Goal: Task Accomplishment & Management: Use online tool/utility

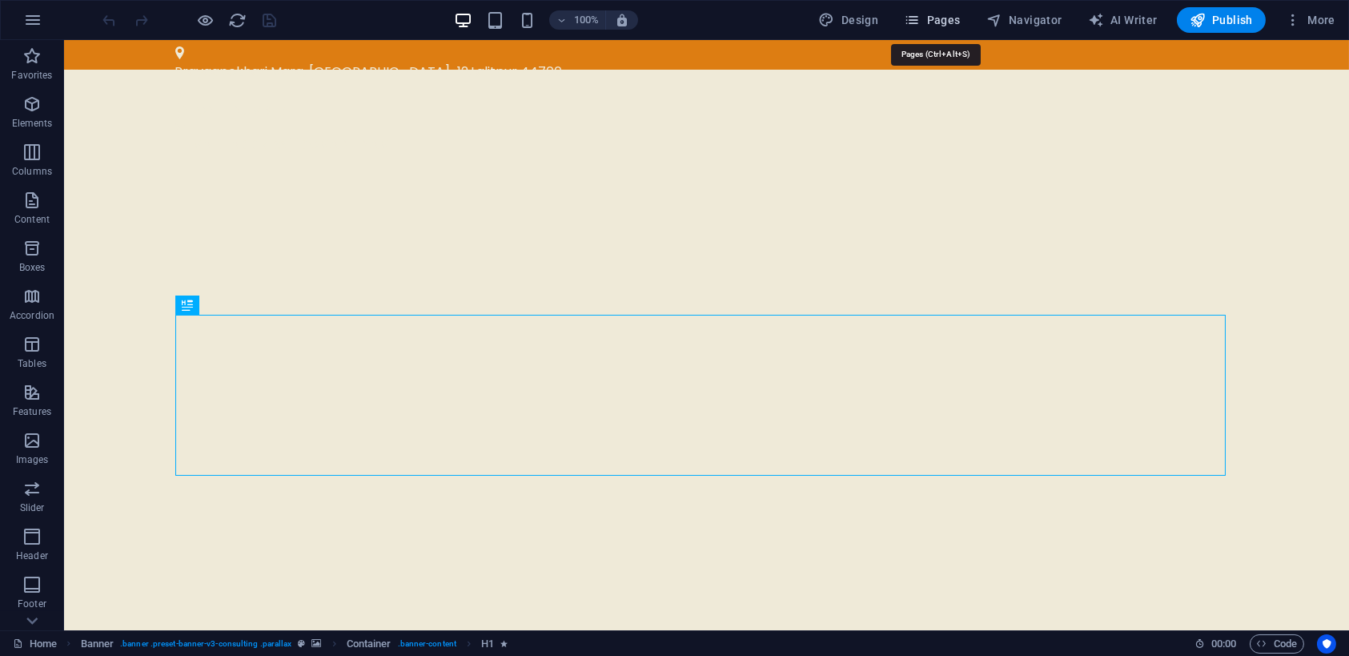
click at [934, 26] on span "Pages" at bounding box center [932, 20] width 56 height 16
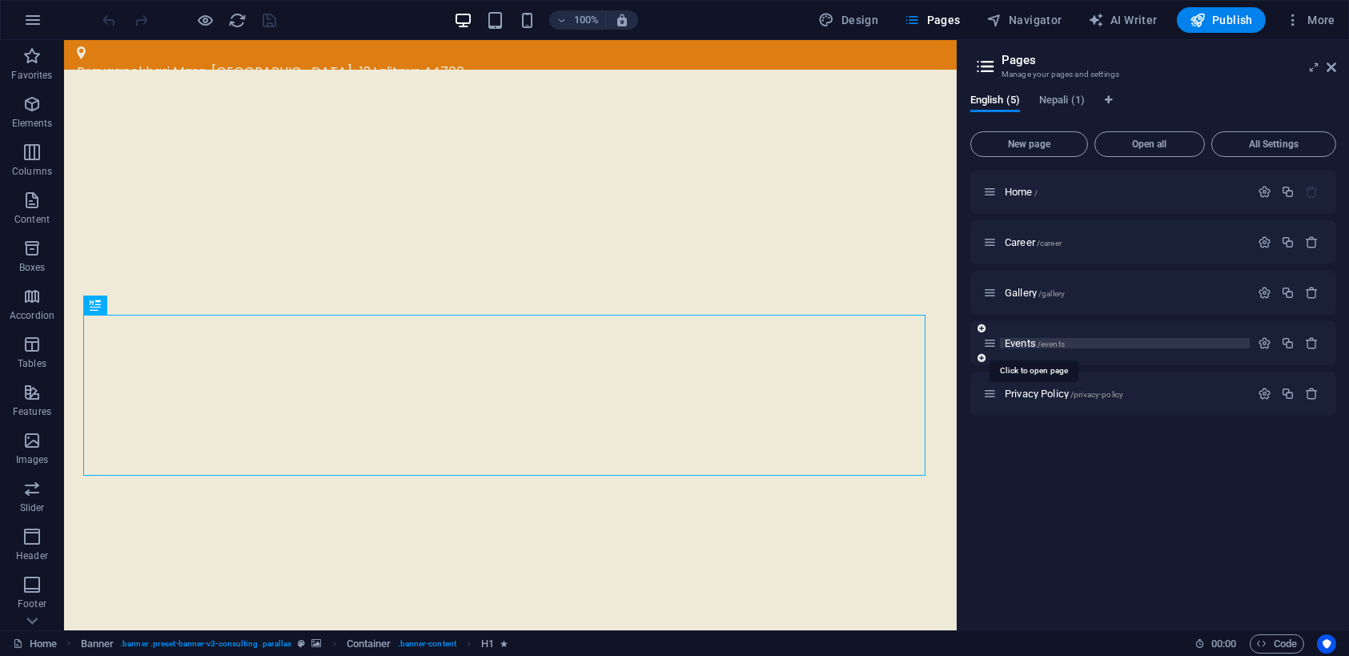
click at [1019, 339] on span "Events /events" at bounding box center [1035, 343] width 60 height 12
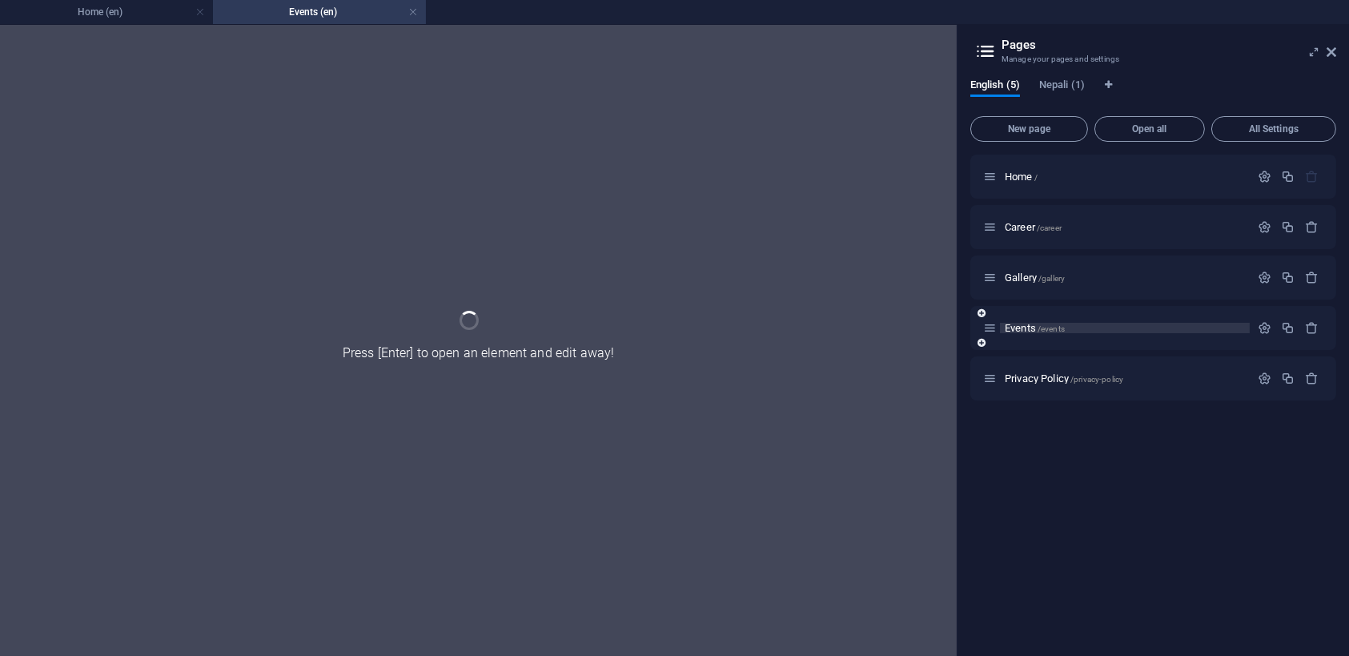
click at [1019, 339] on div "Events /events" at bounding box center [1153, 328] width 366 height 44
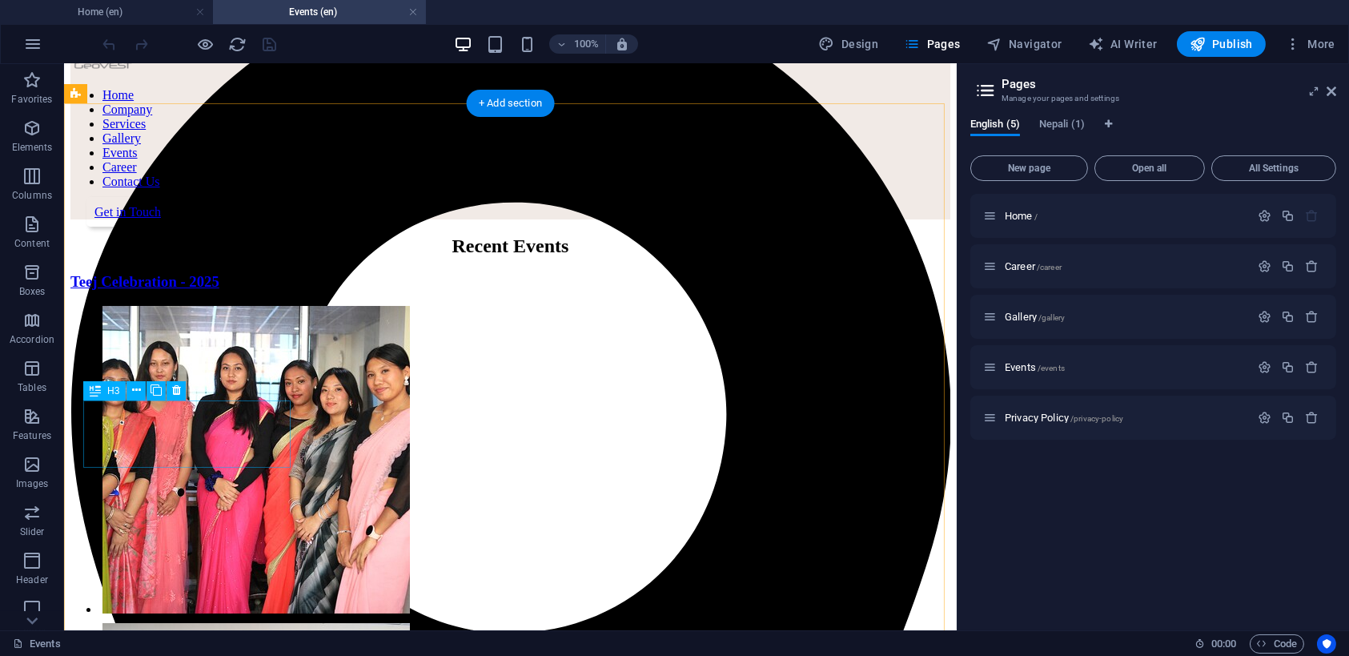
scroll to position [80, 0]
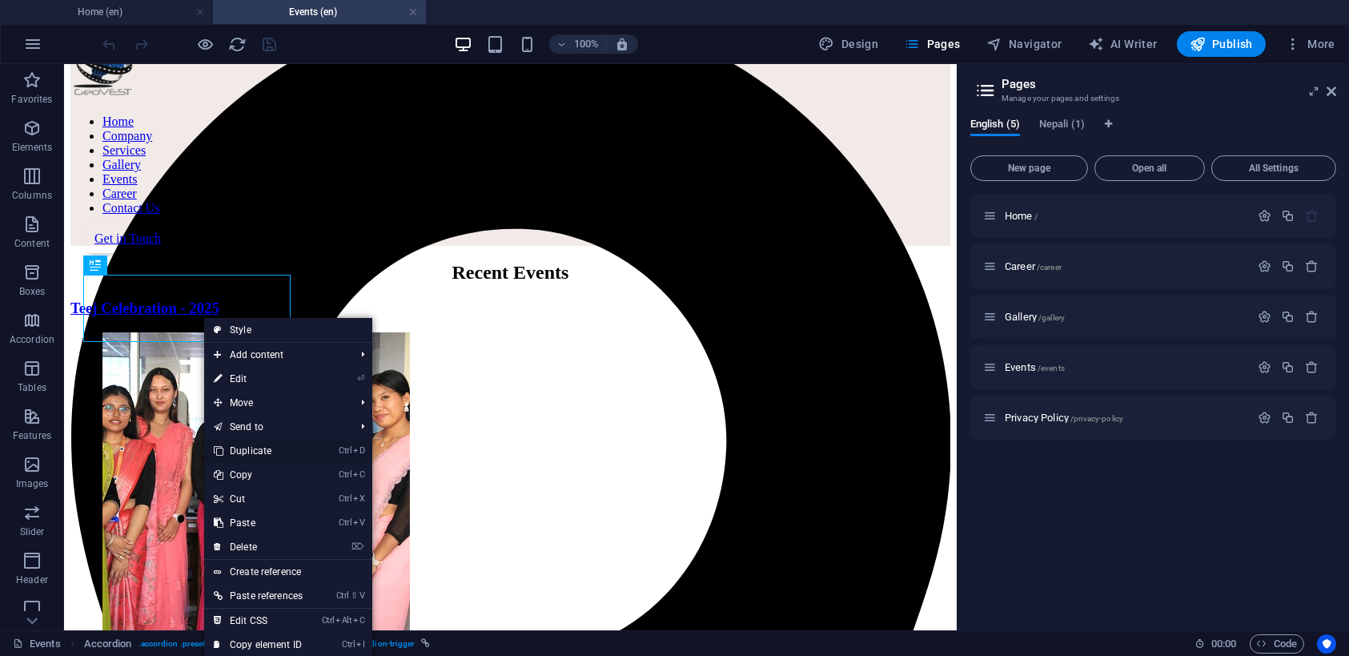
click at [241, 443] on link "Ctrl D Duplicate" at bounding box center [258, 451] width 108 height 24
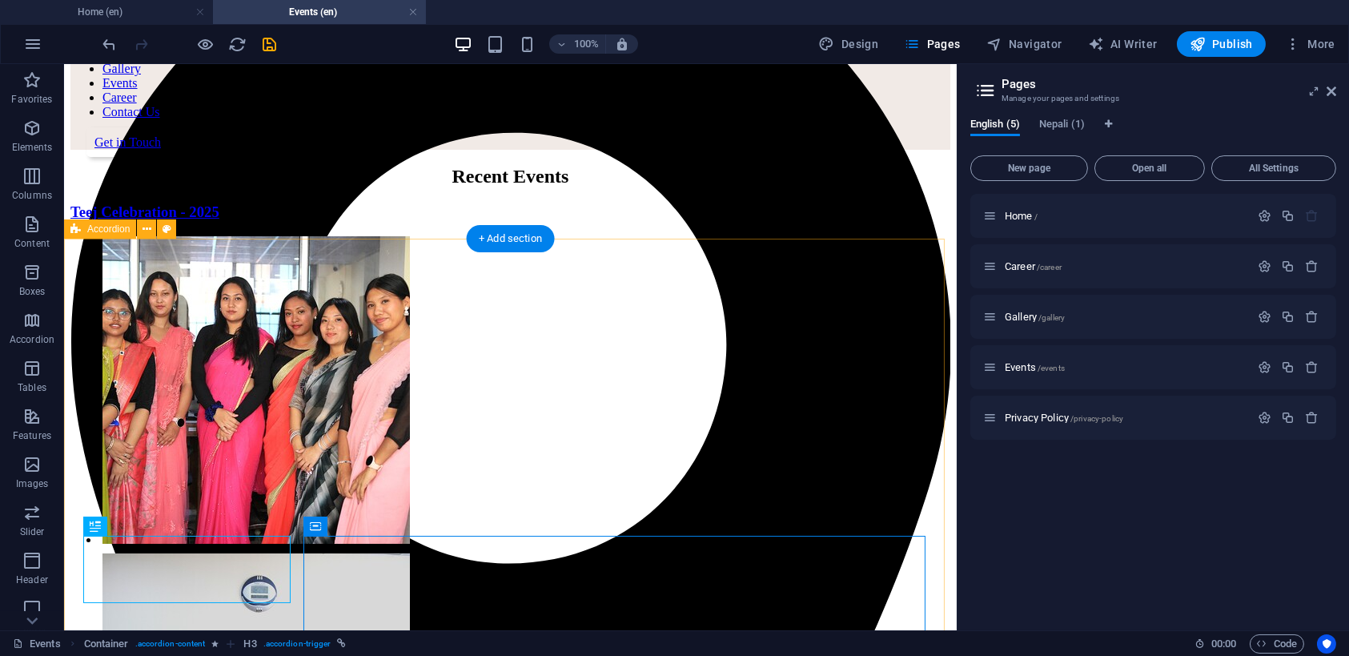
scroll to position [240, 0]
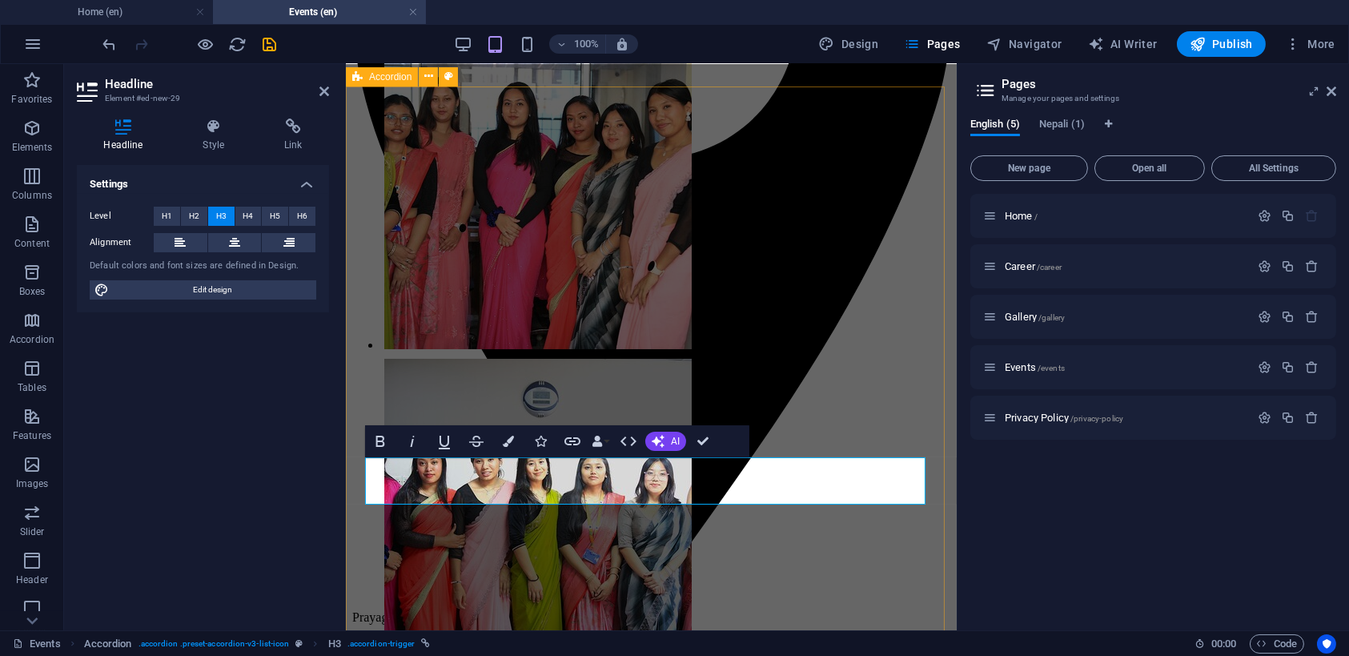
scroll to position [405, 0]
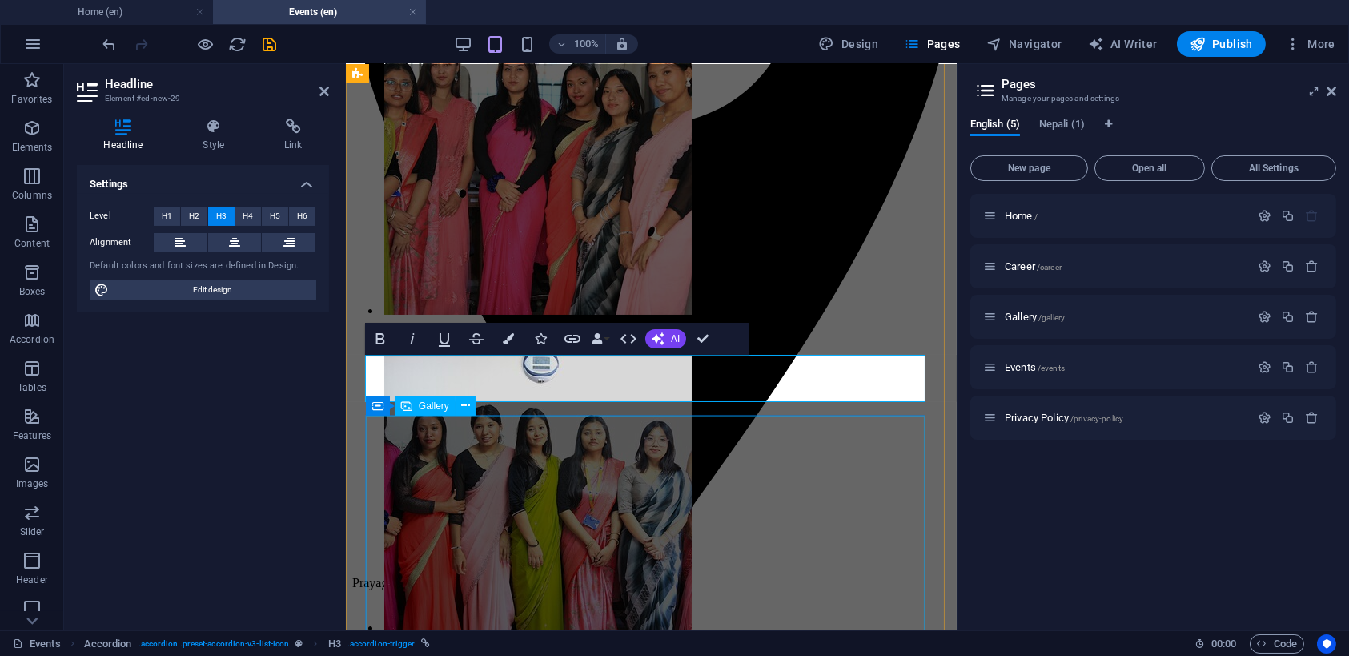
select select "4"
select select "%"
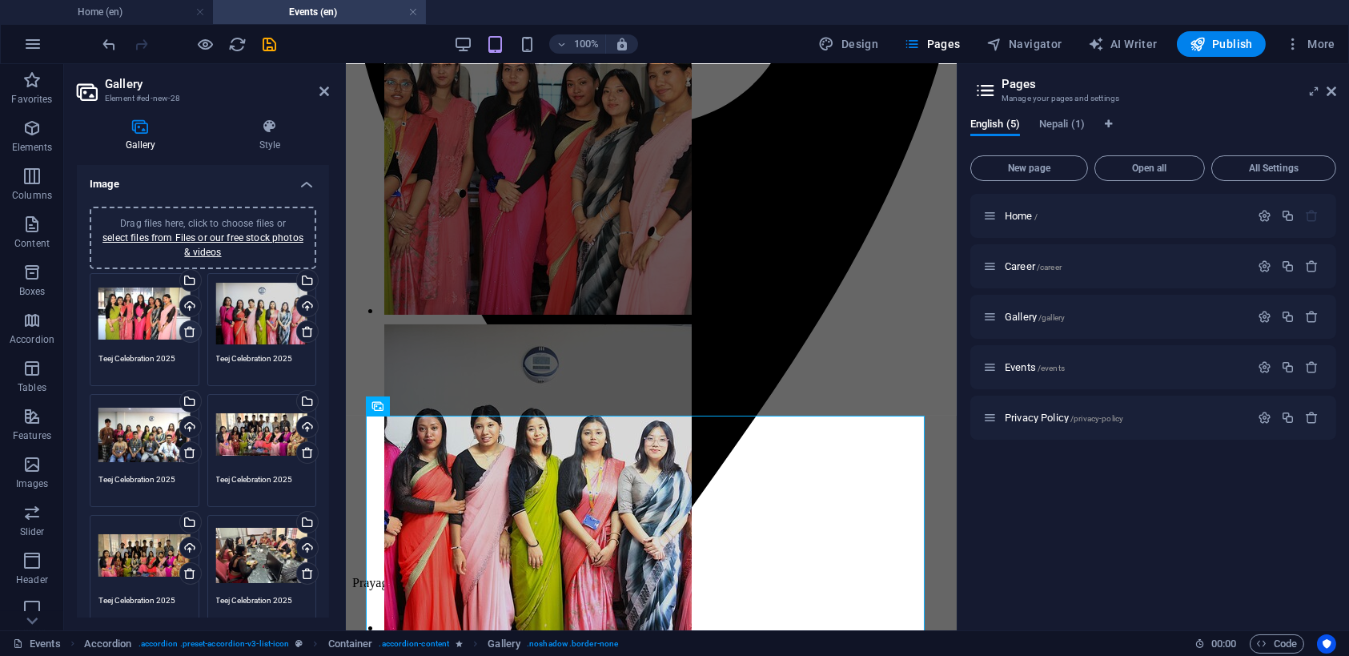
click at [184, 335] on icon at bounding box center [189, 331] width 13 height 13
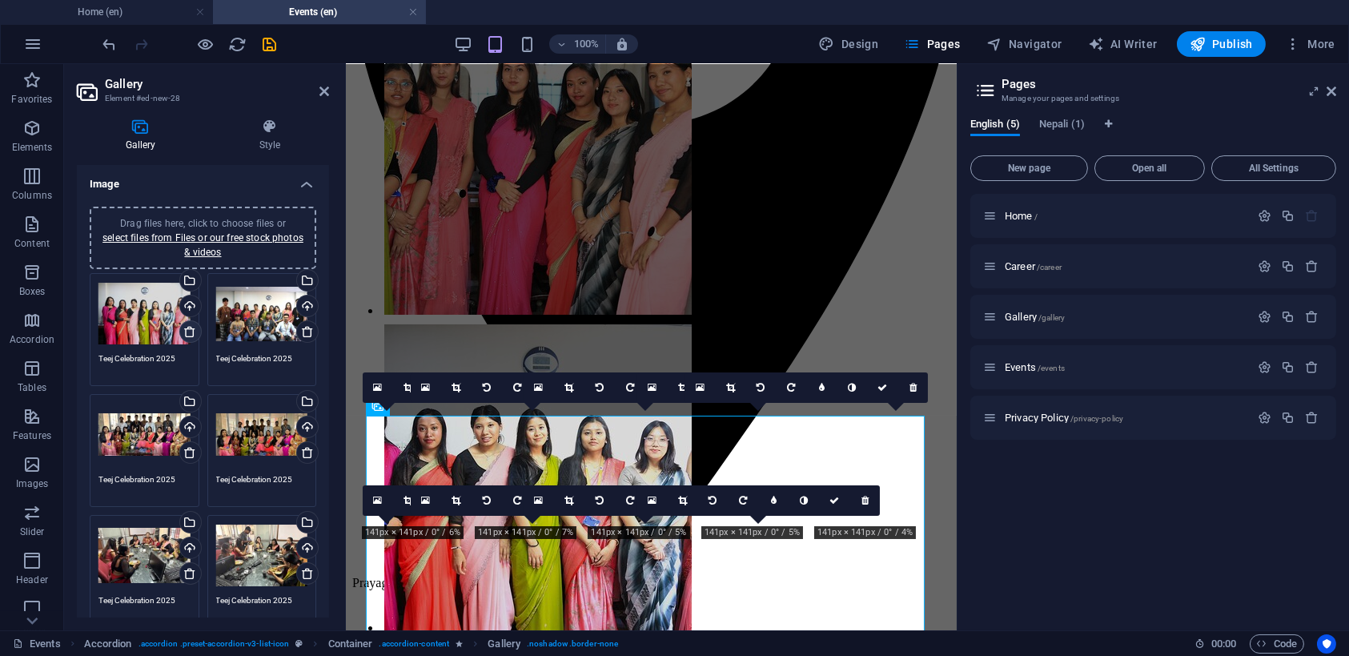
click at [184, 335] on icon at bounding box center [189, 331] width 13 height 13
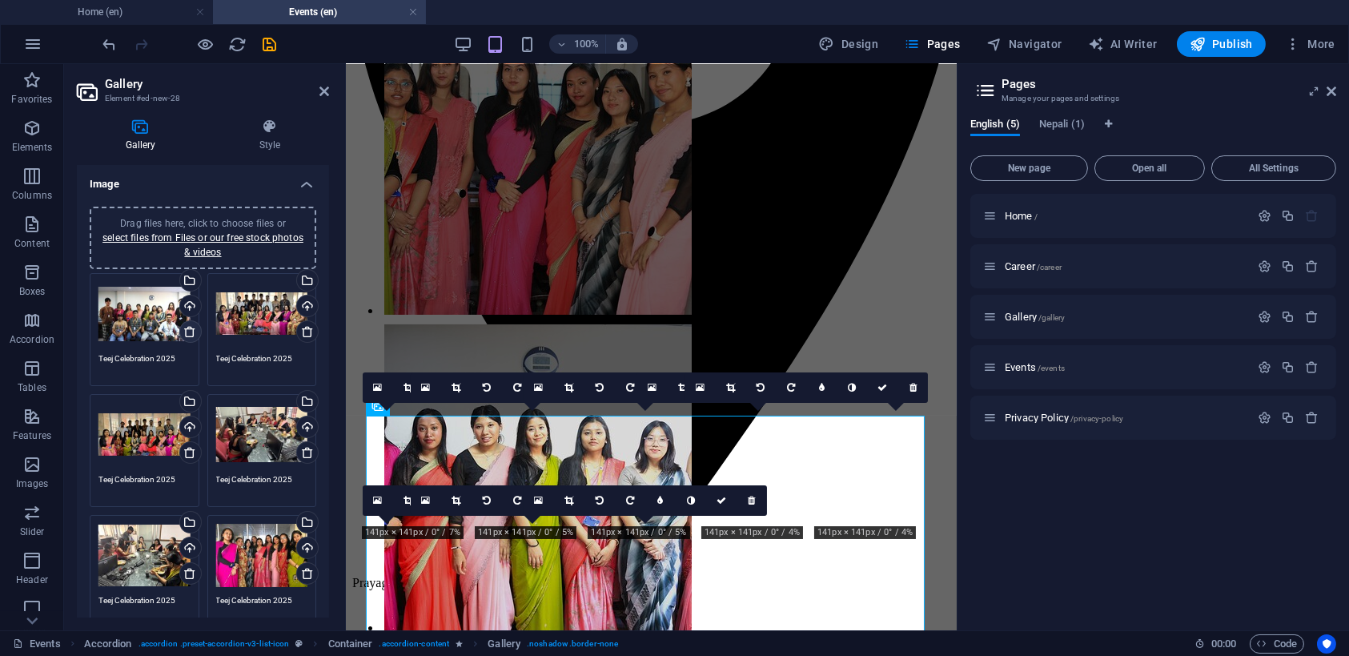
click at [184, 335] on icon at bounding box center [189, 331] width 13 height 13
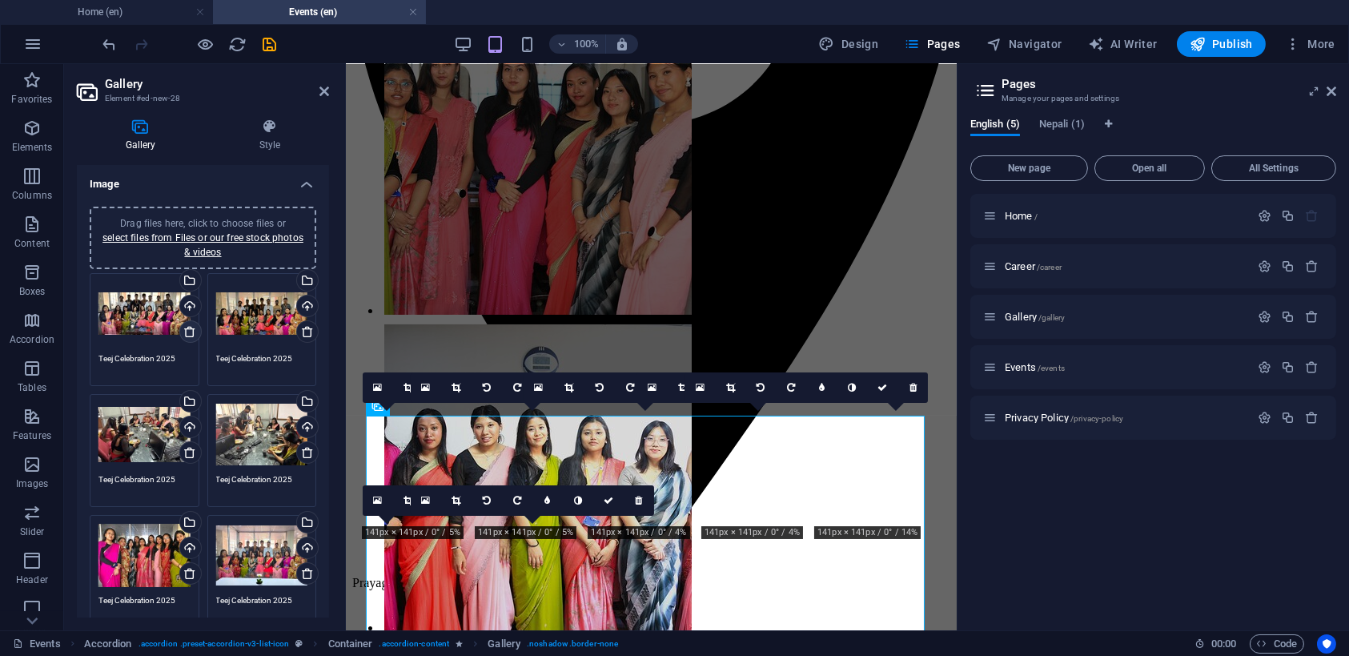
click at [184, 334] on icon at bounding box center [189, 331] width 13 height 13
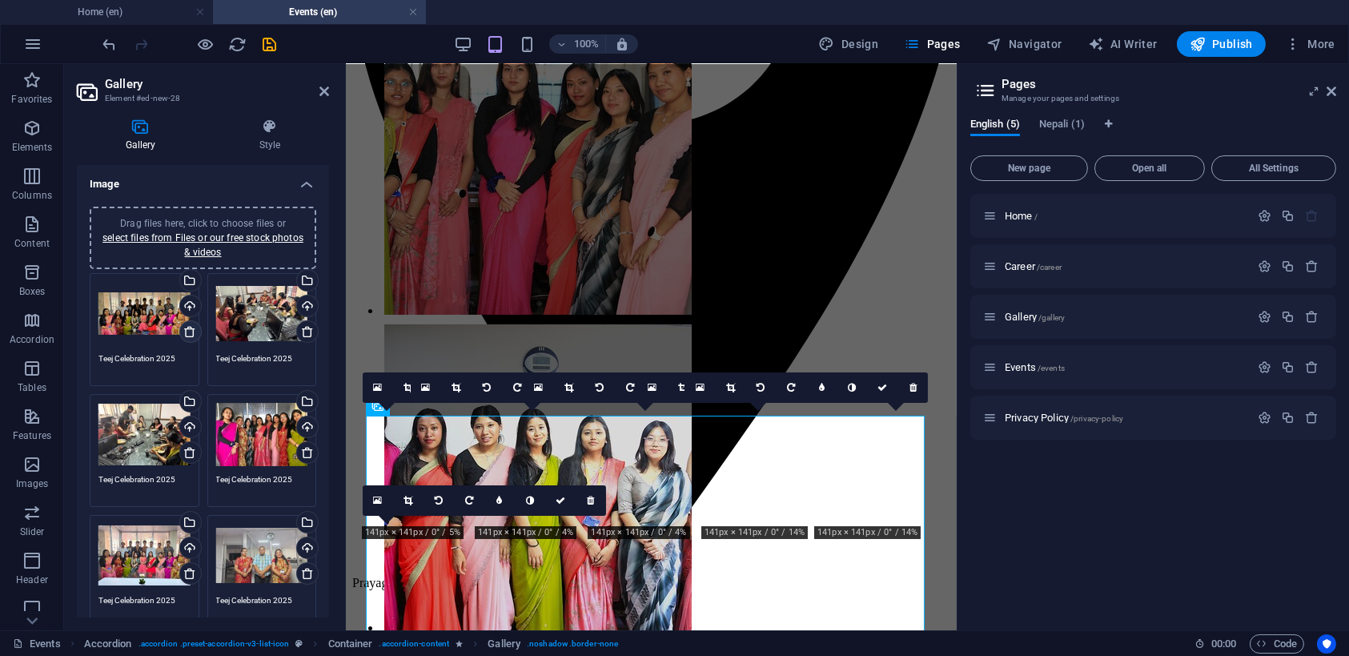
click at [184, 334] on icon at bounding box center [189, 331] width 13 height 13
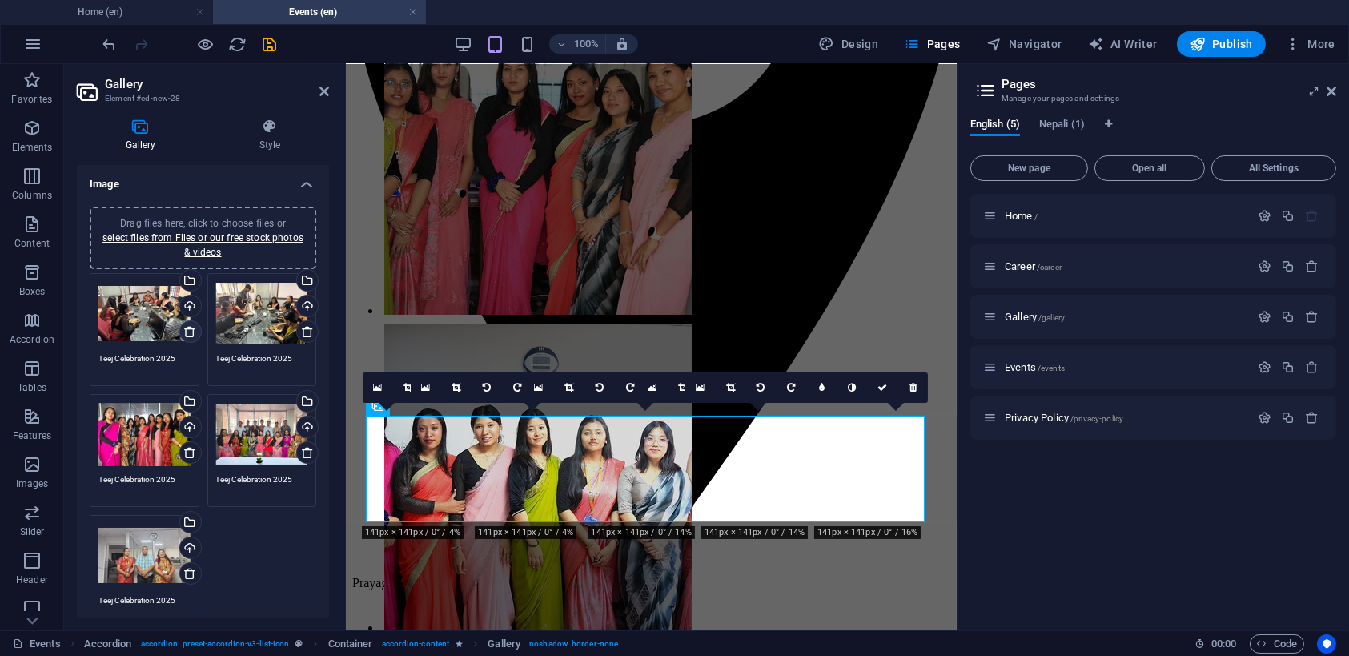
click at [184, 334] on icon at bounding box center [189, 331] width 13 height 13
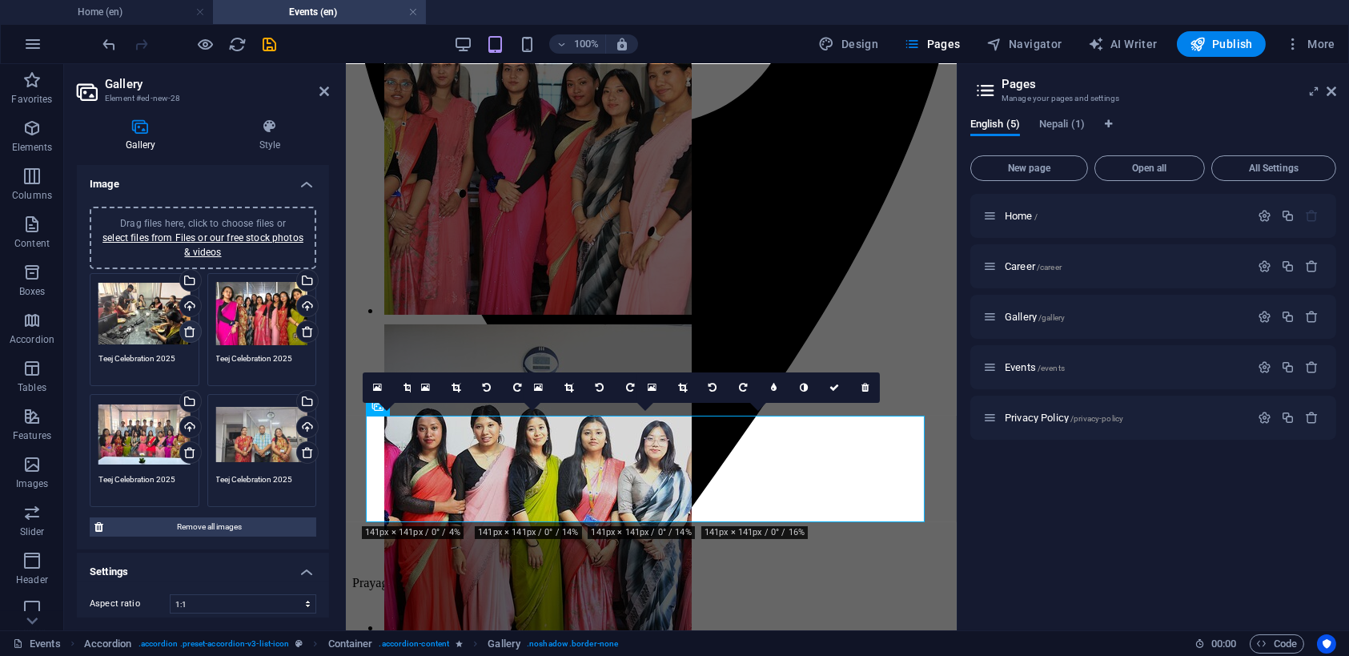
click at [183, 333] on icon at bounding box center [189, 331] width 13 height 13
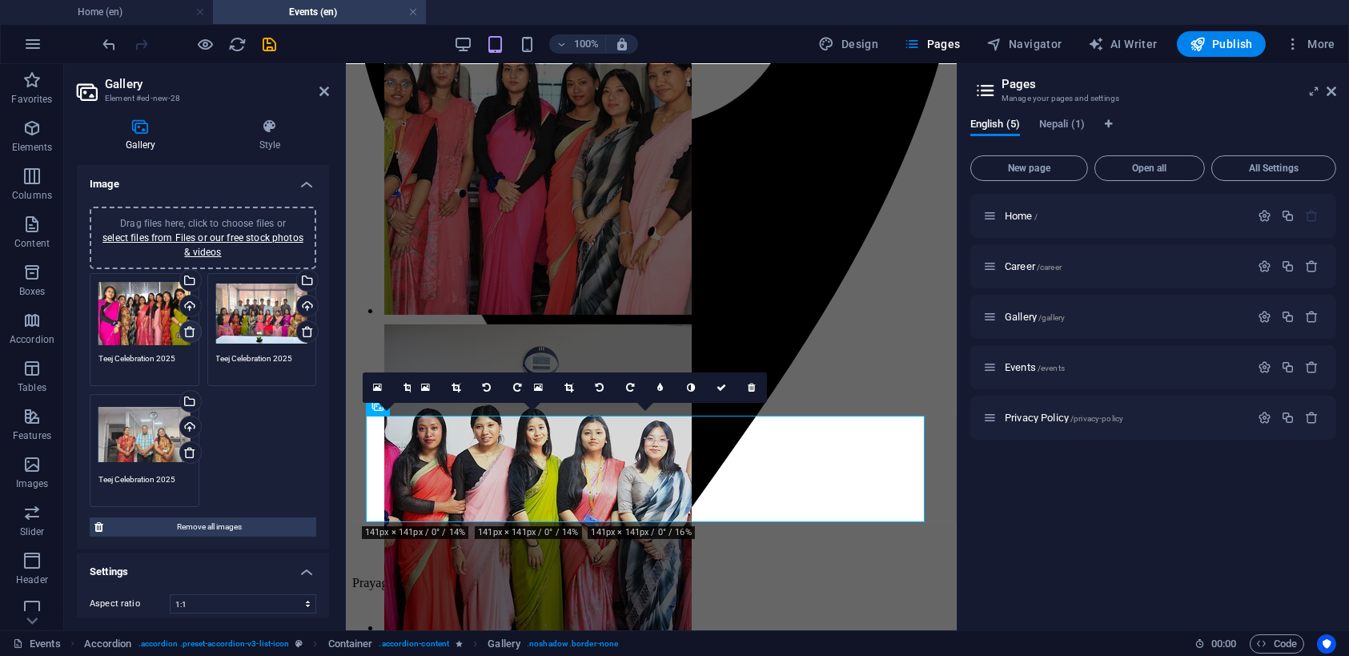
click at [183, 333] on icon at bounding box center [189, 331] width 13 height 13
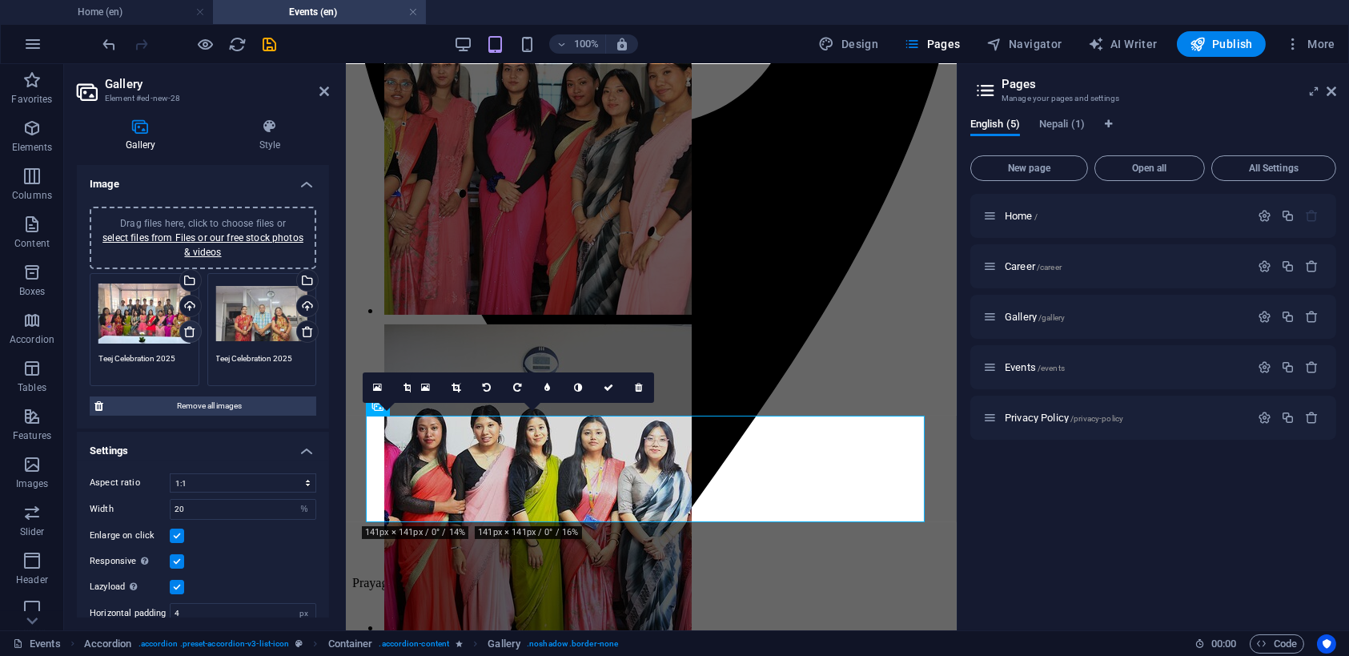
click at [183, 333] on icon at bounding box center [189, 331] width 13 height 13
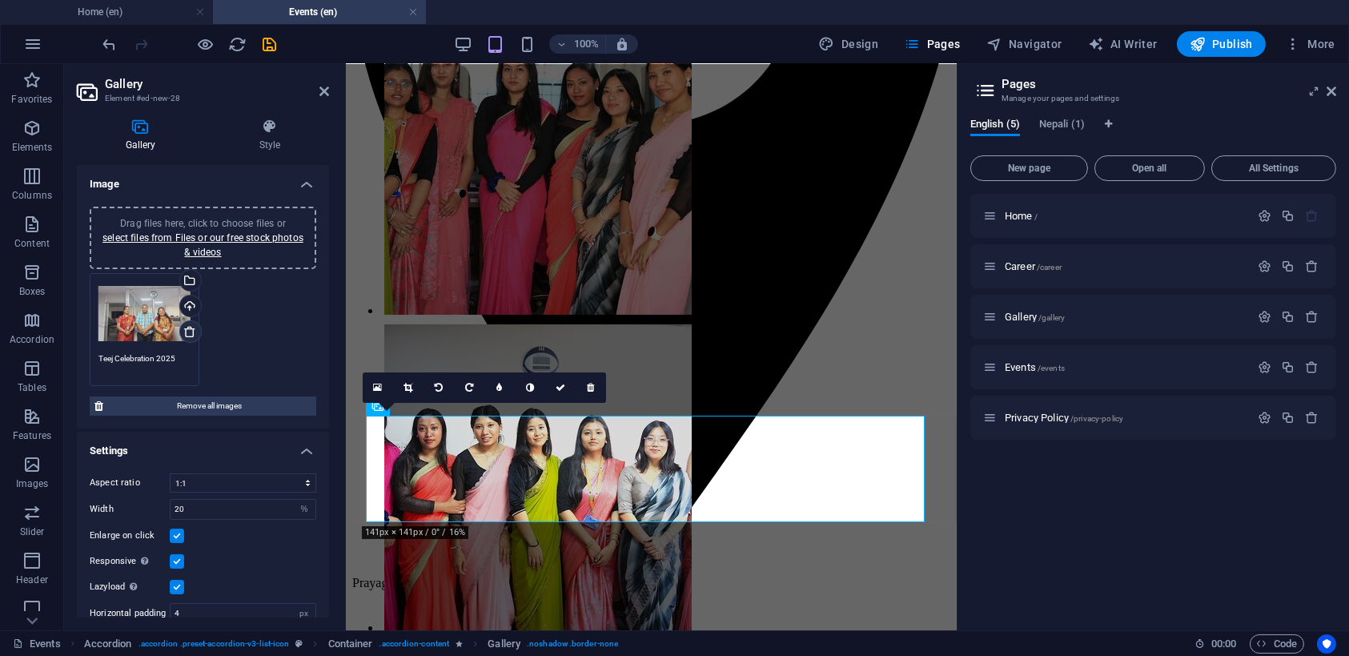
click at [183, 333] on icon at bounding box center [189, 331] width 13 height 13
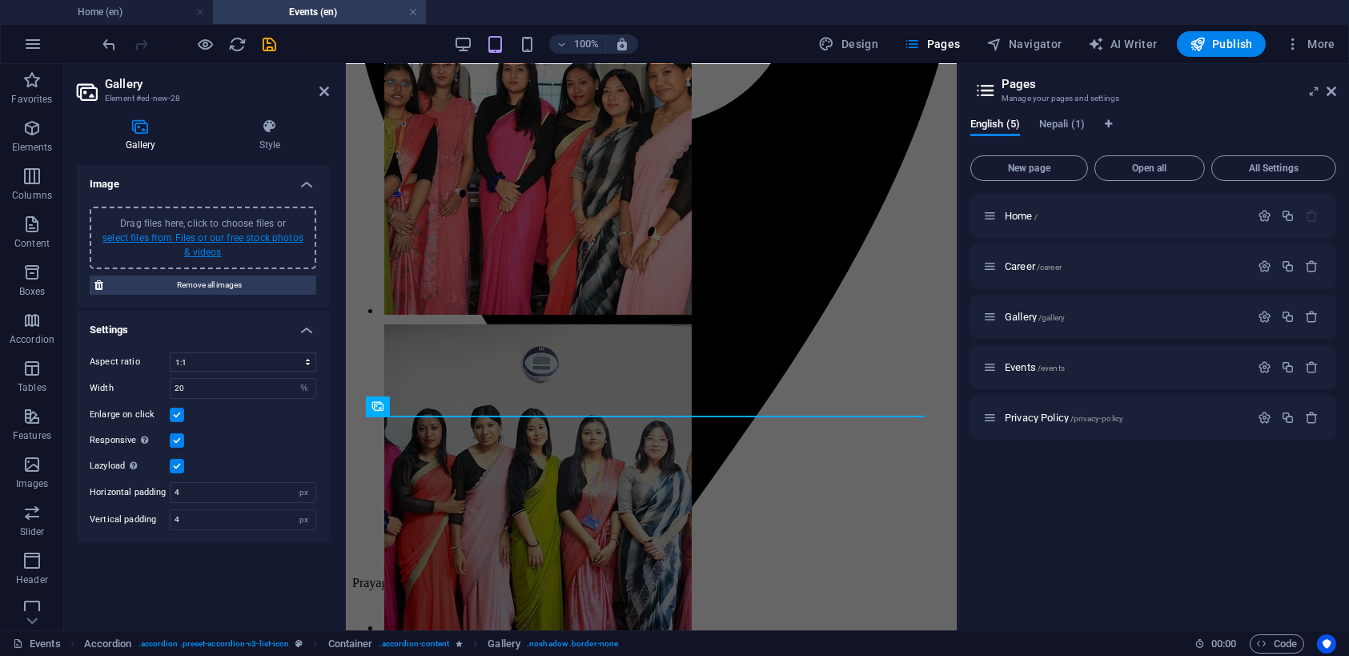
click at [217, 235] on link "select files from Files or our free stock photos & videos" at bounding box center [202, 245] width 201 height 26
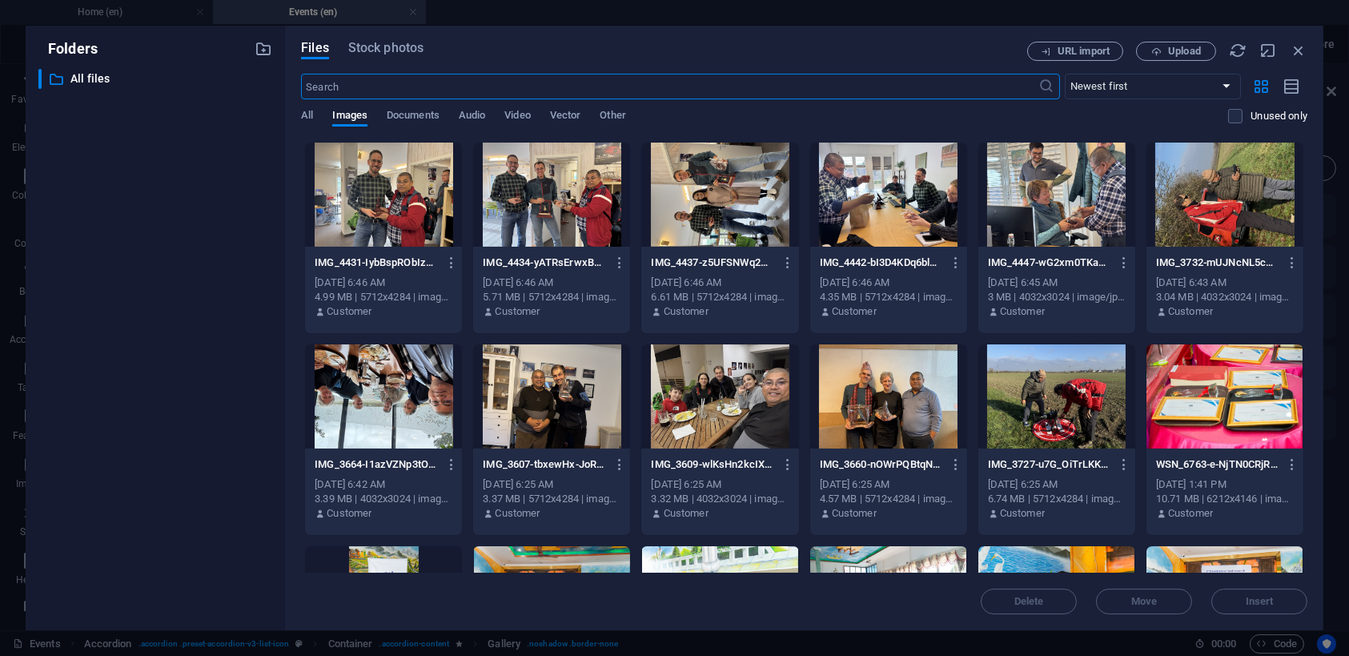
scroll to position [400, 0]
click at [888, 412] on div at bounding box center [888, 397] width 157 height 104
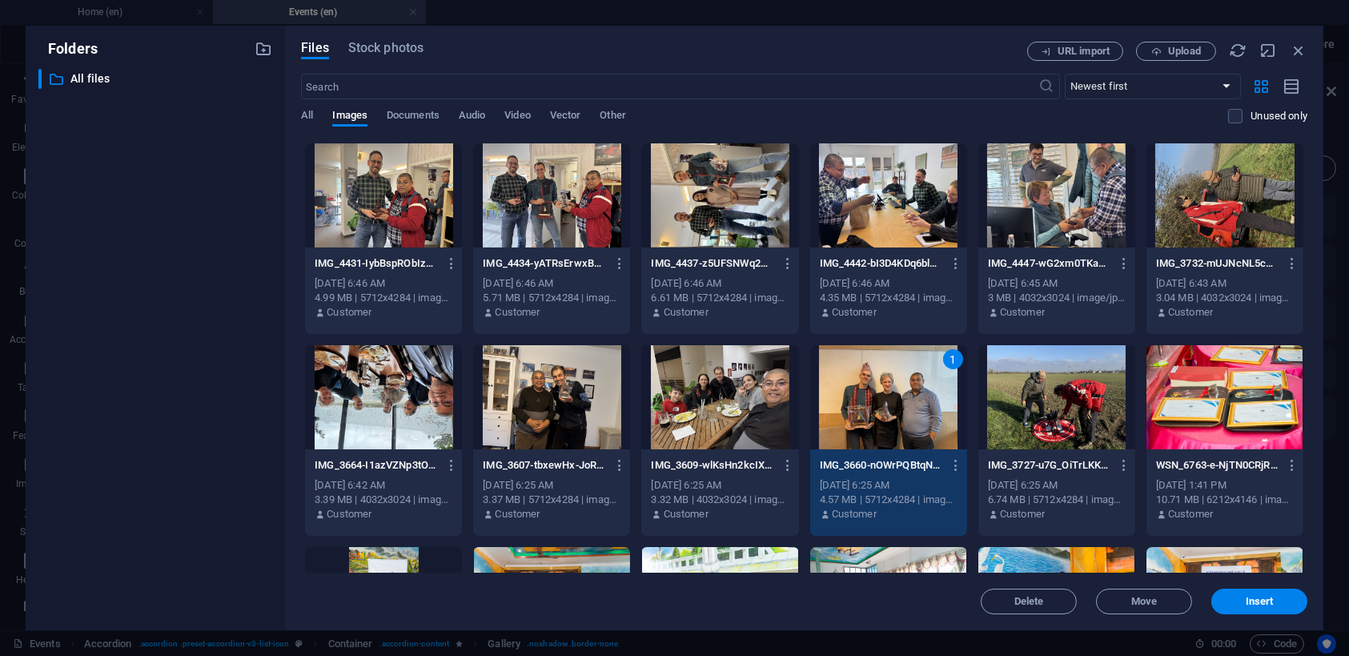
click at [548, 417] on div at bounding box center [551, 397] width 157 height 104
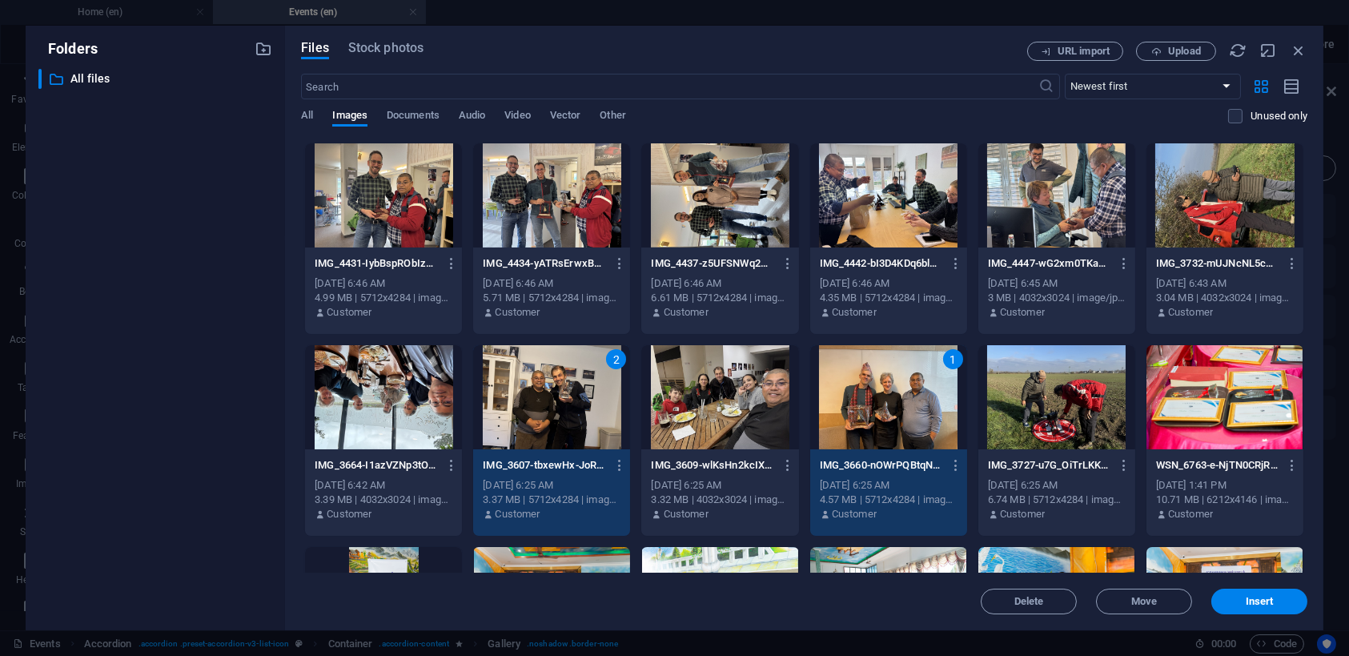
click at [393, 403] on div at bounding box center [383, 397] width 157 height 104
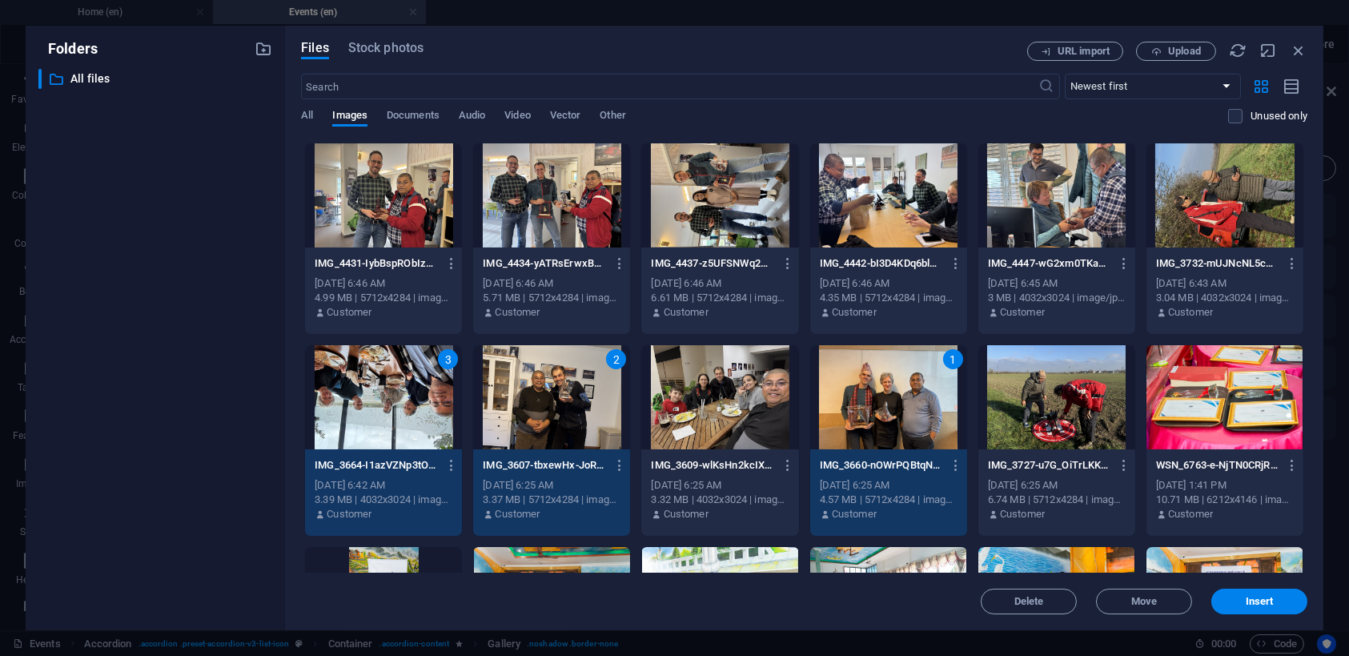
click at [718, 426] on div at bounding box center [719, 397] width 157 height 104
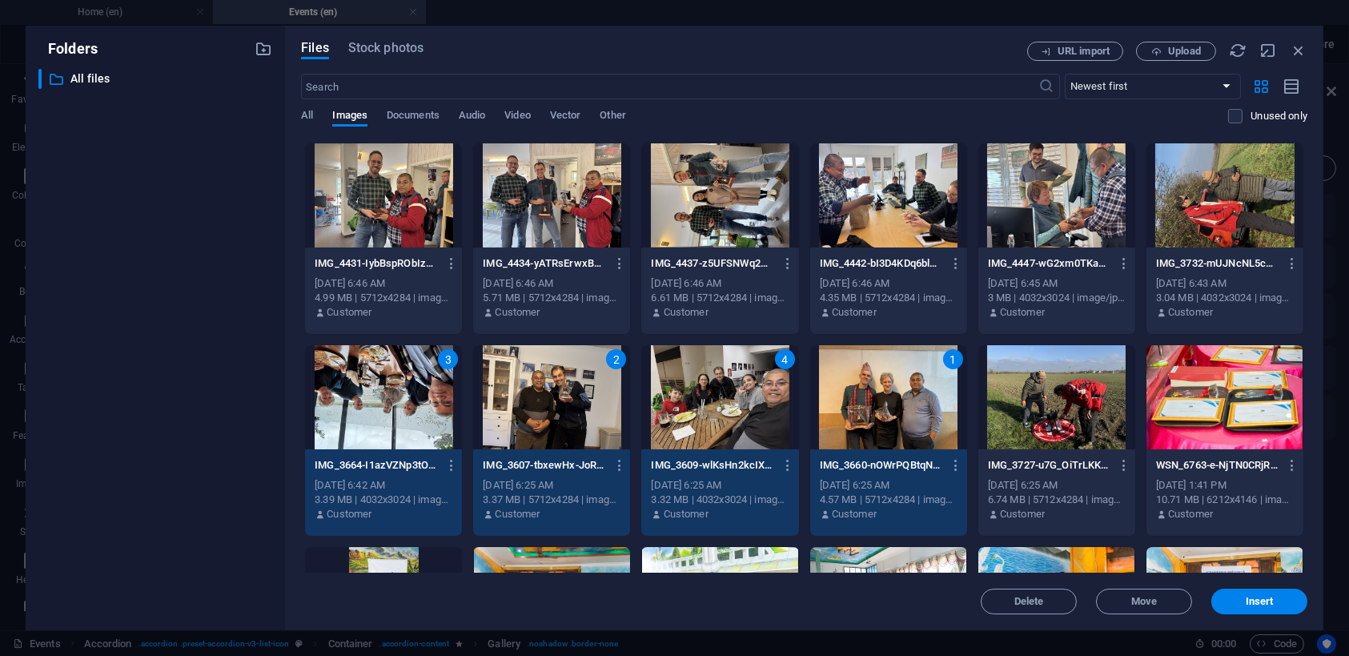
click at [1049, 395] on div at bounding box center [1056, 397] width 157 height 104
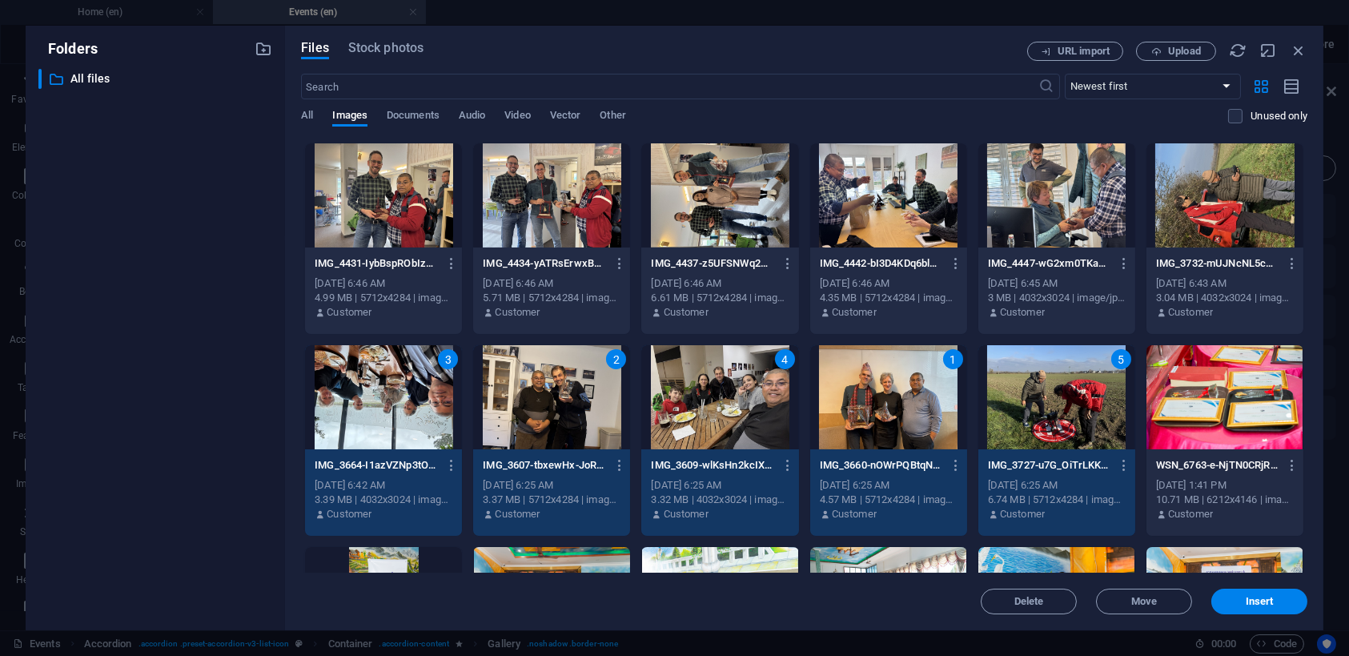
click at [1186, 213] on div at bounding box center [1224, 195] width 157 height 104
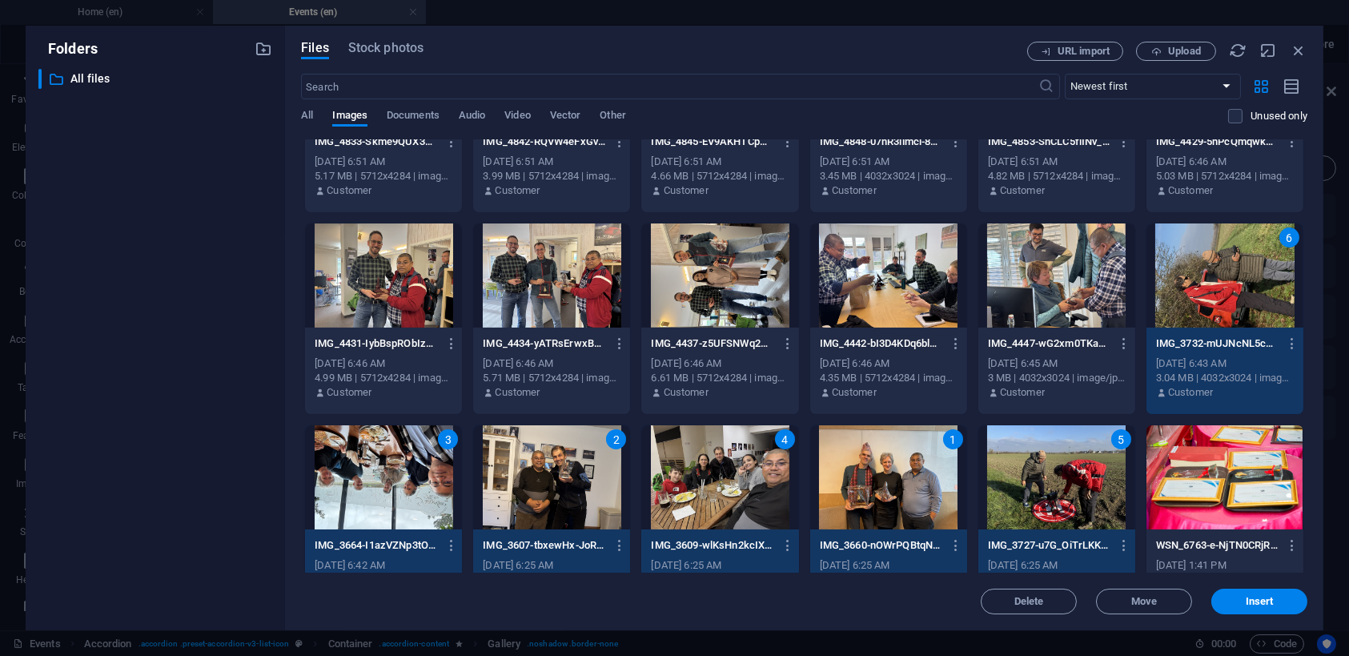
scroll to position [240, 0]
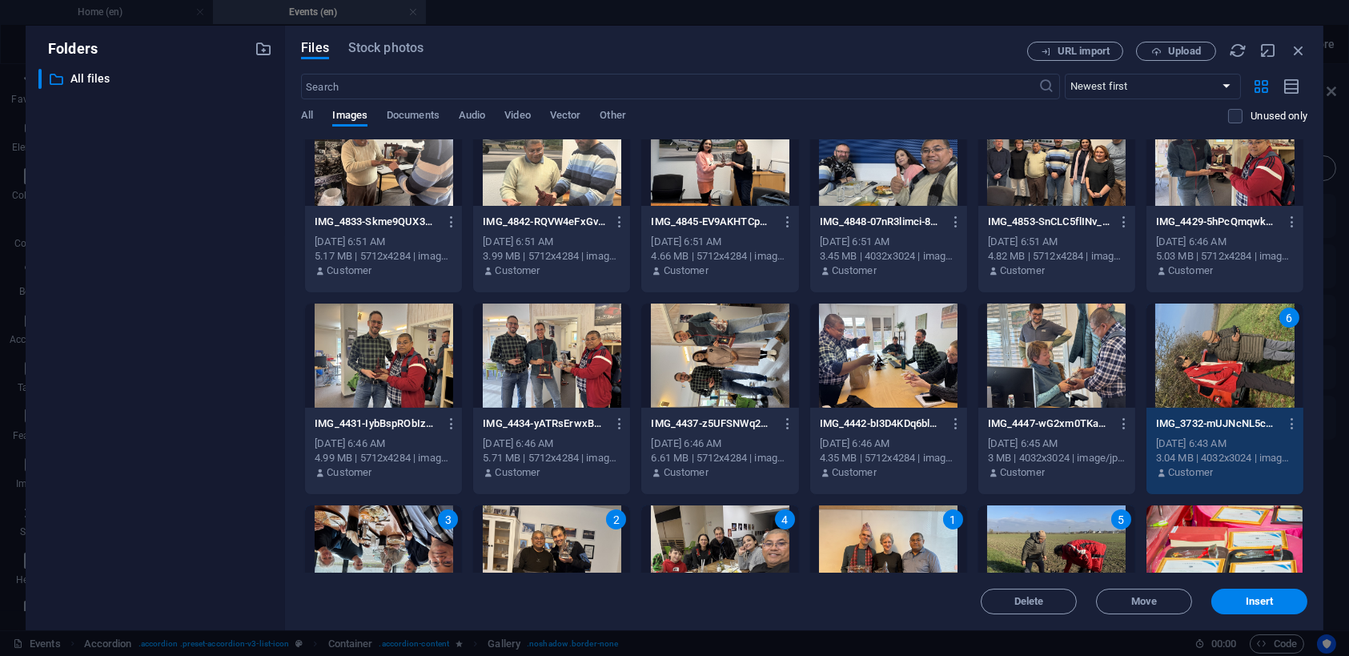
click at [1238, 162] on div at bounding box center [1224, 154] width 157 height 104
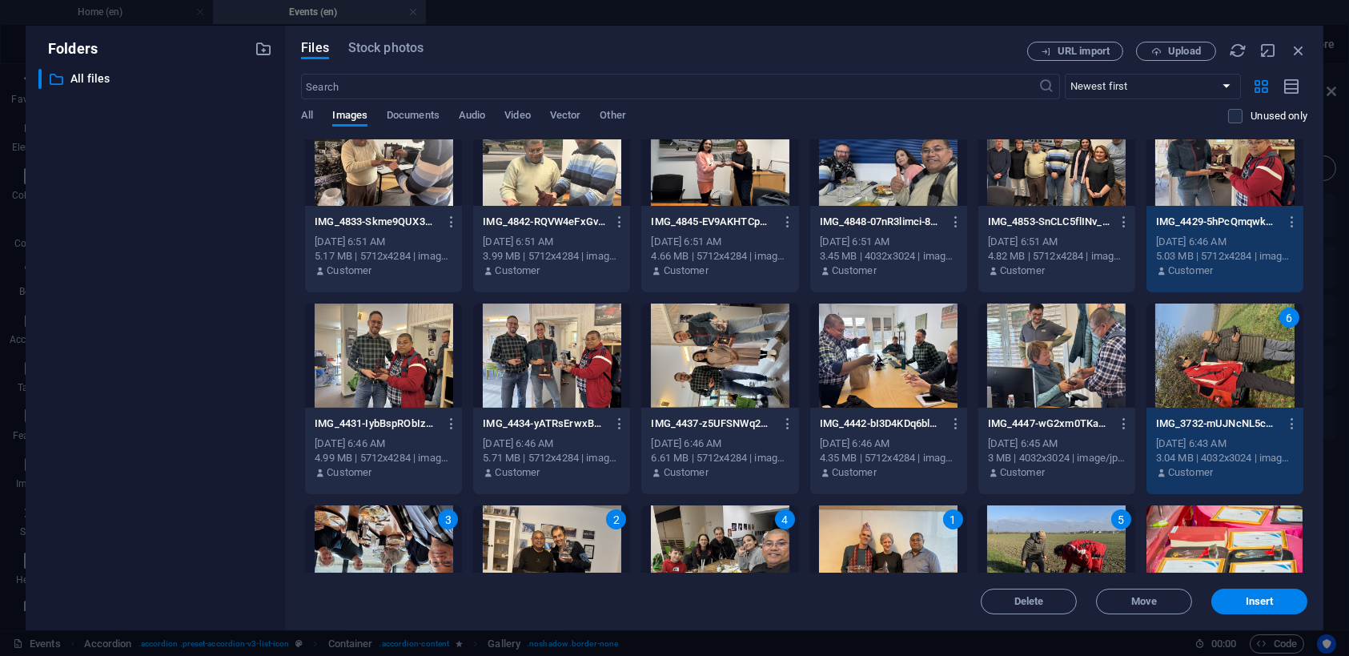
click at [371, 363] on div at bounding box center [383, 355] width 157 height 104
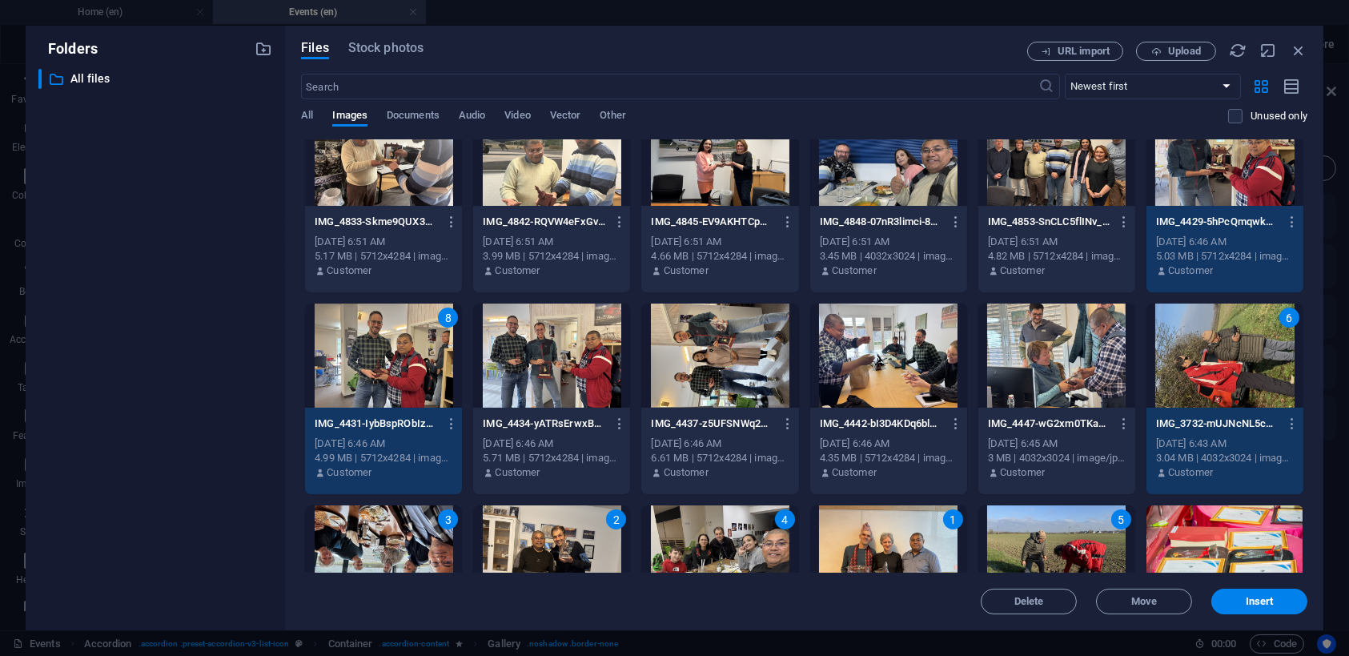
click at [550, 352] on div at bounding box center [551, 355] width 157 height 104
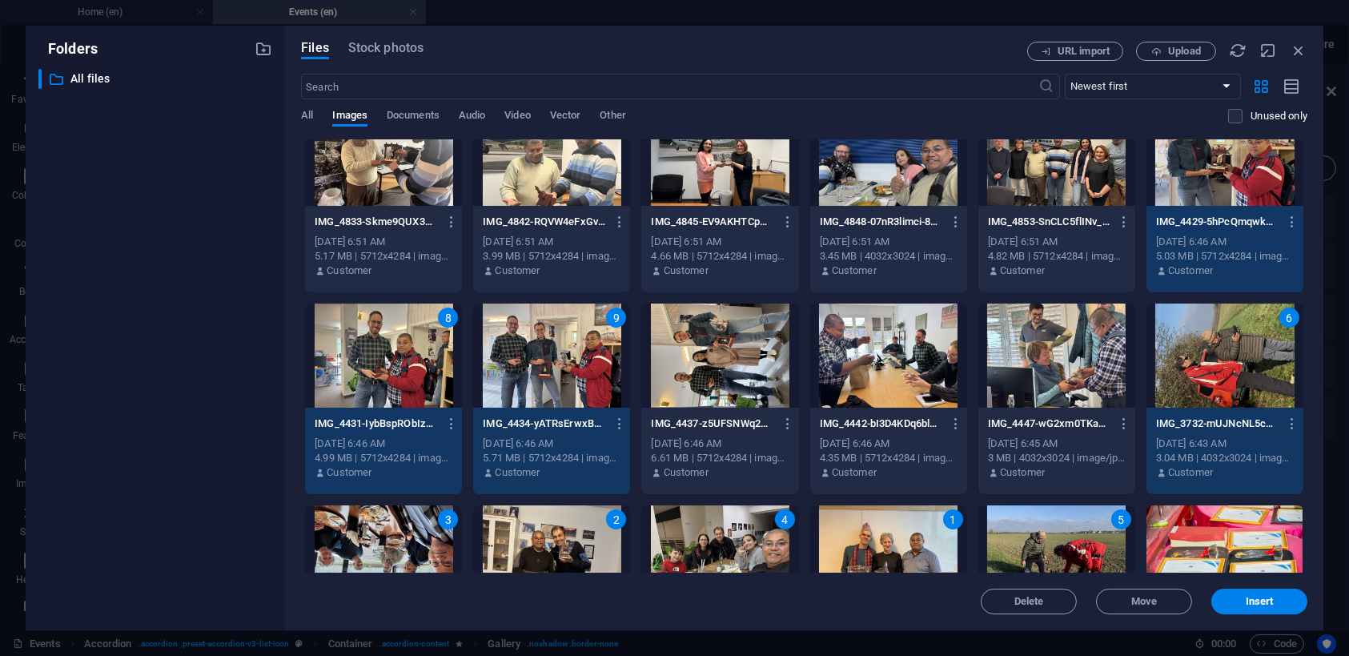
click at [717, 392] on div at bounding box center [719, 355] width 157 height 104
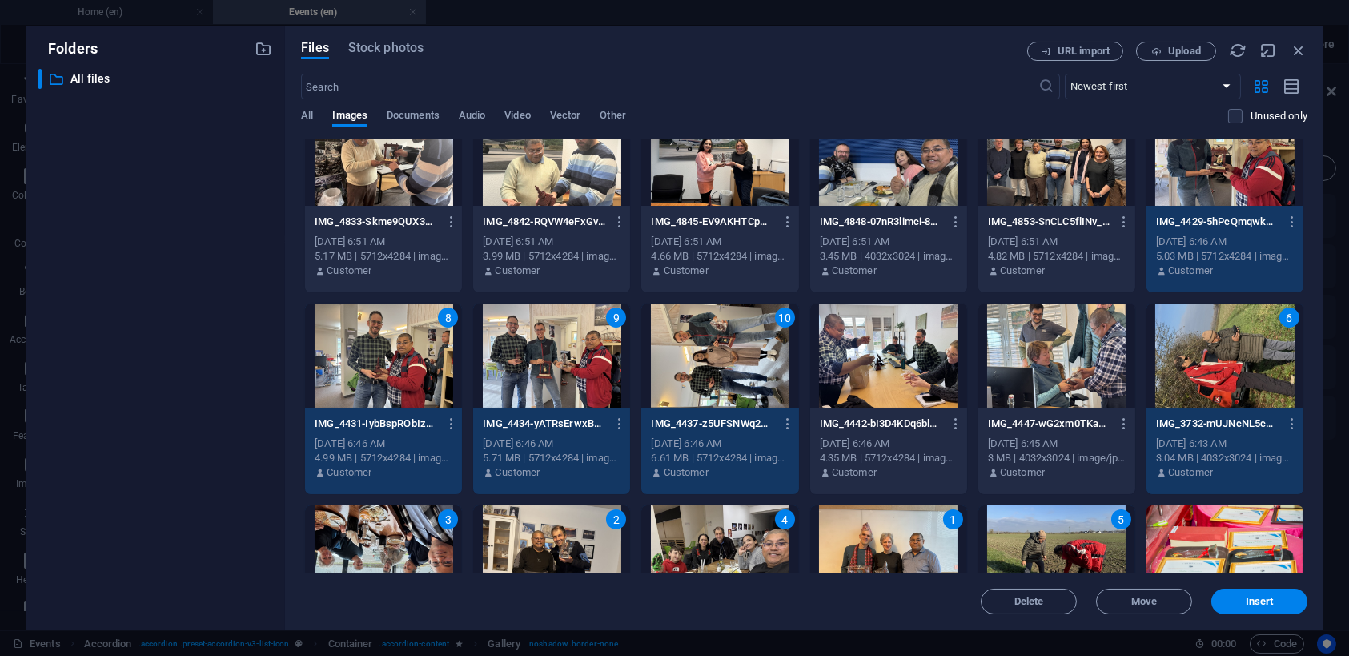
click at [1037, 355] on div at bounding box center [1056, 355] width 157 height 104
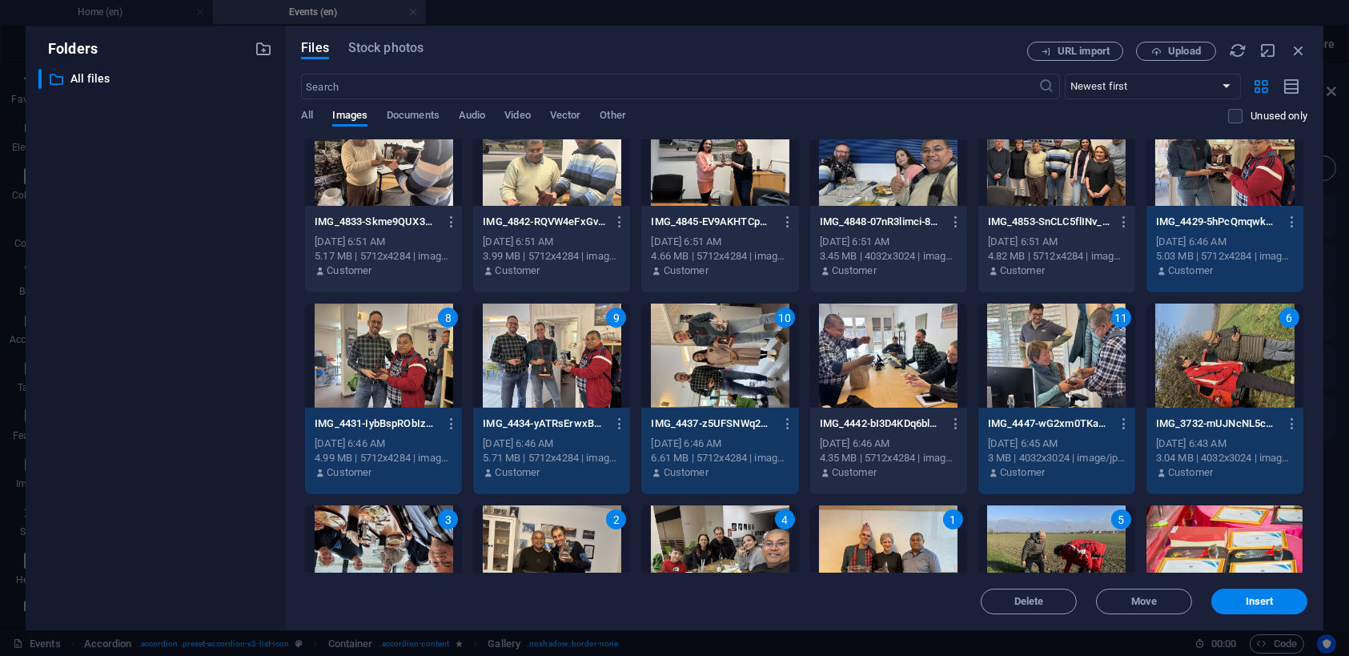
click at [908, 363] on div at bounding box center [888, 355] width 157 height 104
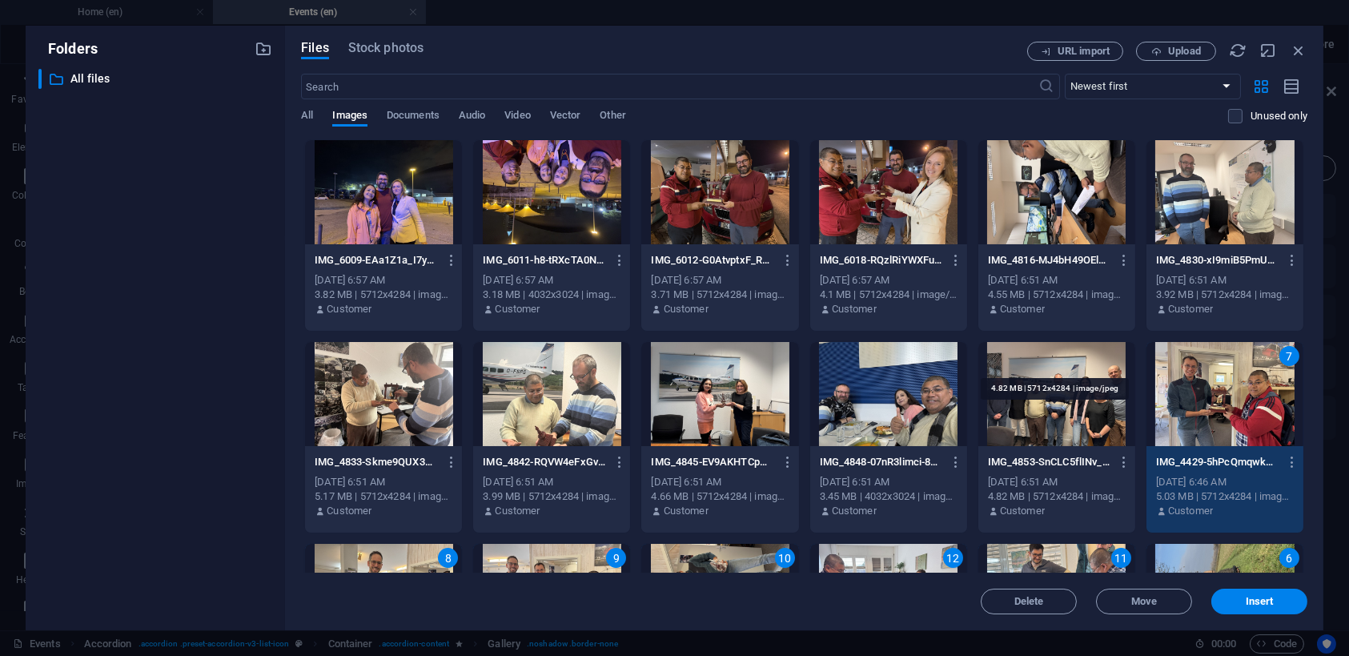
scroll to position [0, 0]
click at [409, 393] on div at bounding box center [383, 394] width 157 height 104
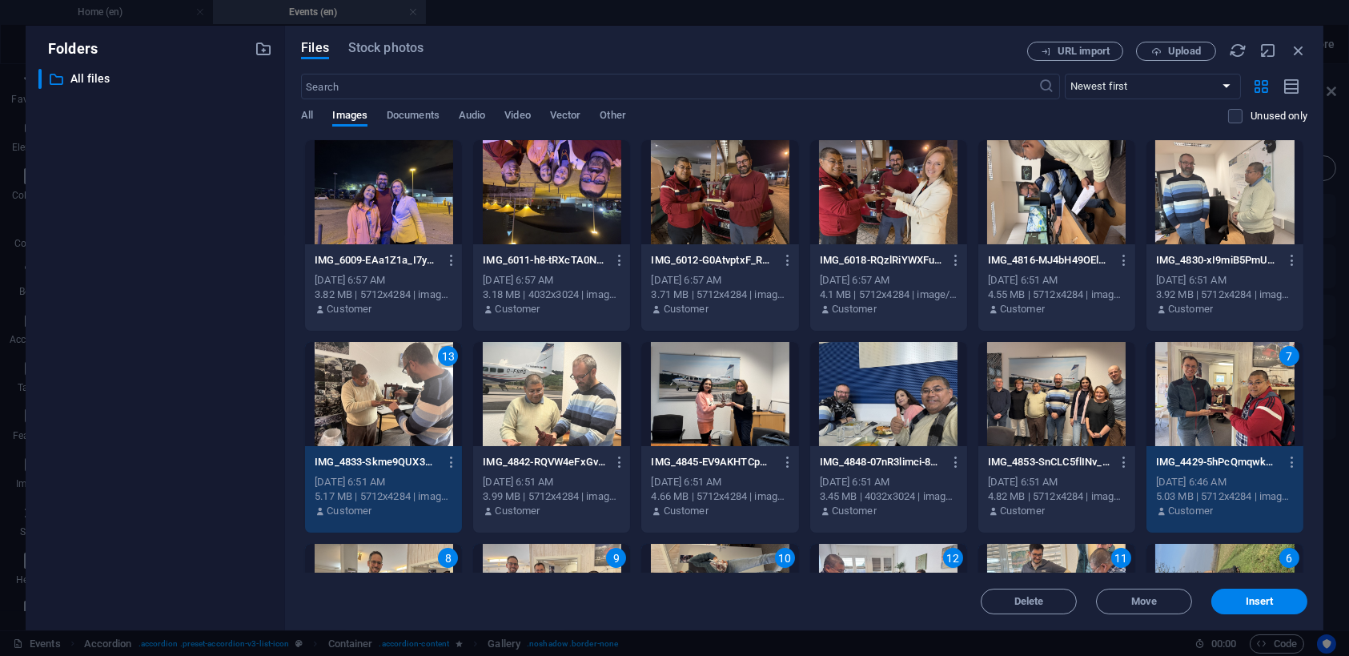
click at [579, 397] on div at bounding box center [551, 394] width 157 height 104
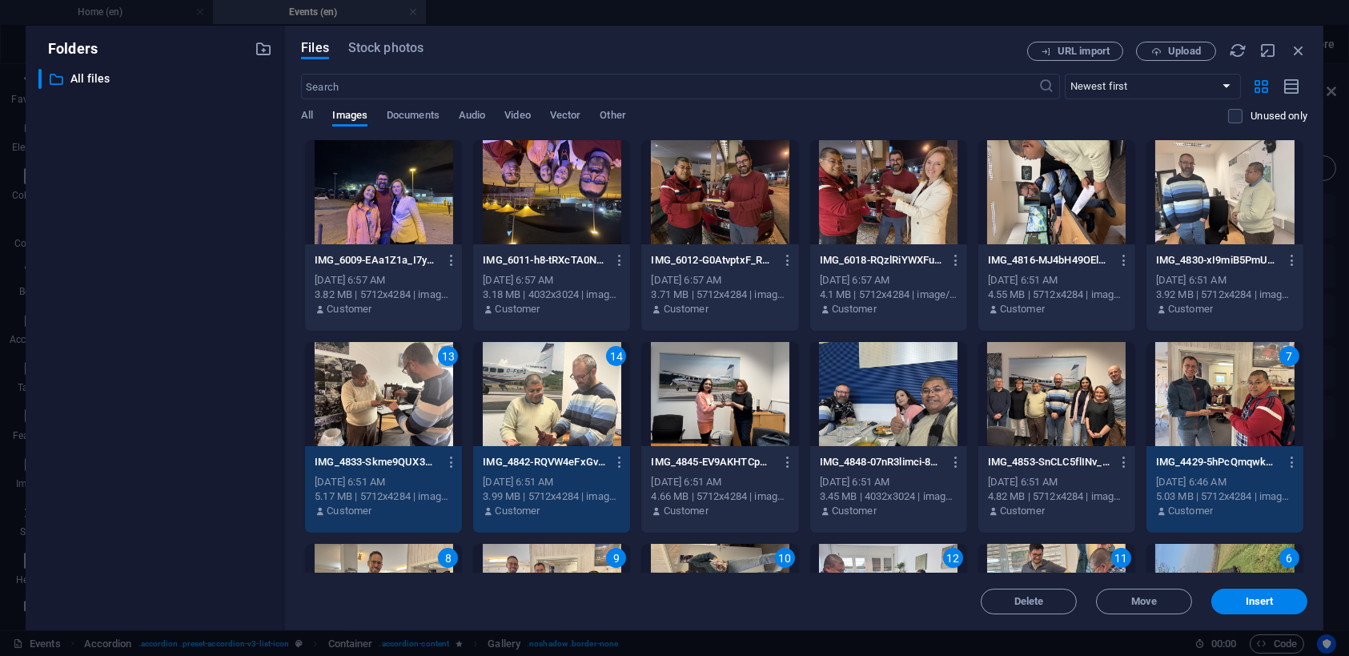
click at [718, 397] on div at bounding box center [719, 394] width 157 height 104
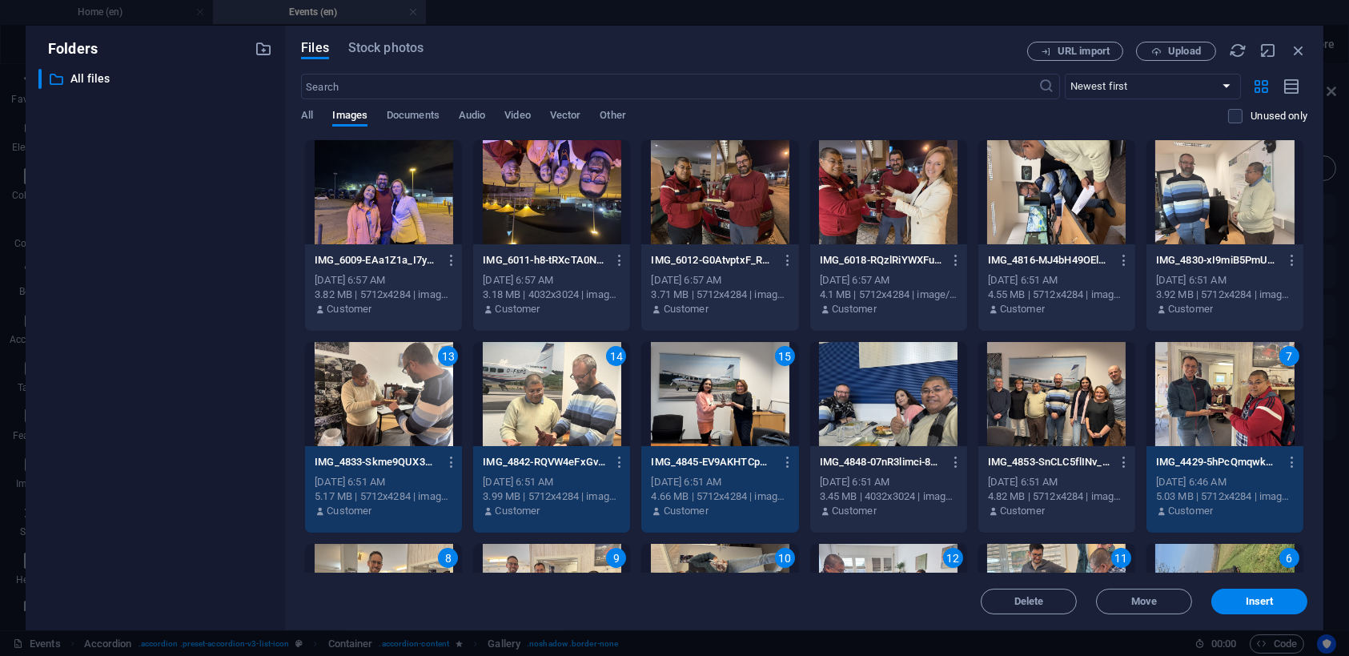
click at [1207, 211] on div at bounding box center [1224, 192] width 157 height 104
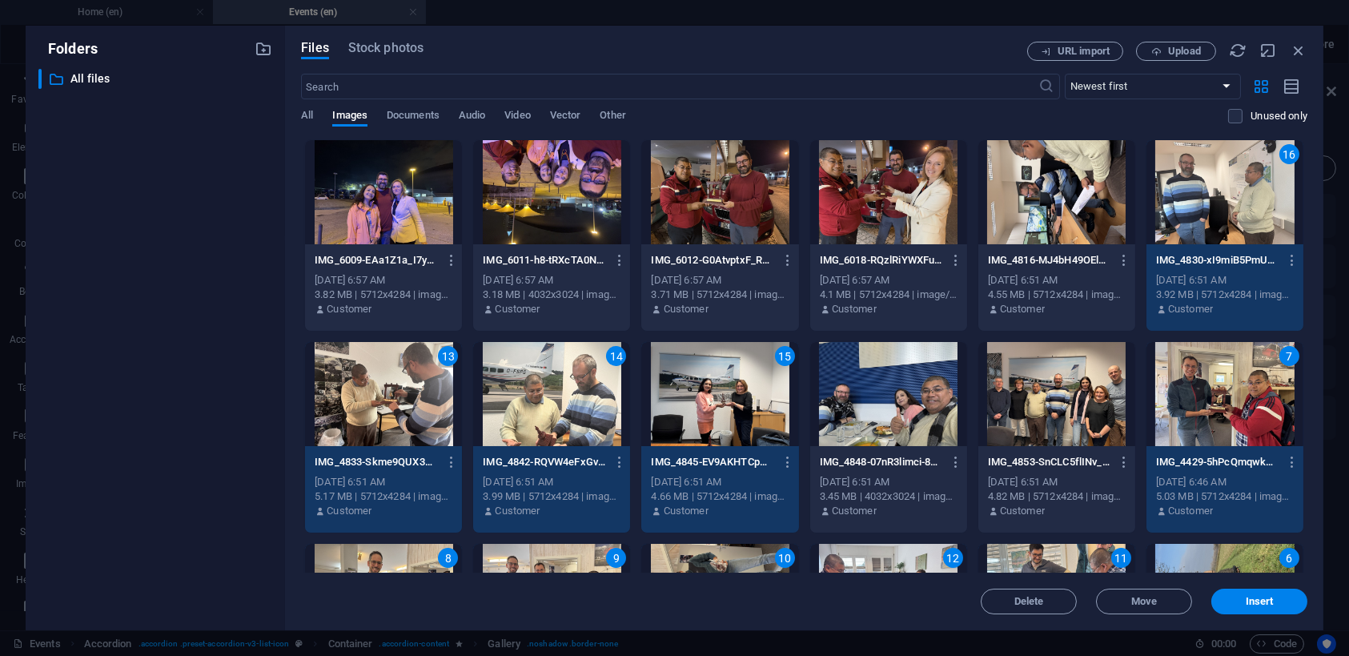
click at [1052, 198] on div at bounding box center [1056, 192] width 157 height 104
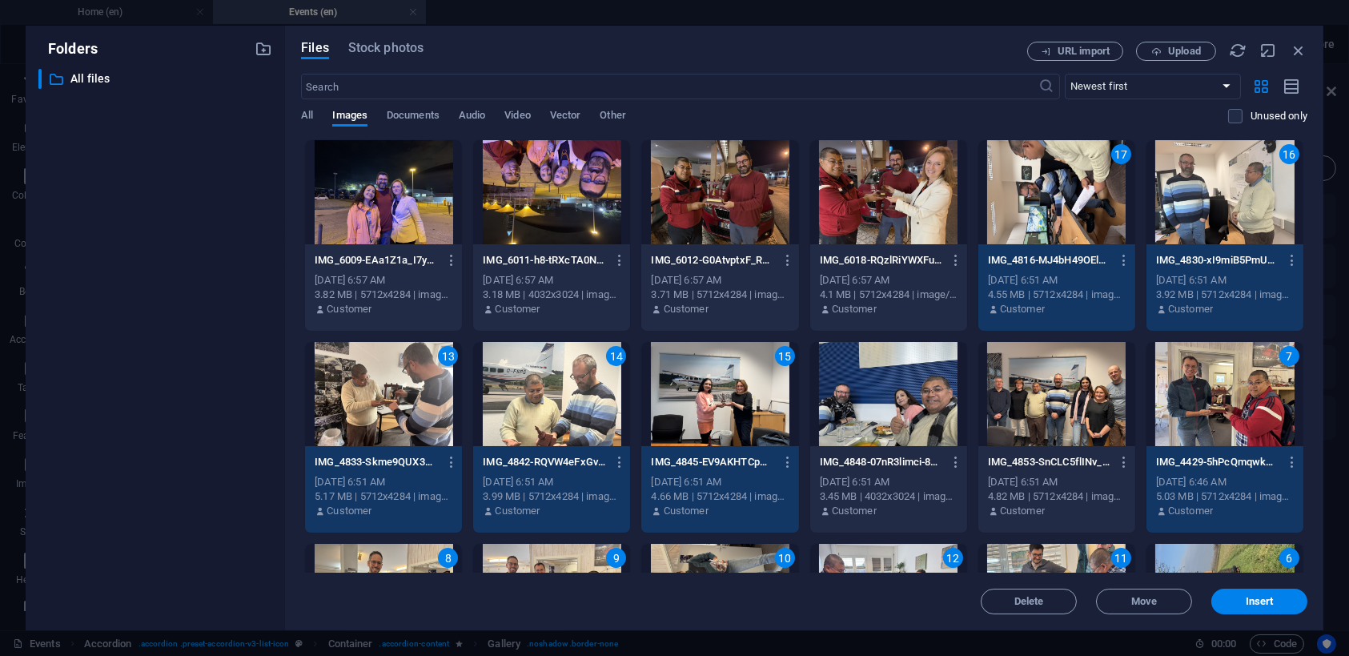
click at [1041, 415] on div at bounding box center [1056, 394] width 157 height 104
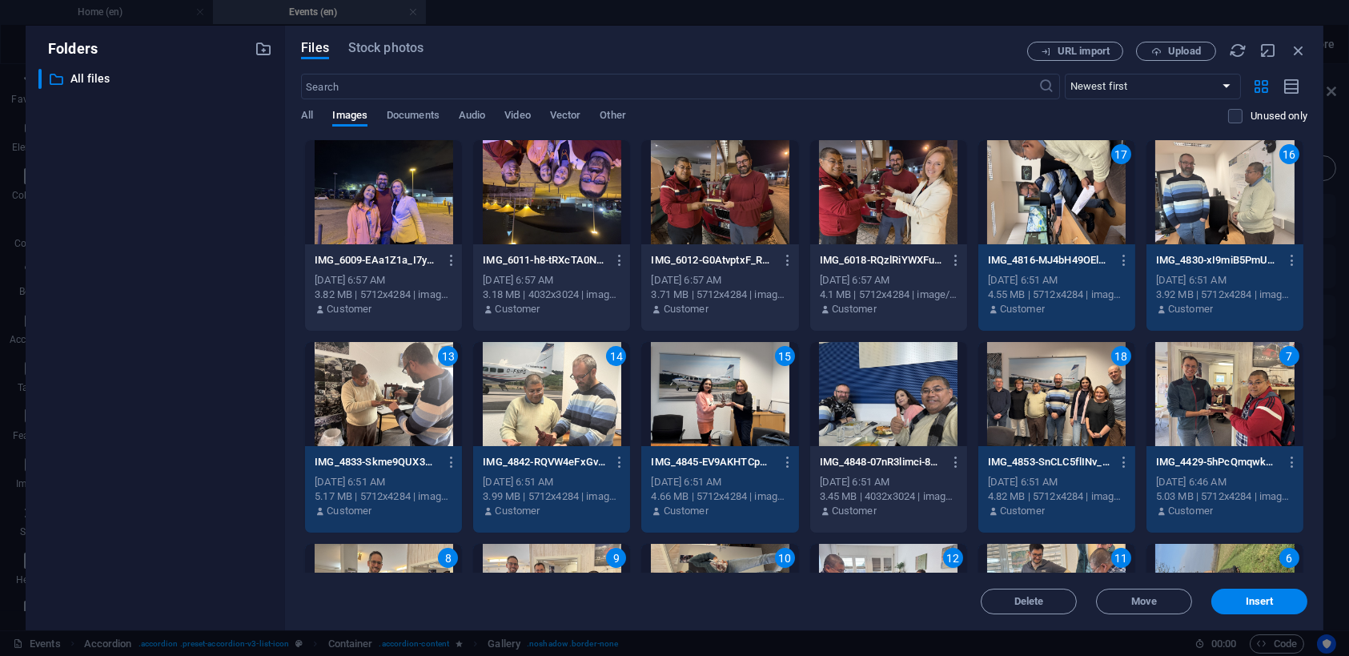
click at [907, 420] on div at bounding box center [888, 394] width 157 height 104
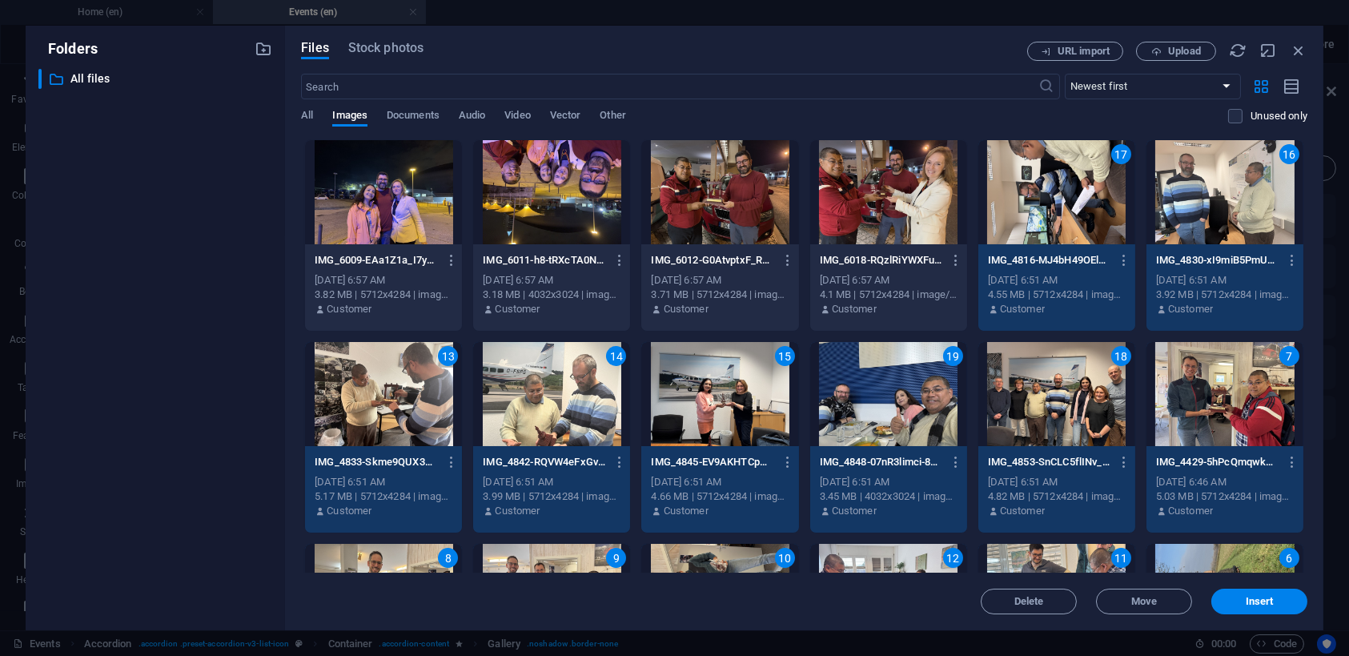
click at [724, 187] on div at bounding box center [719, 192] width 157 height 104
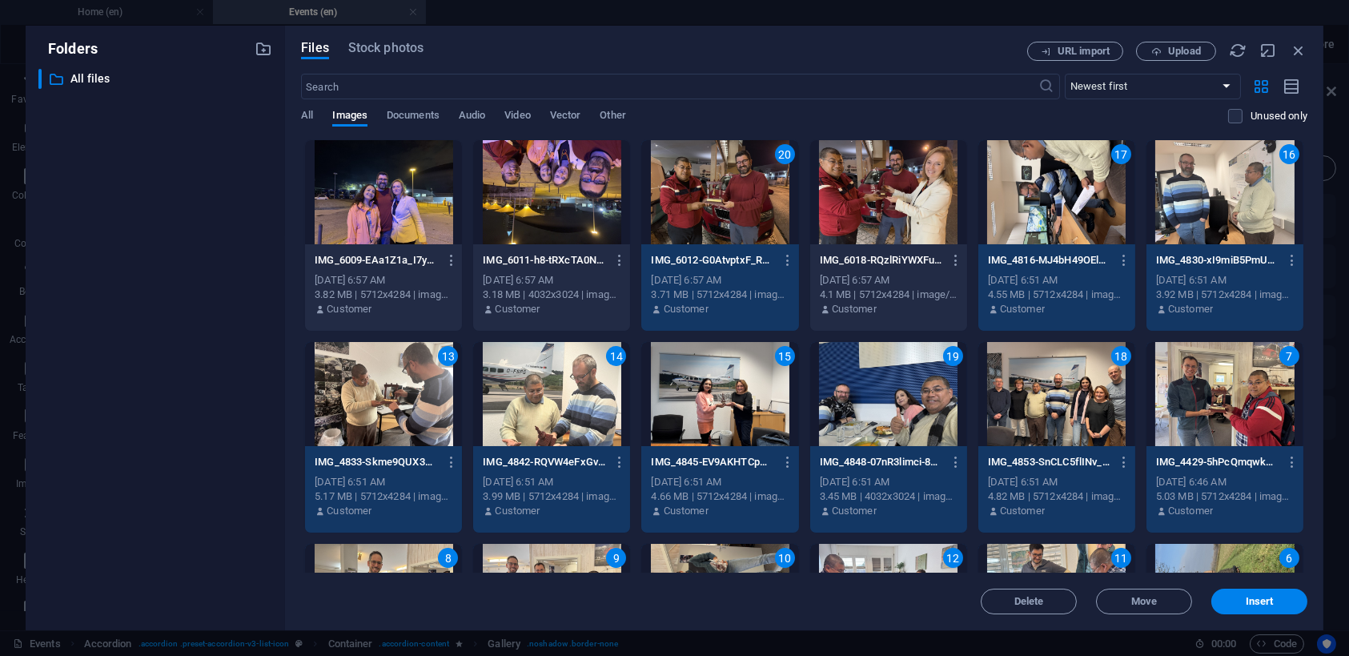
click at [916, 186] on div at bounding box center [888, 192] width 157 height 104
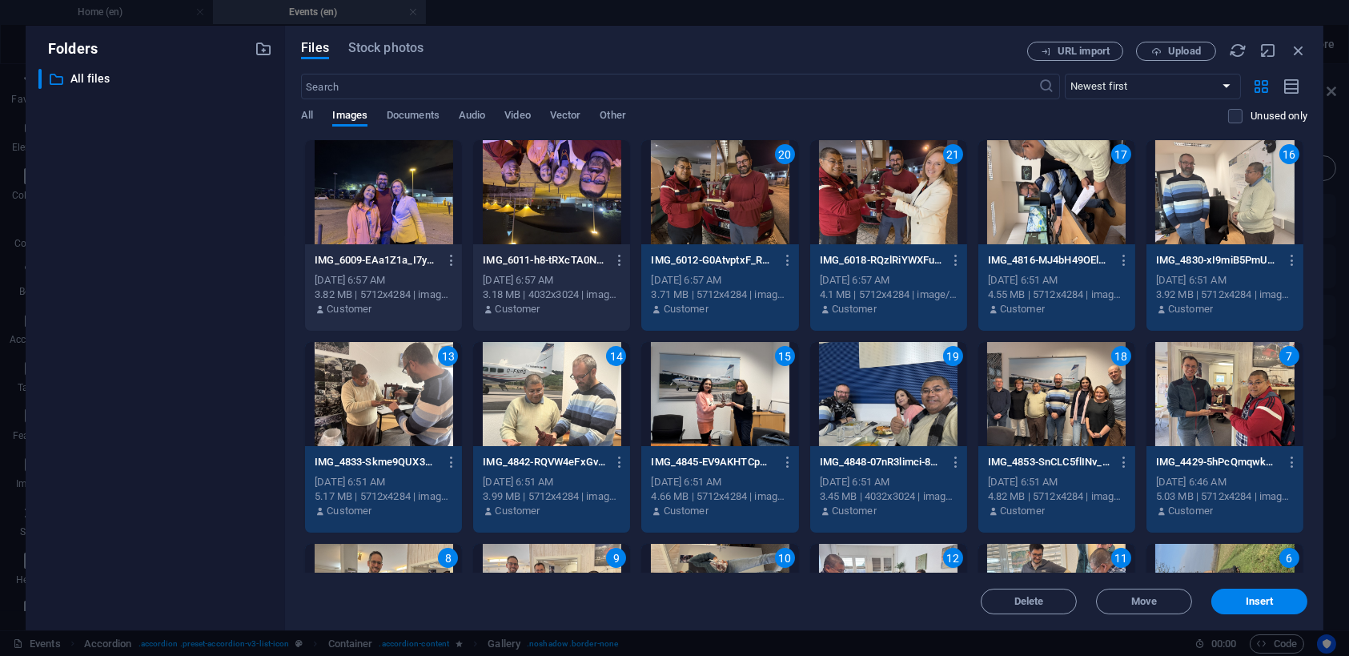
click at [559, 208] on div at bounding box center [551, 192] width 157 height 104
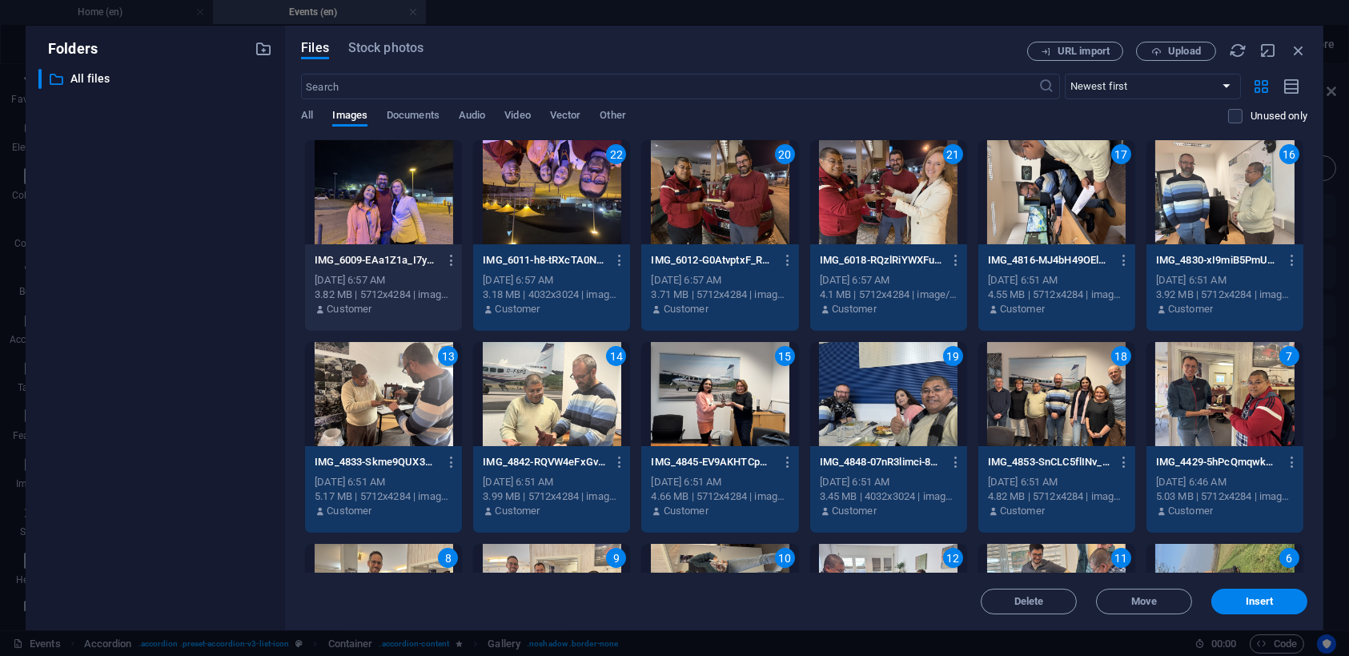
click at [379, 203] on div at bounding box center [383, 192] width 157 height 104
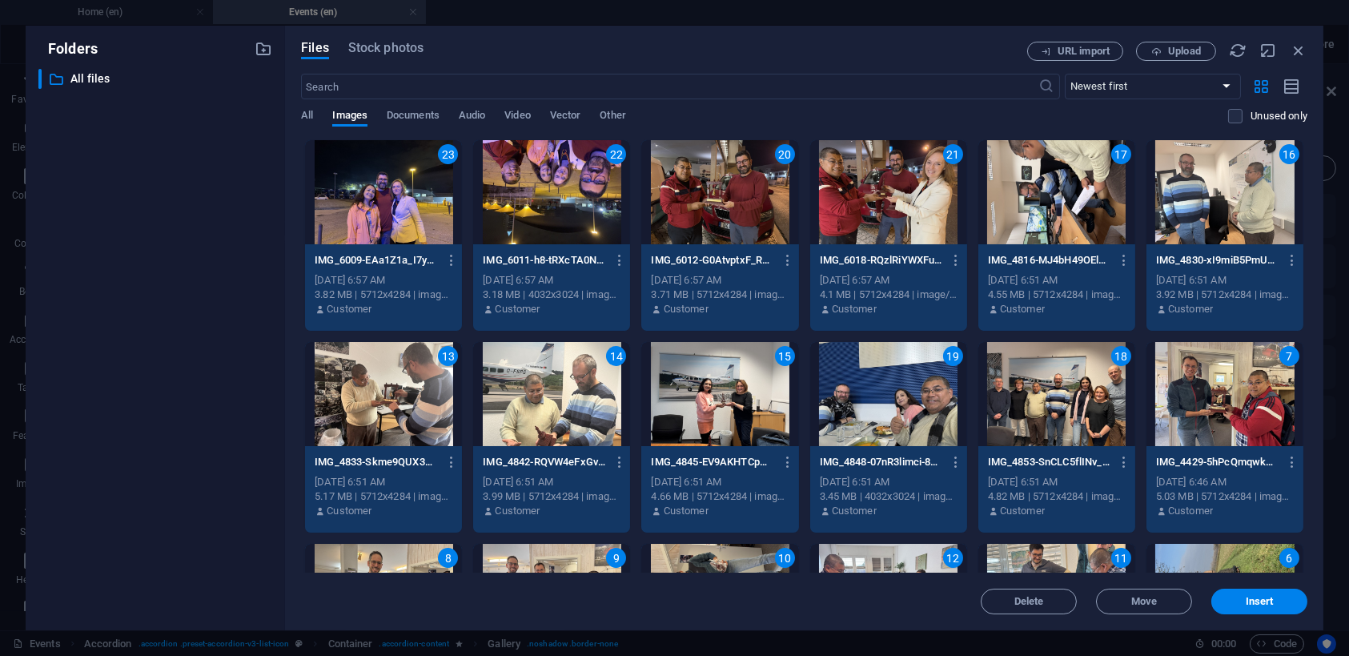
drag, startPoint x: 1233, startPoint y: 596, endPoint x: 1218, endPoint y: 590, distance: 15.8
click at [1233, 597] on span "Insert" at bounding box center [1258, 601] width 83 height 10
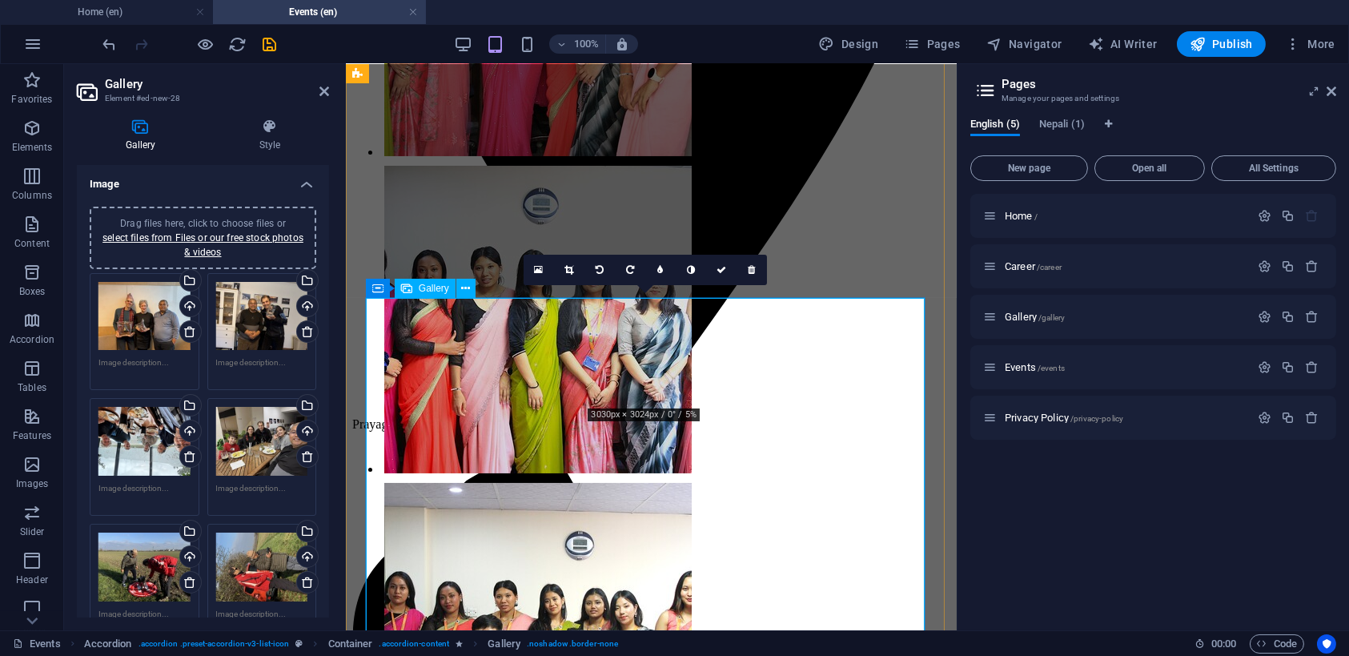
scroll to position [565, 0]
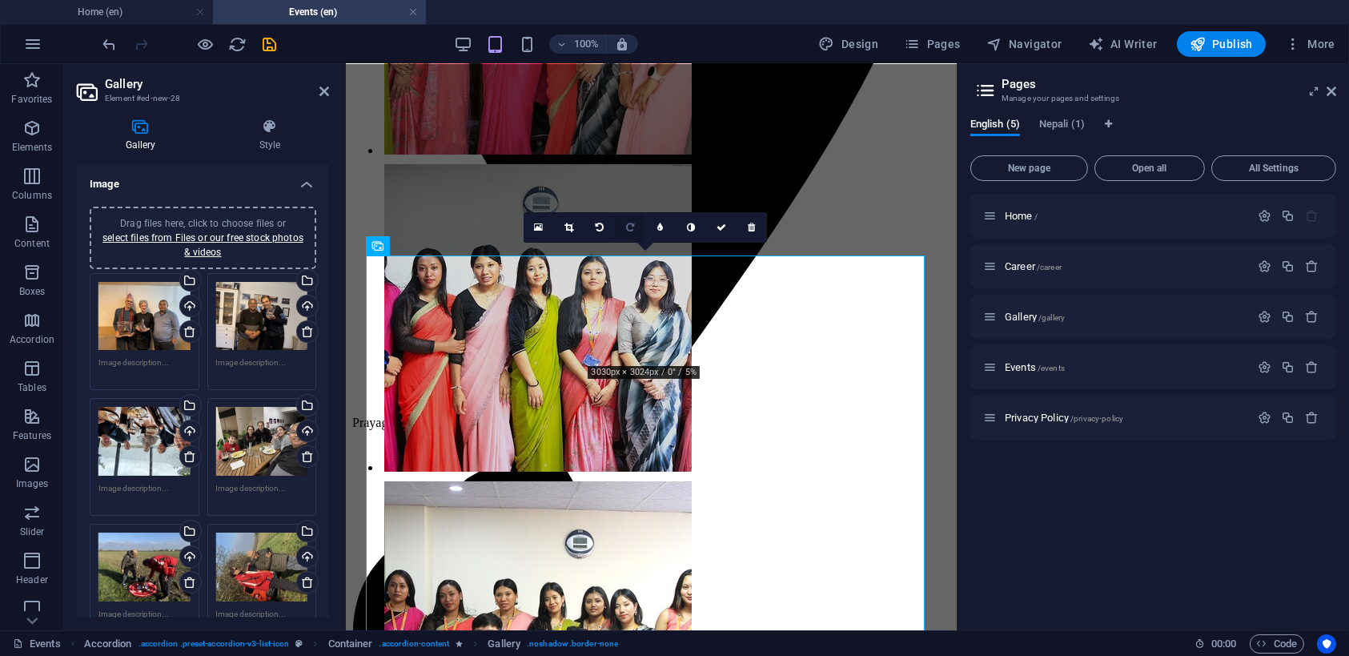
click at [633, 219] on link at bounding box center [630, 227] width 30 height 30
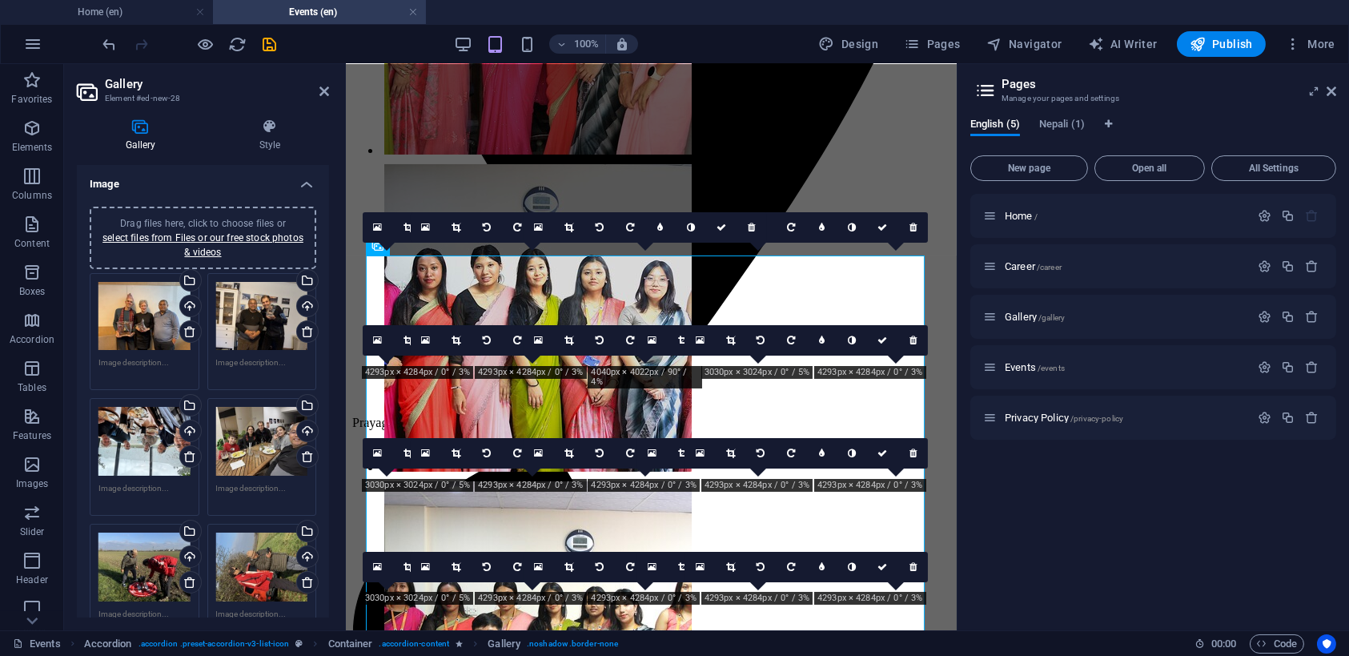
click at [633, 219] on link at bounding box center [630, 227] width 30 height 30
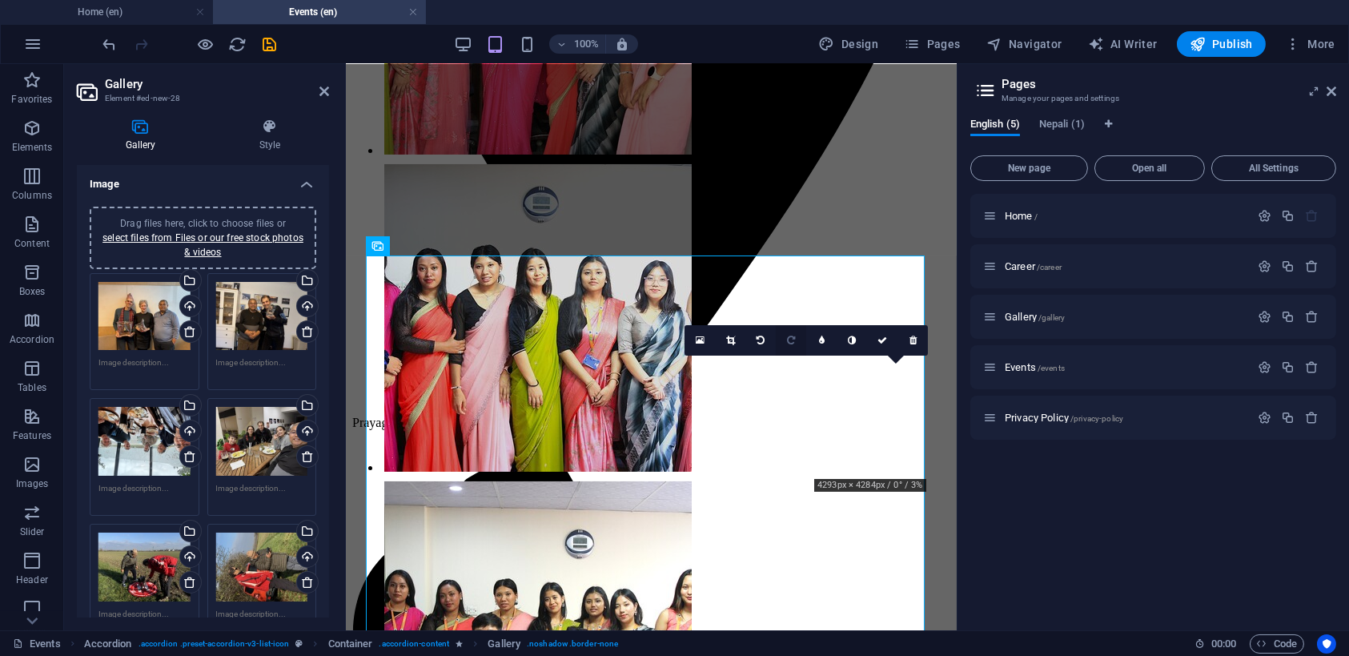
click at [793, 343] on icon at bounding box center [791, 340] width 8 height 10
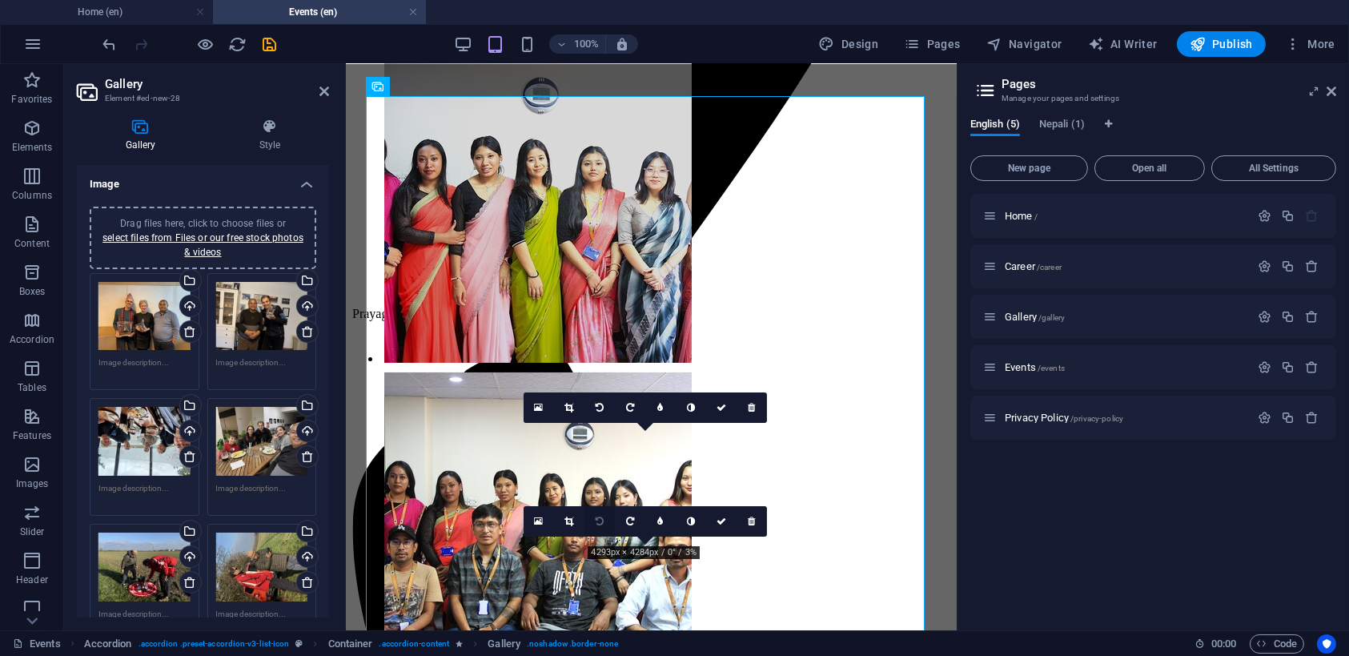
scroll to position [725, 0]
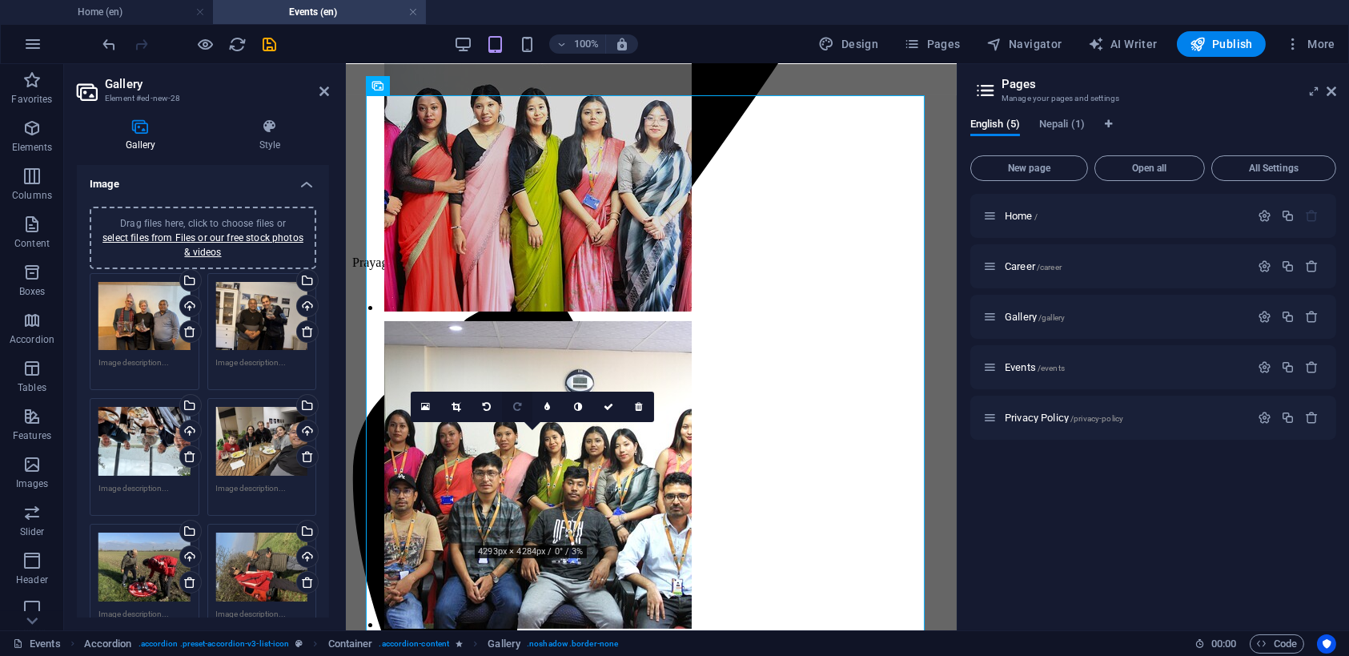
click at [514, 404] on icon at bounding box center [517, 407] width 8 height 10
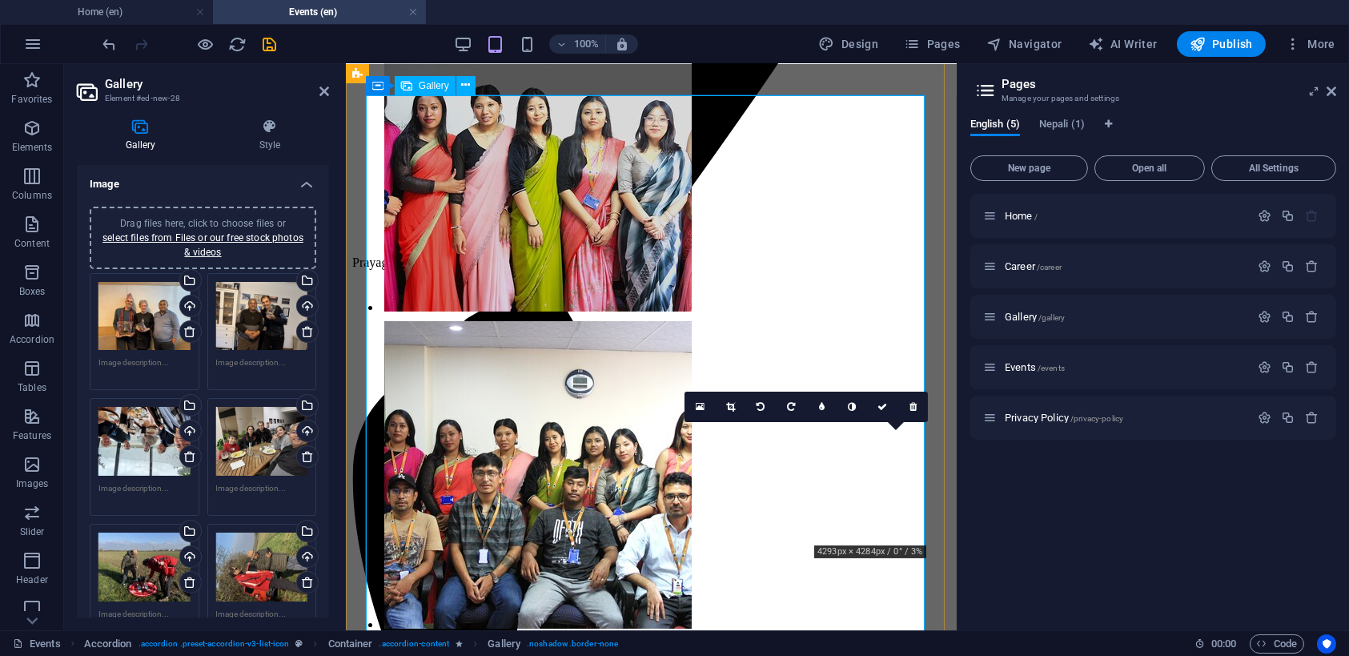
scroll to position [805, 0]
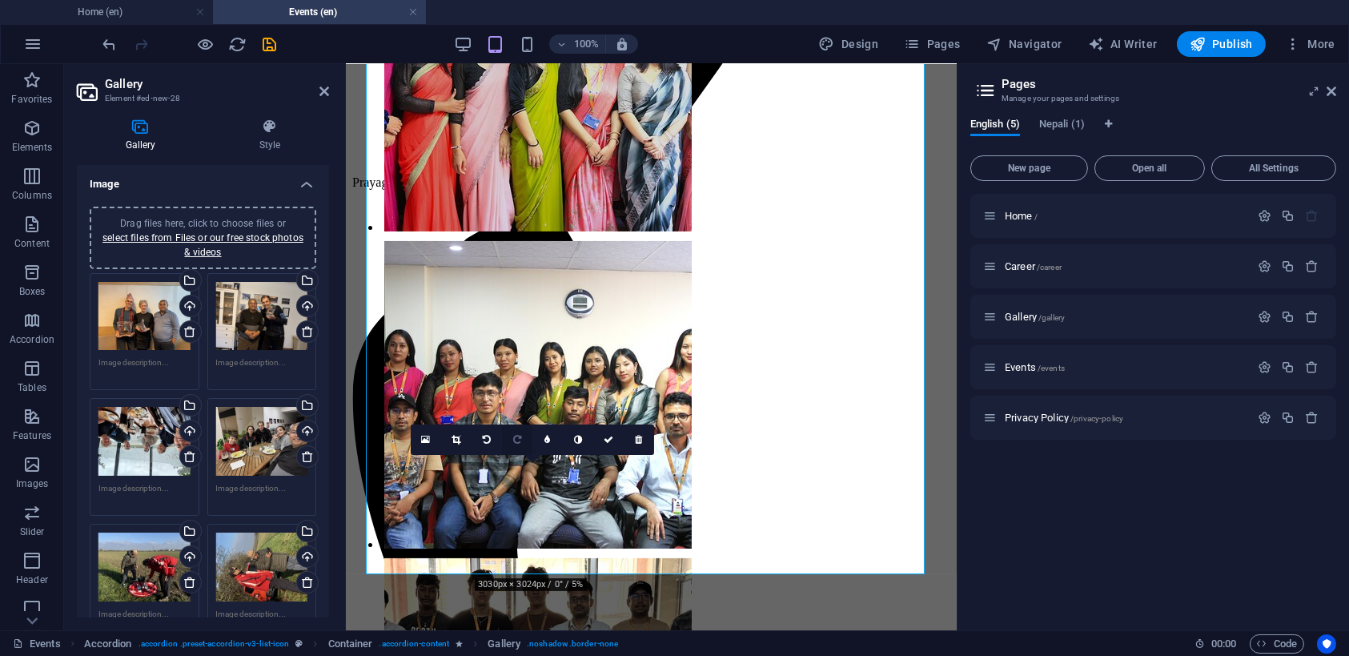
click at [518, 435] on icon at bounding box center [517, 440] width 8 height 10
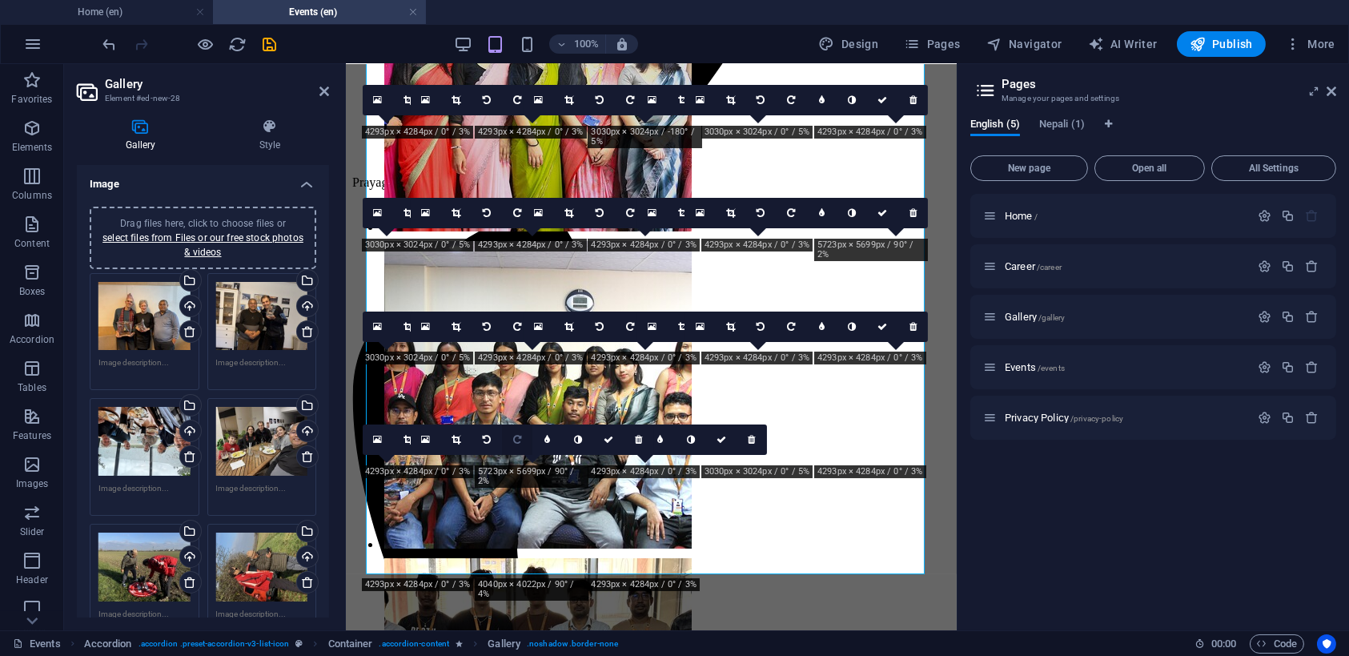
click at [517, 435] on icon at bounding box center [517, 440] width 8 height 10
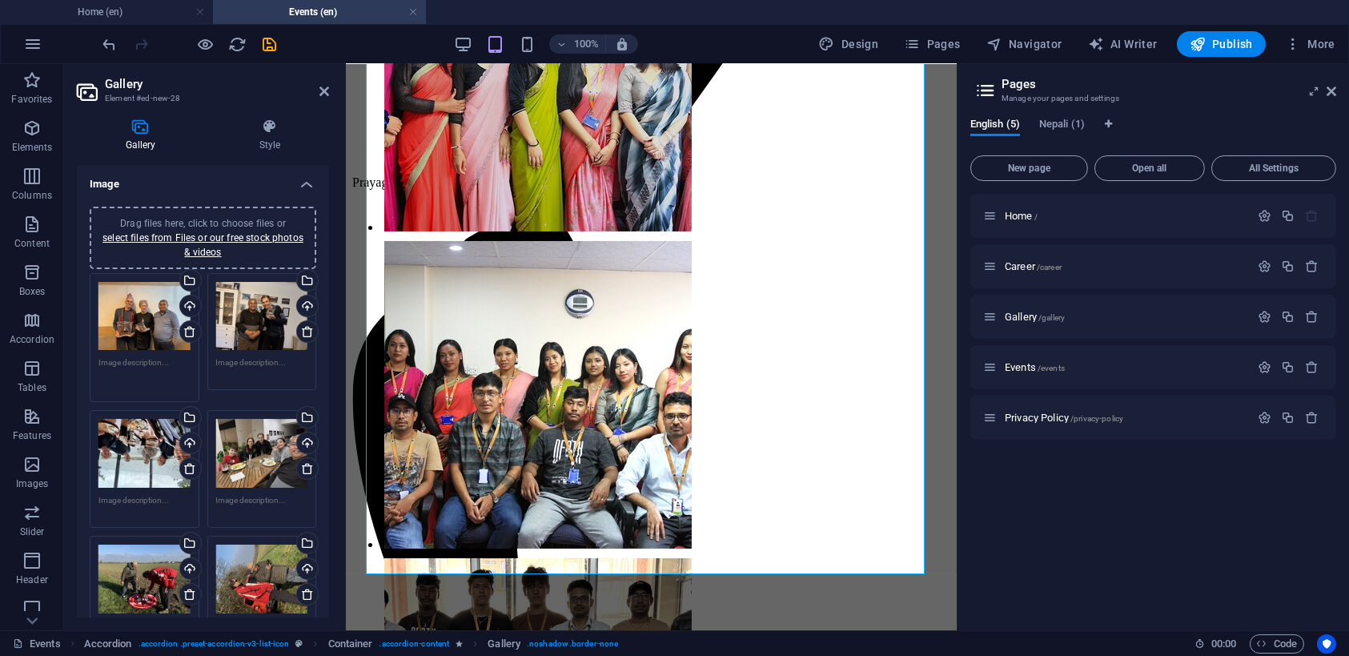
click at [154, 361] on textarea at bounding box center [144, 374] width 92 height 36
click at [97, 362] on div "Drag files here, click to choose files or select files from Files or our free s…" at bounding box center [145, 338] width 118 height 138
click at [88, 363] on div "Drag files here, click to choose files or select files from Files or our free s…" at bounding box center [145, 338] width 118 height 138
type textarea "Client Meet-Up - [GEOGRAPHIC_DATA]"
click at [233, 359] on textarea at bounding box center [262, 368] width 92 height 24
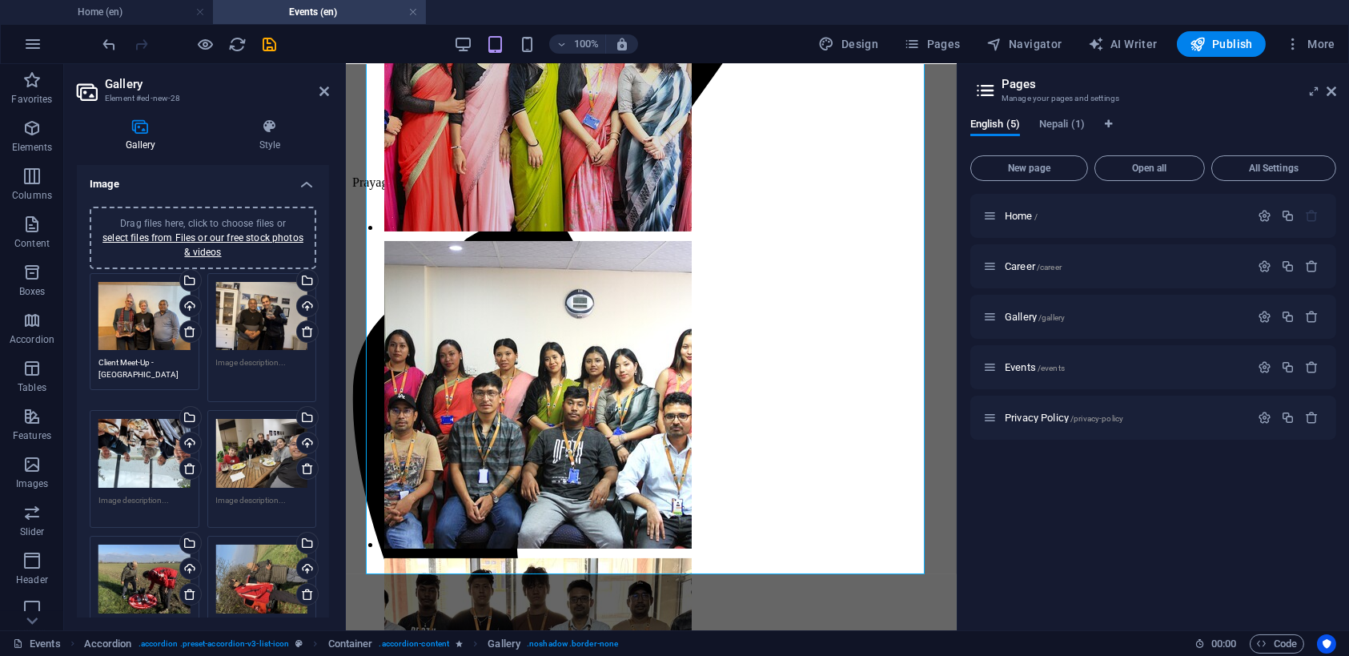
paste textarea "Client Meet-Up - [GEOGRAPHIC_DATA]"
type textarea "Client Meet-Up - [GEOGRAPHIC_DATA]"
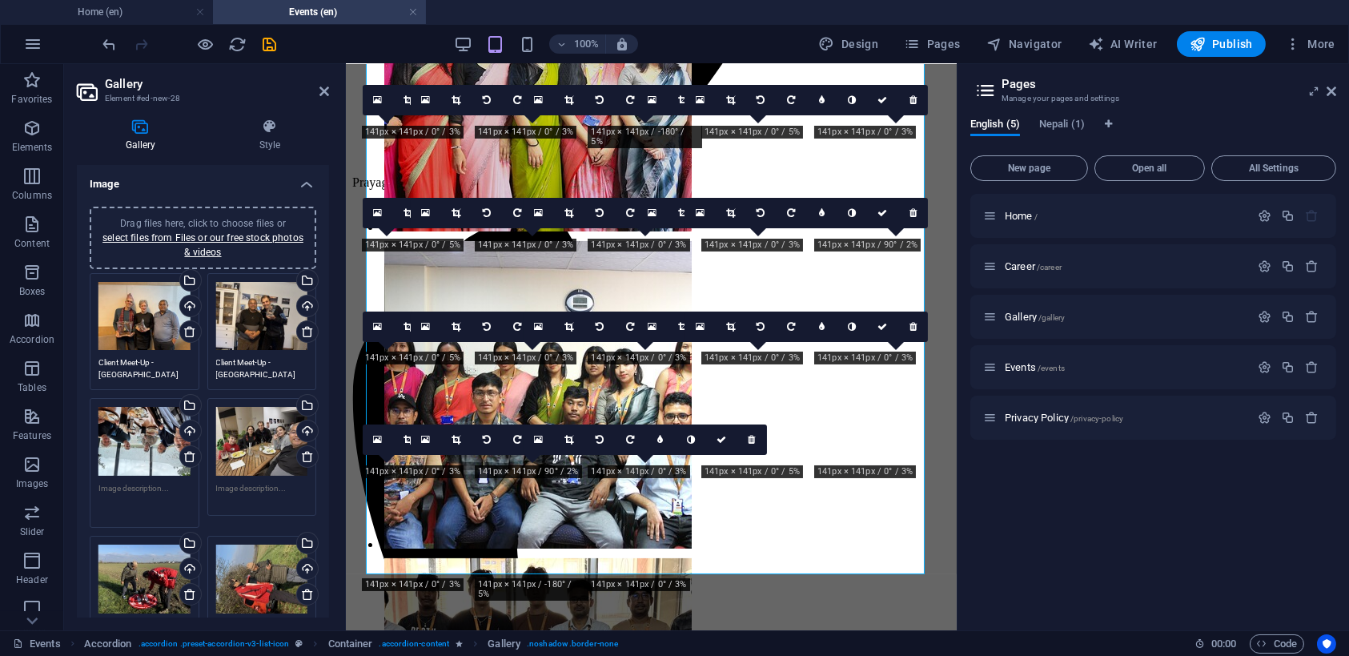
click at [162, 491] on textarea at bounding box center [144, 500] width 92 height 36
paste textarea "Client Meet-Up - [GEOGRAPHIC_DATA]"
type textarea "Client Meet-Up - [GEOGRAPHIC_DATA]"
click at [249, 496] on textarea at bounding box center [262, 494] width 92 height 24
paste textarea "Client Meet-Up - [GEOGRAPHIC_DATA]"
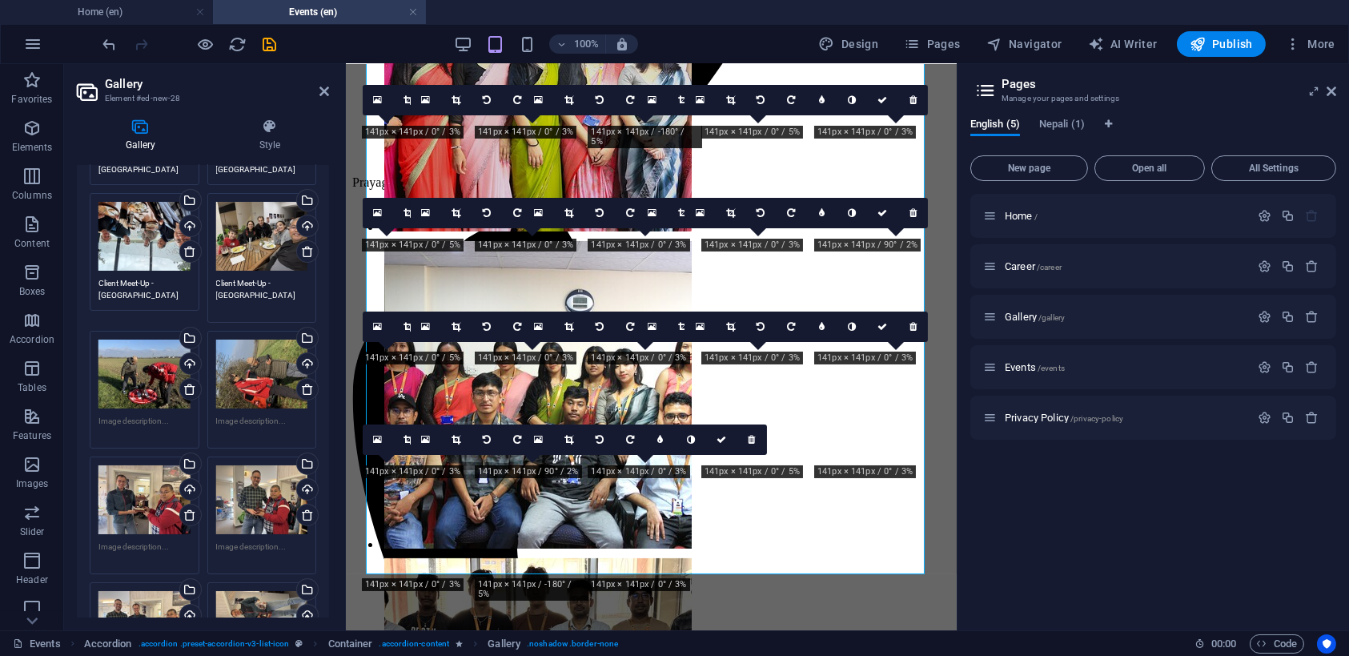
scroll to position [240, 0]
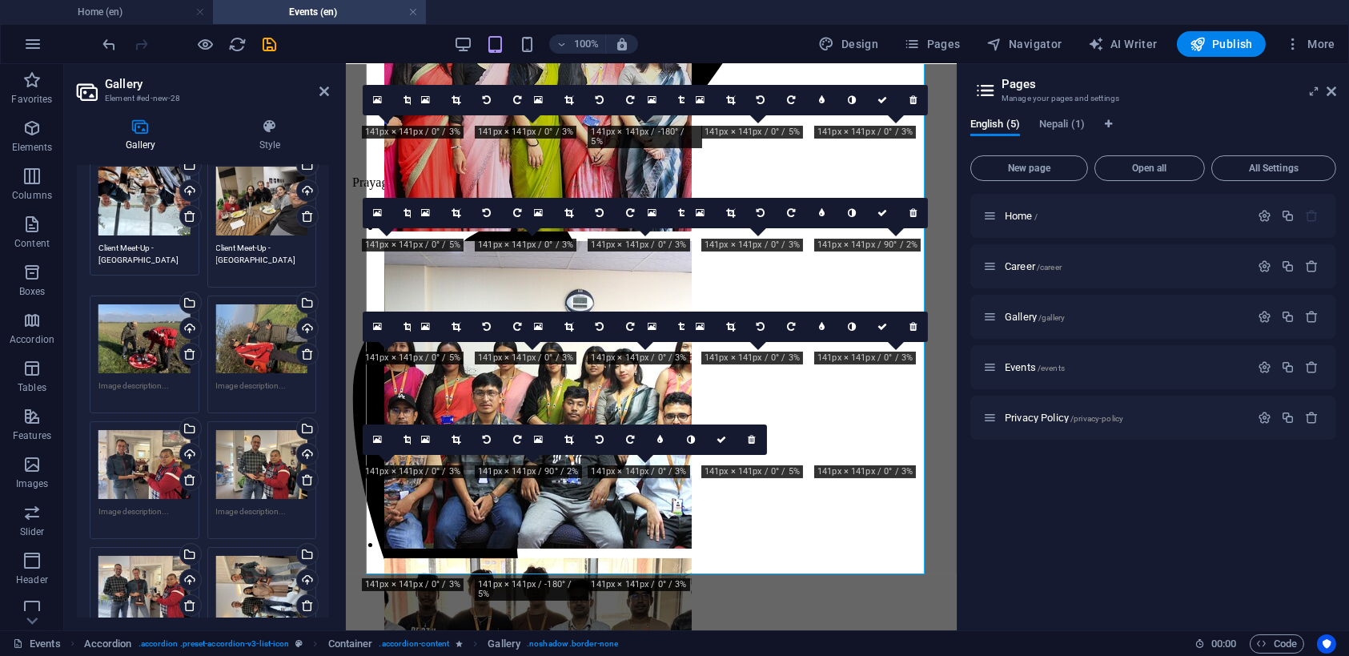
type textarea "Client Meet-Up - [GEOGRAPHIC_DATA]"
click at [142, 505] on textarea at bounding box center [144, 517] width 92 height 24
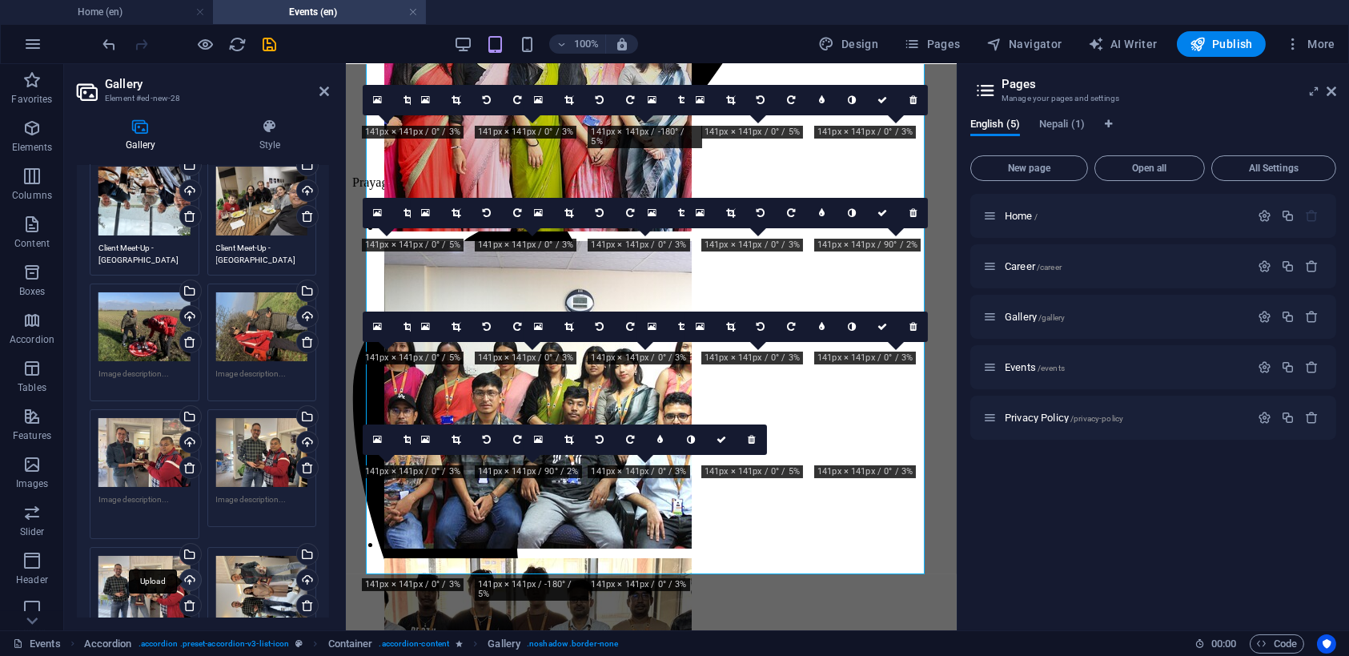
paste textarea "Client Meet-Up - [GEOGRAPHIC_DATA]"
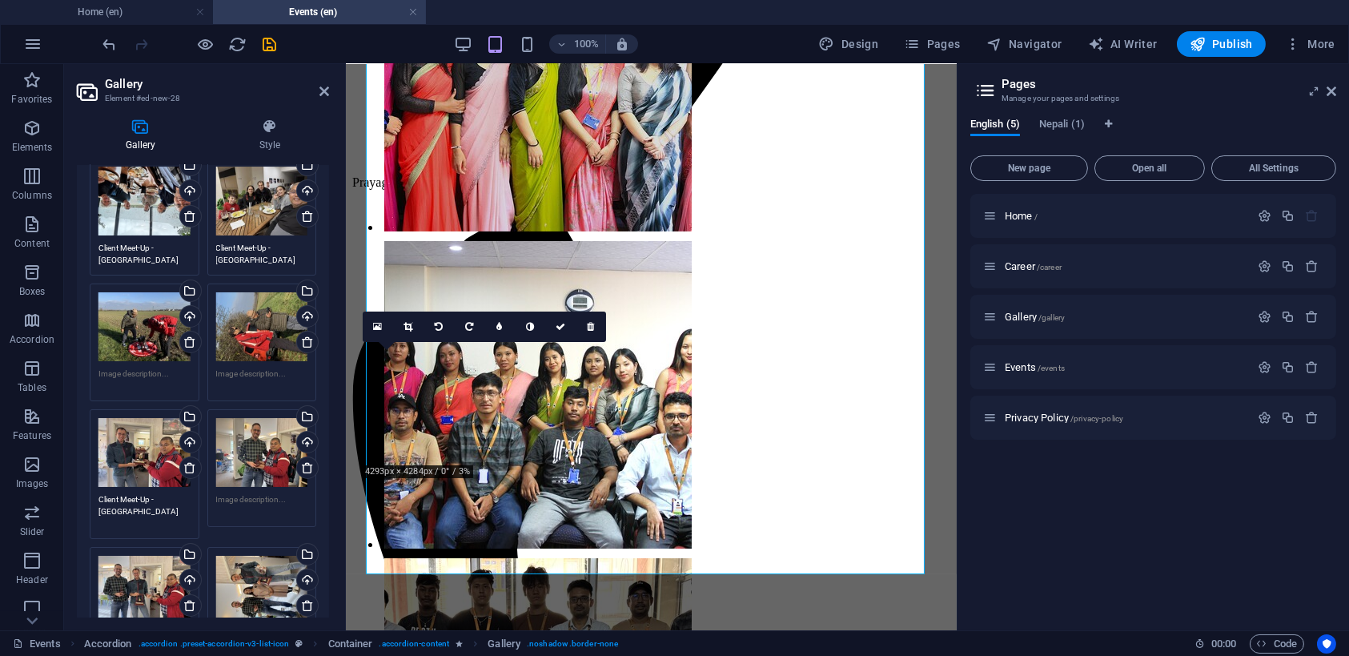
type textarea "Client Meet-Up - [GEOGRAPHIC_DATA]"
click at [241, 507] on textarea at bounding box center [262, 505] width 92 height 24
paste textarea "Client Meet-Up - [GEOGRAPHIC_DATA]"
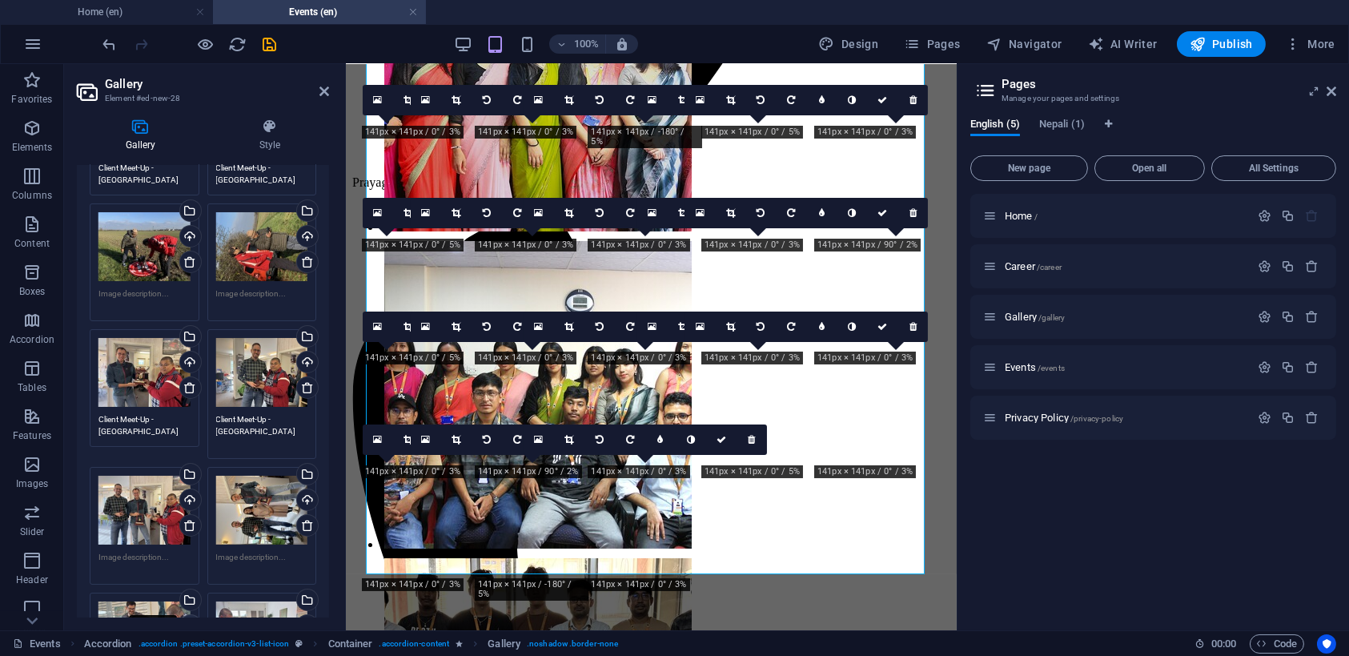
scroll to position [400, 0]
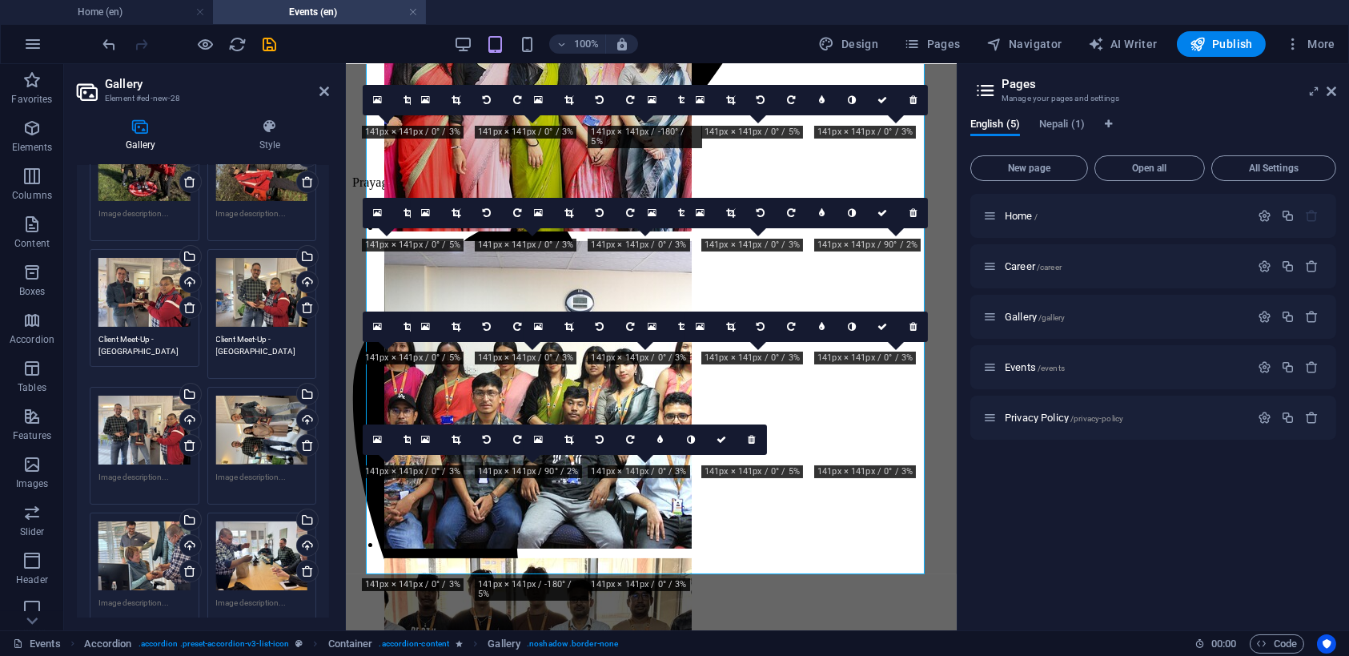
type textarea "Client Meet-Up - [GEOGRAPHIC_DATA]"
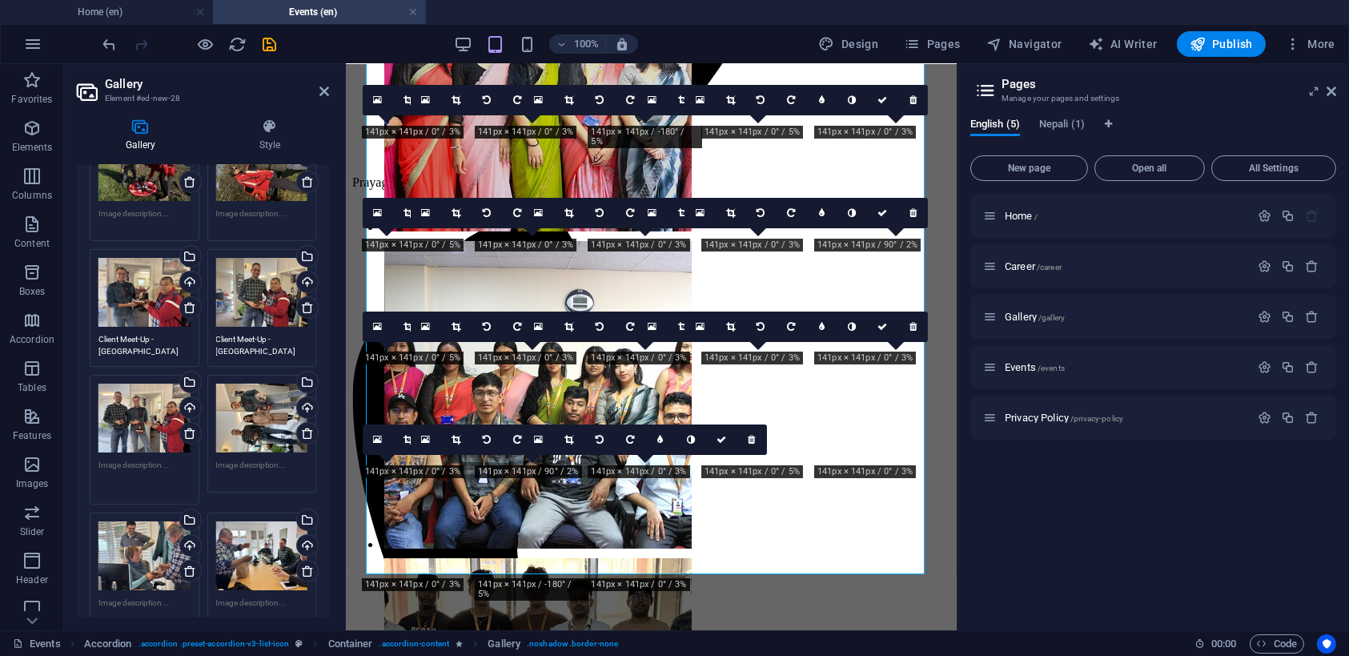
click at [141, 479] on textarea at bounding box center [144, 477] width 92 height 36
paste textarea "Client Meet-Up - [GEOGRAPHIC_DATA]"
type textarea "Client Meet-Up - [GEOGRAPHIC_DATA]"
click at [255, 463] on textarea at bounding box center [262, 471] width 92 height 24
paste textarea "Client Meet-Up - [GEOGRAPHIC_DATA]"
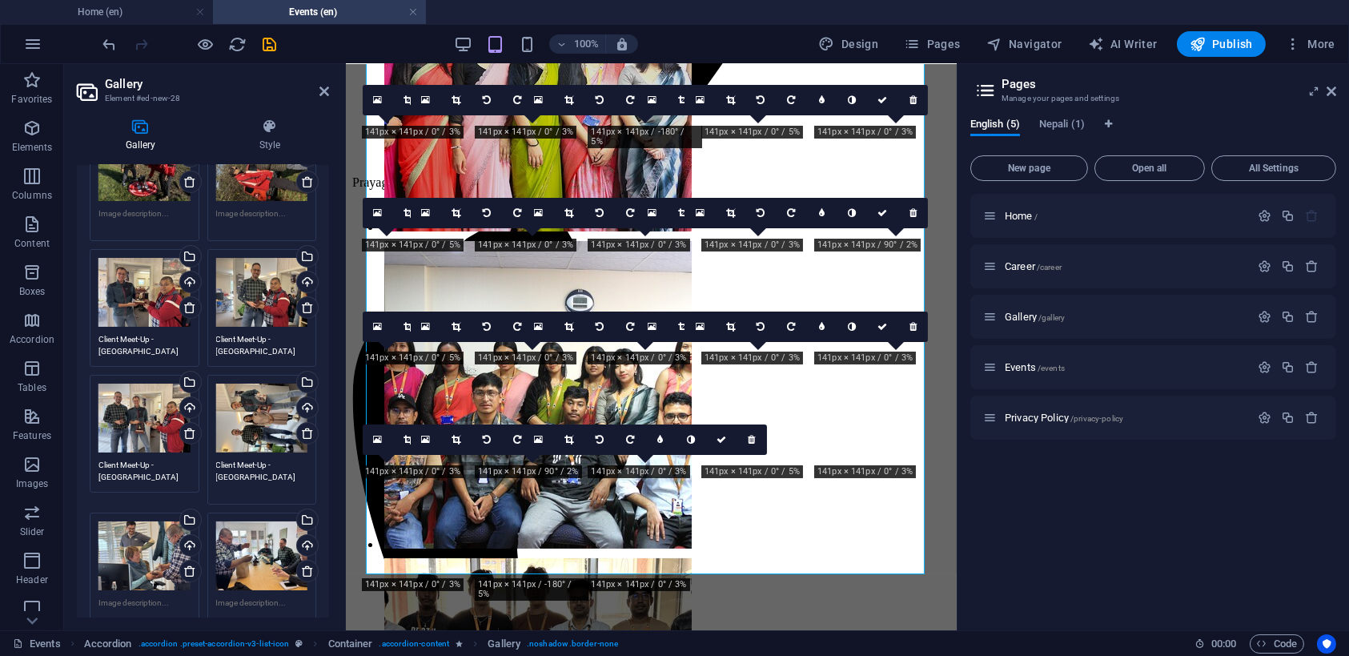
type textarea "Client Meet-Up - [GEOGRAPHIC_DATA]"
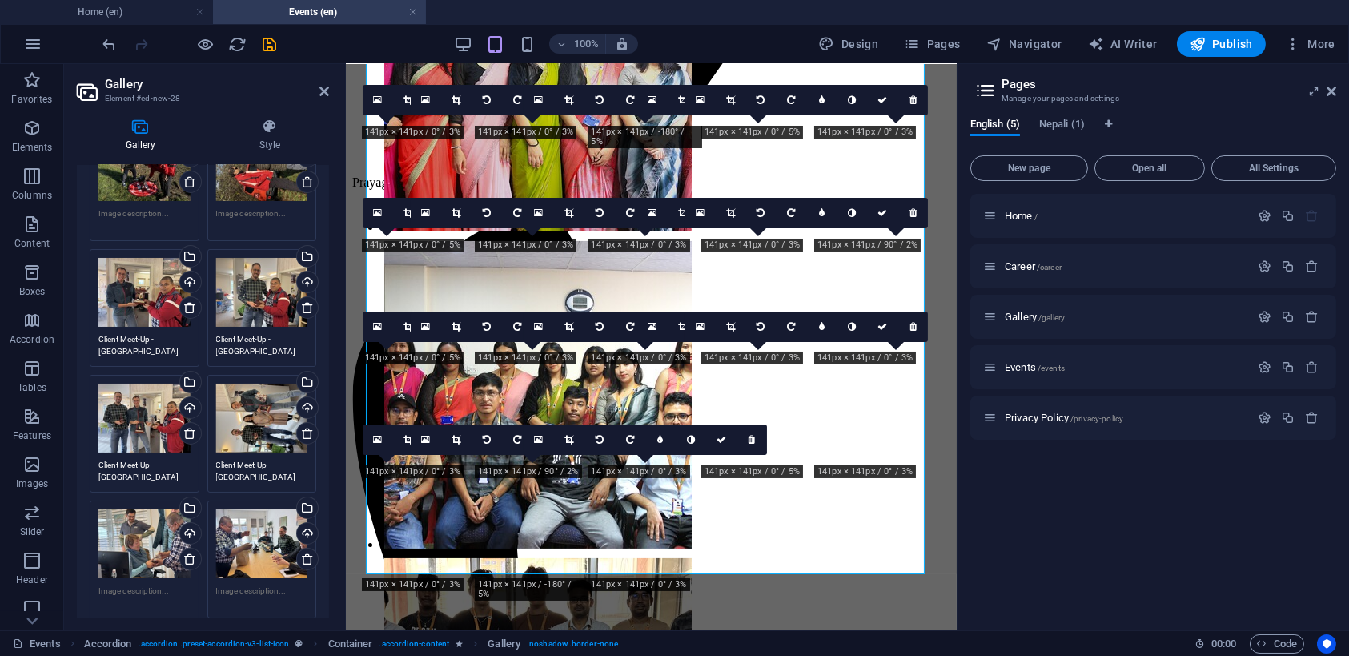
click at [159, 592] on textarea at bounding box center [144, 602] width 92 height 36
paste textarea "Client Meet-Up - [GEOGRAPHIC_DATA]"
type textarea "Client Meet-Up - [GEOGRAPHIC_DATA]"
click at [253, 584] on textarea at bounding box center [262, 596] width 92 height 24
paste textarea "Client Meet-Up - [GEOGRAPHIC_DATA]"
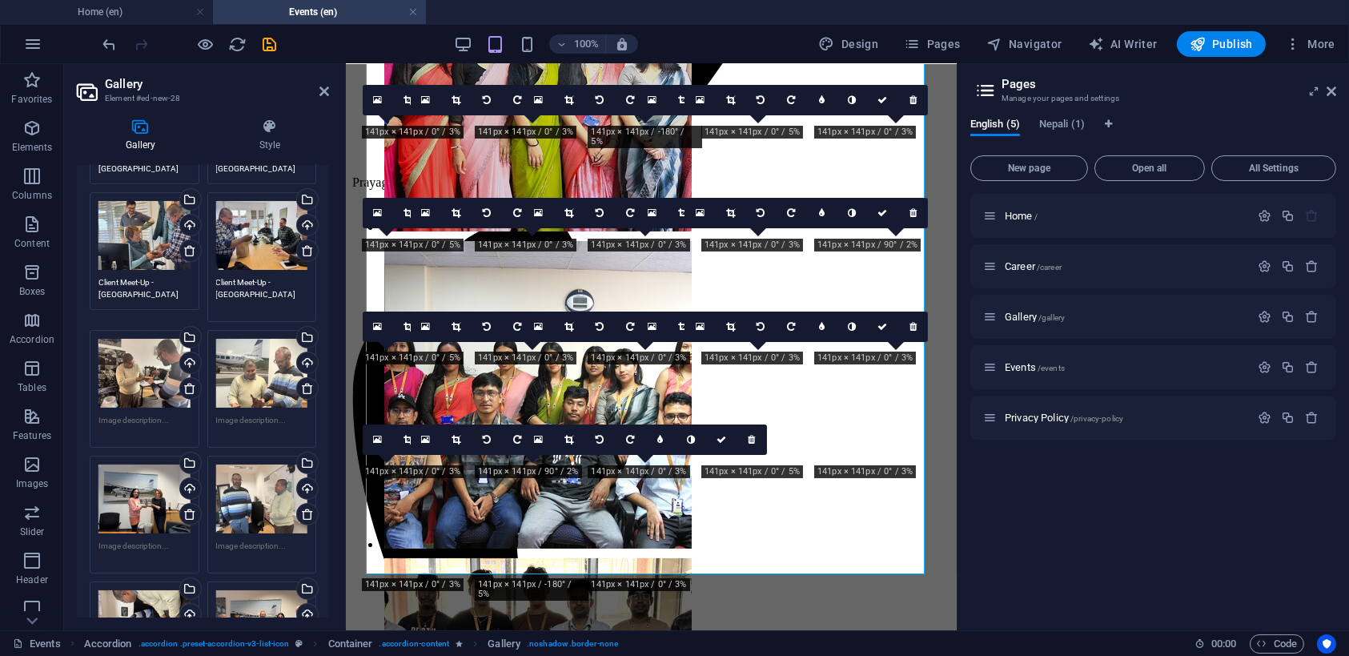
scroll to position [720, 0]
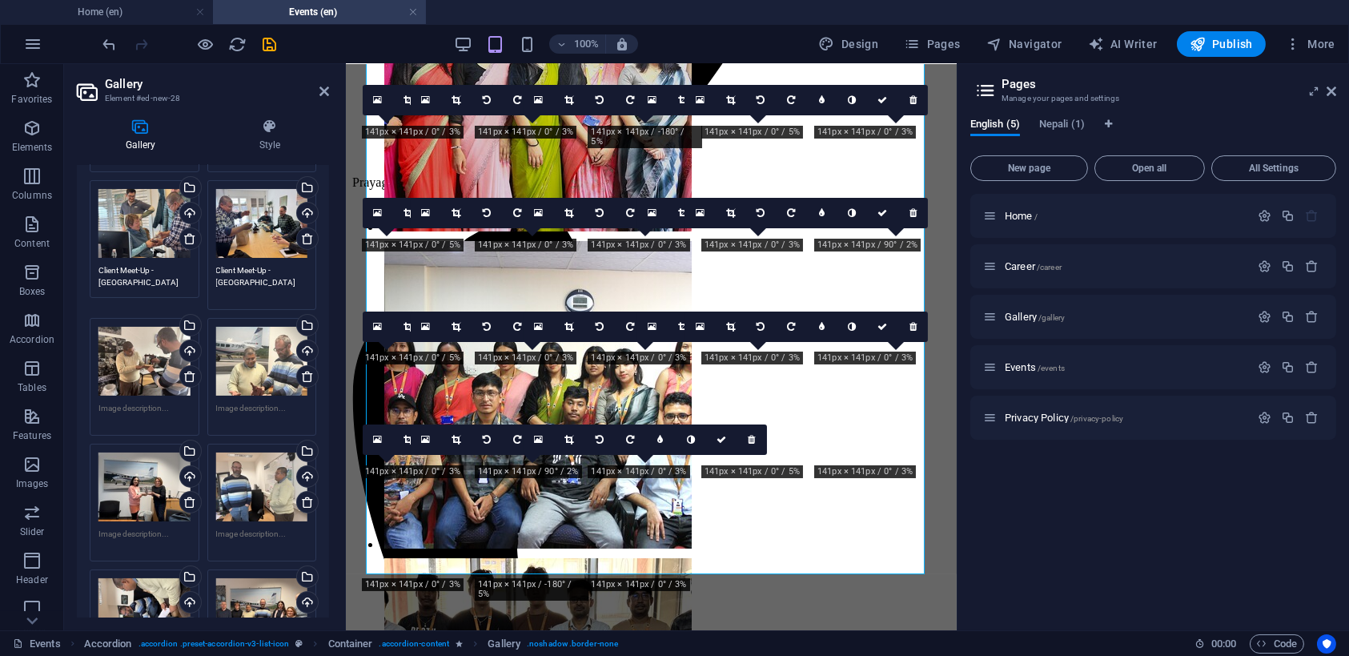
type textarea "Client Meet-Up - [GEOGRAPHIC_DATA]"
click at [144, 402] on textarea at bounding box center [144, 414] width 92 height 24
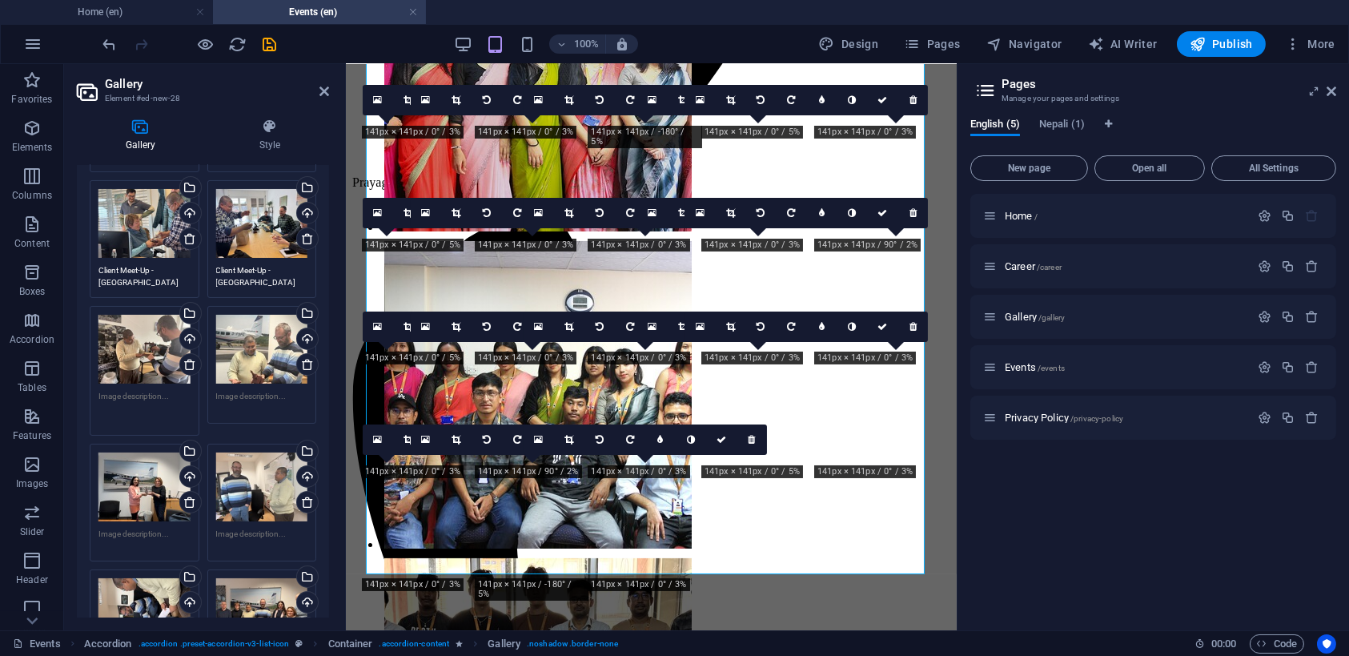
paste textarea "Client Meet-Up - [GEOGRAPHIC_DATA]"
type textarea "Client Meet-Up - [GEOGRAPHIC_DATA]"
click at [259, 393] on textarea at bounding box center [262, 408] width 92 height 36
paste textarea "Client Meet-Up - [GEOGRAPHIC_DATA]"
type textarea "Client Meet-Up - [GEOGRAPHIC_DATA]"
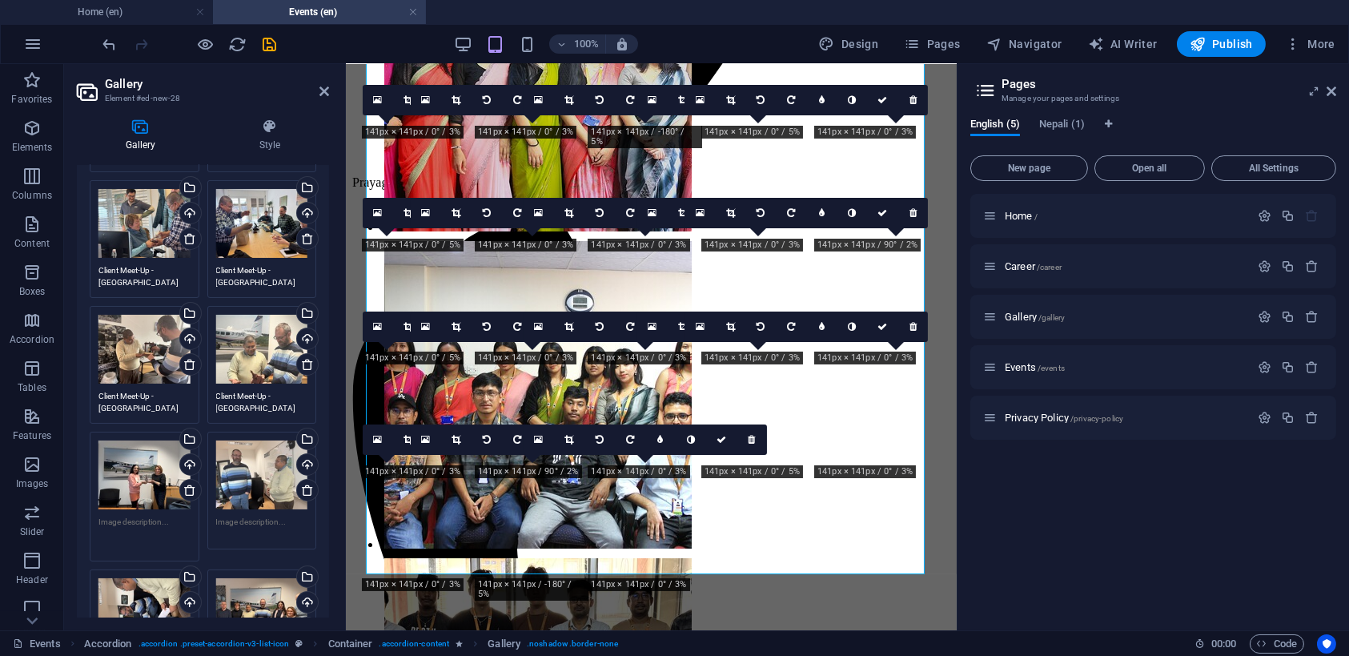
click at [144, 525] on textarea at bounding box center [144, 533] width 92 height 36
paste textarea "Client Meet-Up - [GEOGRAPHIC_DATA]"
type textarea "Client Meet-Up - [GEOGRAPHIC_DATA]"
click at [243, 523] on textarea at bounding box center [262, 527] width 92 height 24
paste textarea "Client Meet-Up - [GEOGRAPHIC_DATA]"
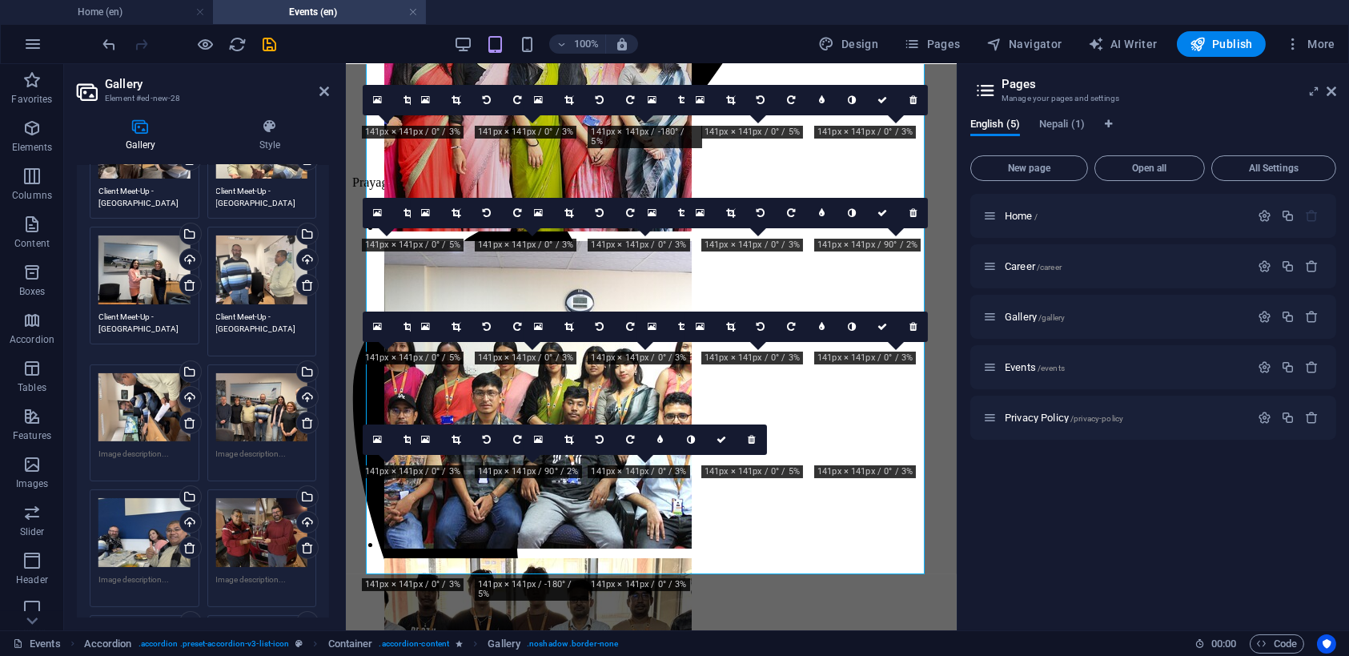
scroll to position [960, 0]
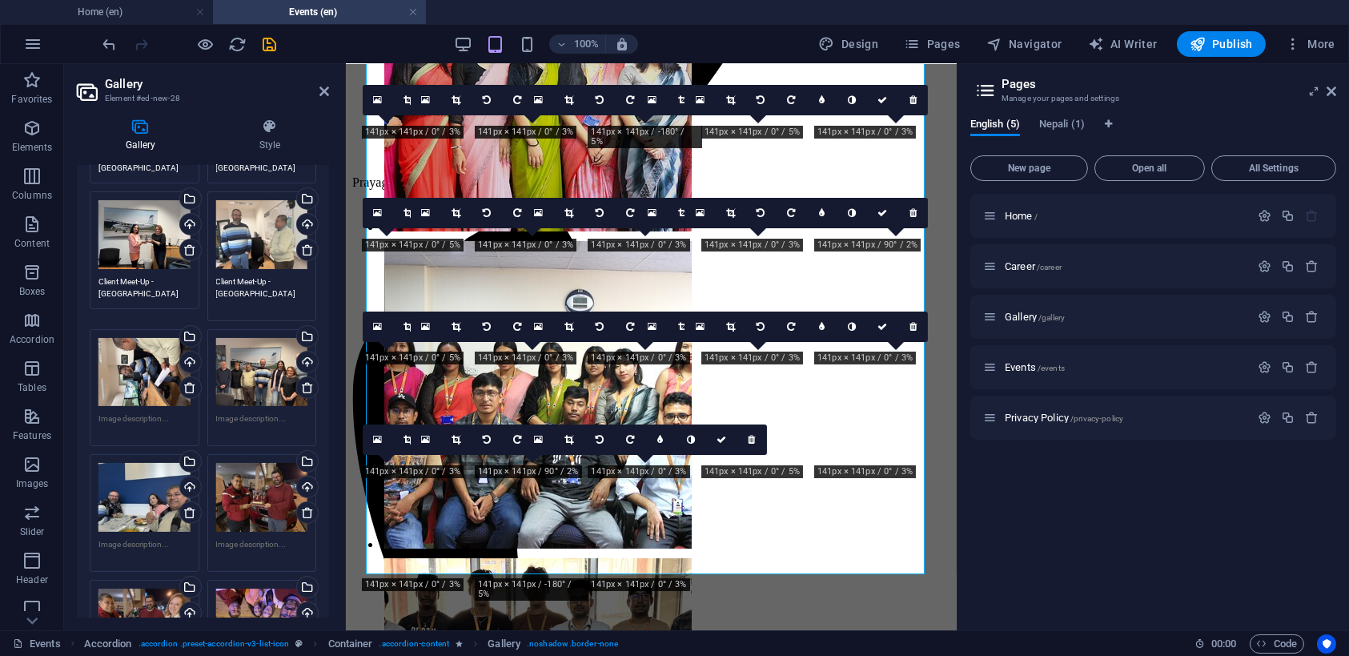
type textarea "Client Meet-Up - [GEOGRAPHIC_DATA]"
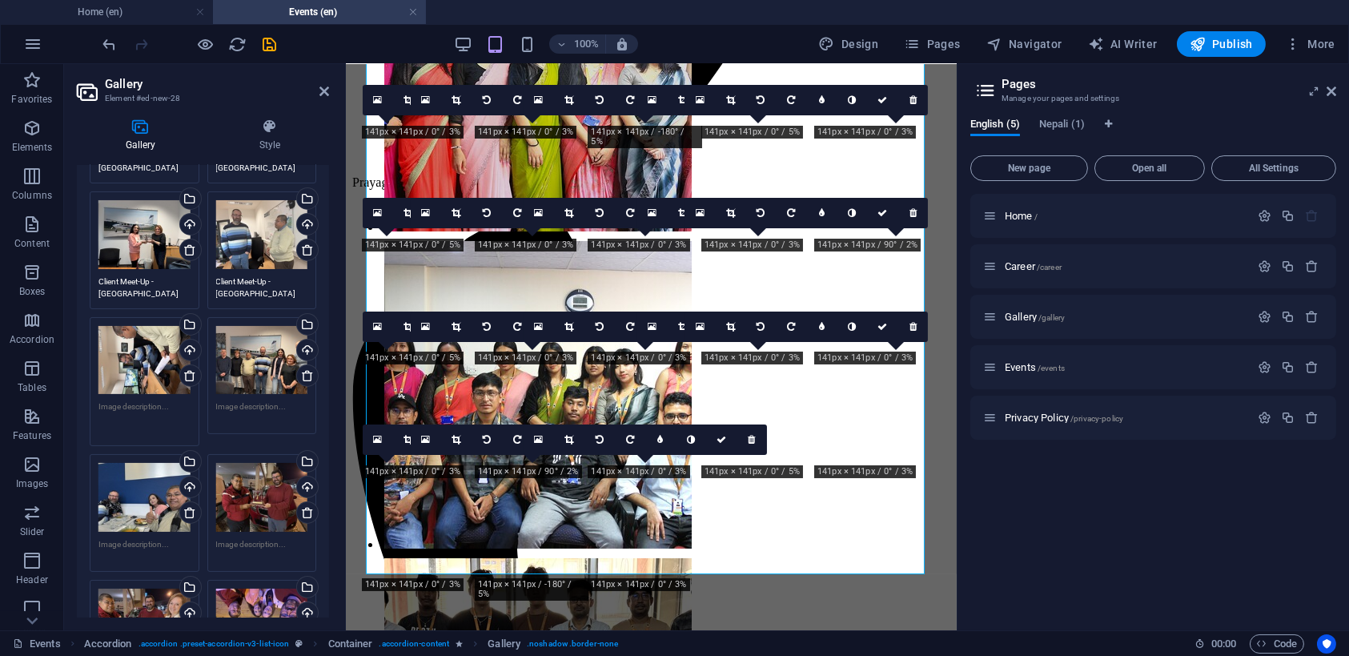
click at [144, 407] on textarea at bounding box center [144, 418] width 92 height 36
paste textarea "Client Meet-Up - [GEOGRAPHIC_DATA]"
type textarea "Client Meet-Up - [GEOGRAPHIC_DATA]"
click at [251, 404] on textarea at bounding box center [262, 412] width 92 height 24
paste textarea "Client Meet-Up - [GEOGRAPHIC_DATA]"
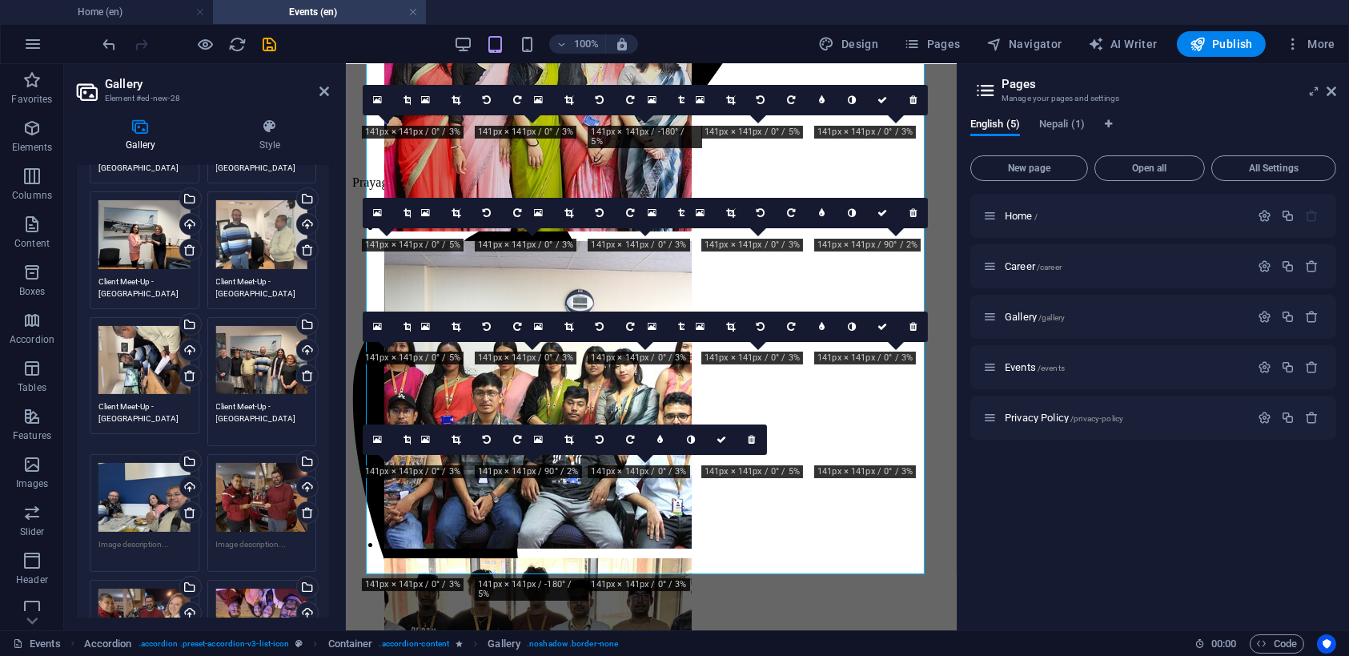
type textarea "Client Meet-Up - [GEOGRAPHIC_DATA]"
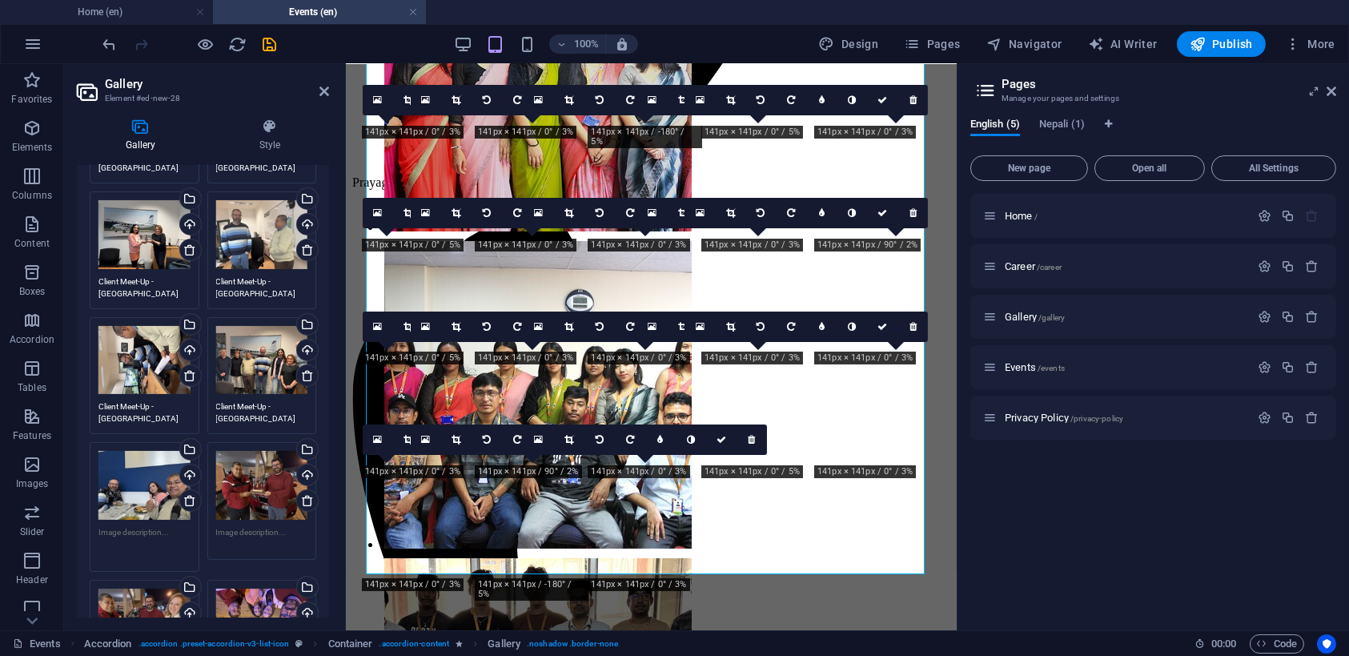
click at [154, 531] on textarea at bounding box center [144, 544] width 92 height 36
paste textarea "Client Meet-Up - [GEOGRAPHIC_DATA]"
type textarea "Client Meet-Up - [GEOGRAPHIC_DATA]"
click at [236, 526] on textarea at bounding box center [262, 538] width 92 height 24
paste textarea "Client Meet-Up - [GEOGRAPHIC_DATA]"
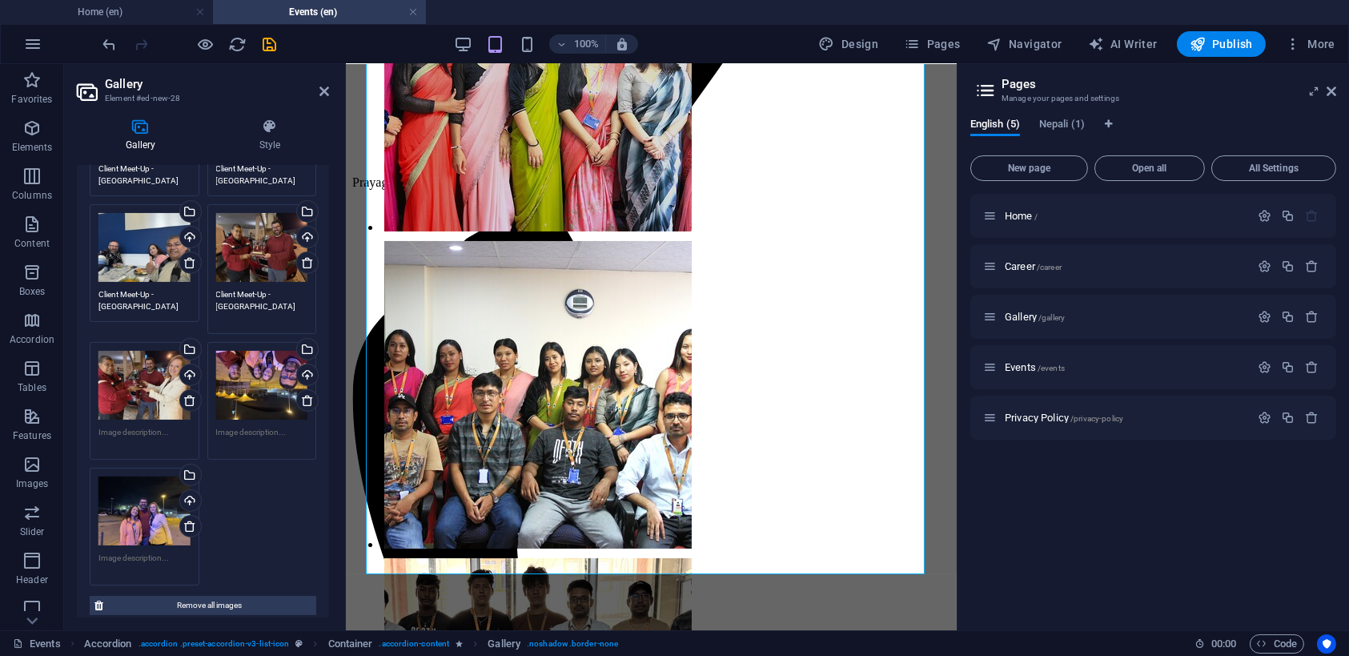
scroll to position [1201, 0]
type textarea "Client Meet-Up - [GEOGRAPHIC_DATA]"
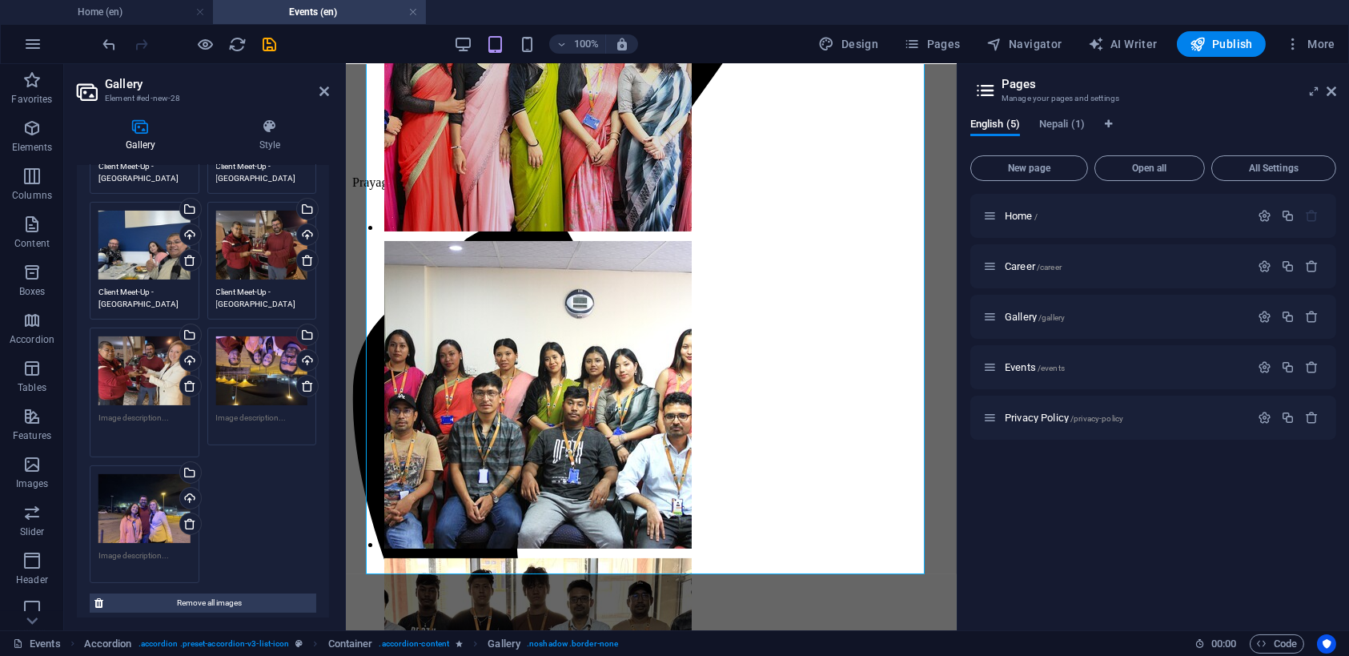
click at [166, 417] on textarea at bounding box center [144, 429] width 92 height 36
paste textarea "Client Meet-Up - [GEOGRAPHIC_DATA]"
type textarea "Client Meet-Up - [GEOGRAPHIC_DATA]"
click at [246, 411] on textarea at bounding box center [262, 423] width 92 height 24
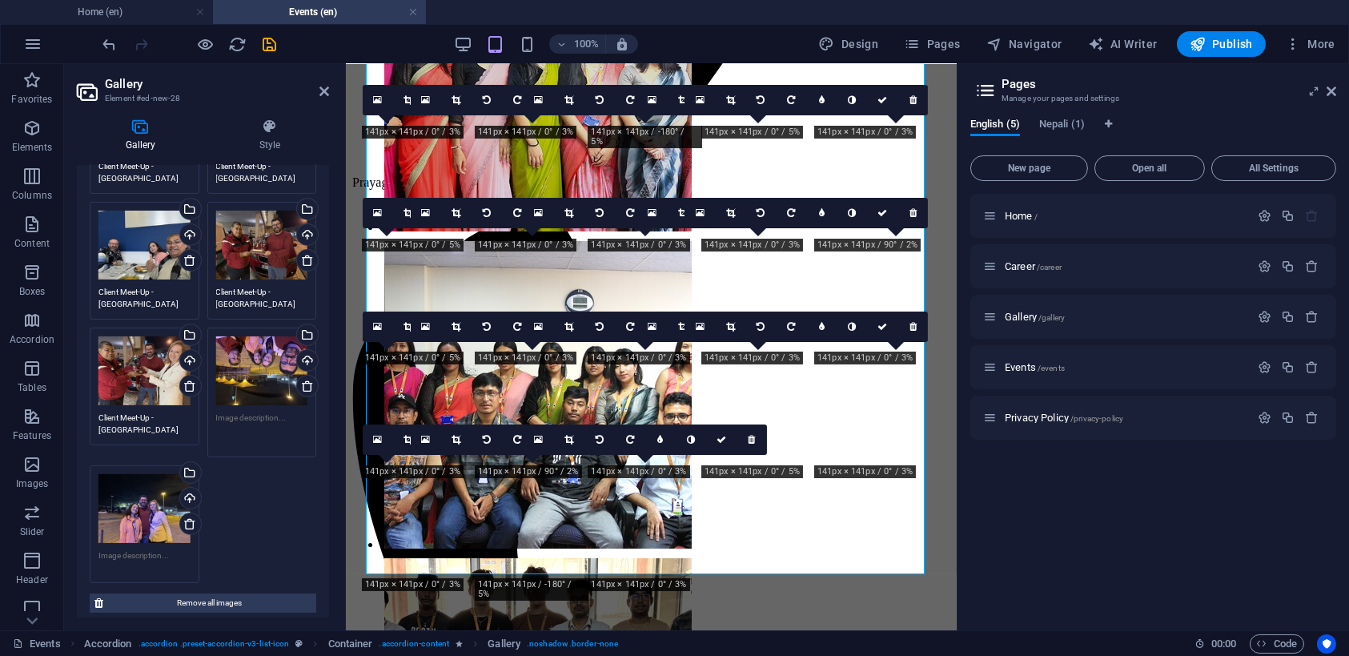
paste textarea "Client Meet-Up - [GEOGRAPHIC_DATA]"
type textarea "Client Meet-Up - [GEOGRAPHIC_DATA]"
click at [132, 549] on textarea at bounding box center [144, 561] width 92 height 24
paste textarea "Client Meet-Up - [GEOGRAPHIC_DATA]"
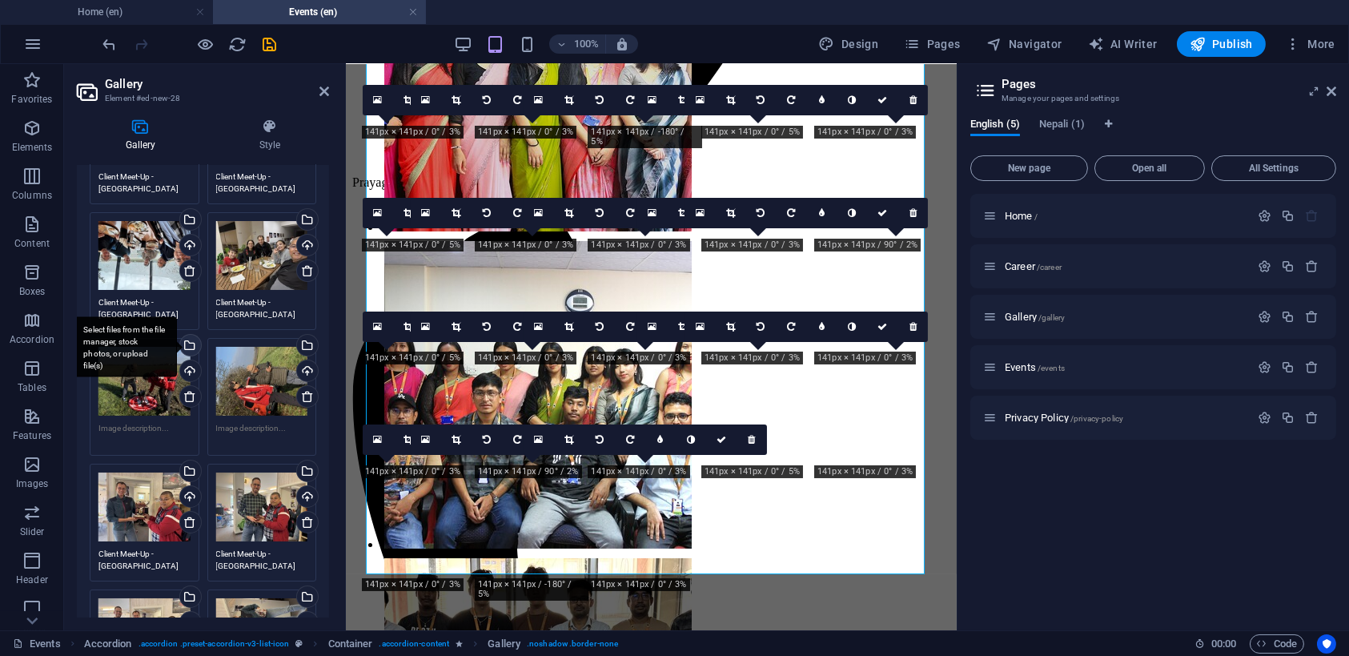
scroll to position [160, 0]
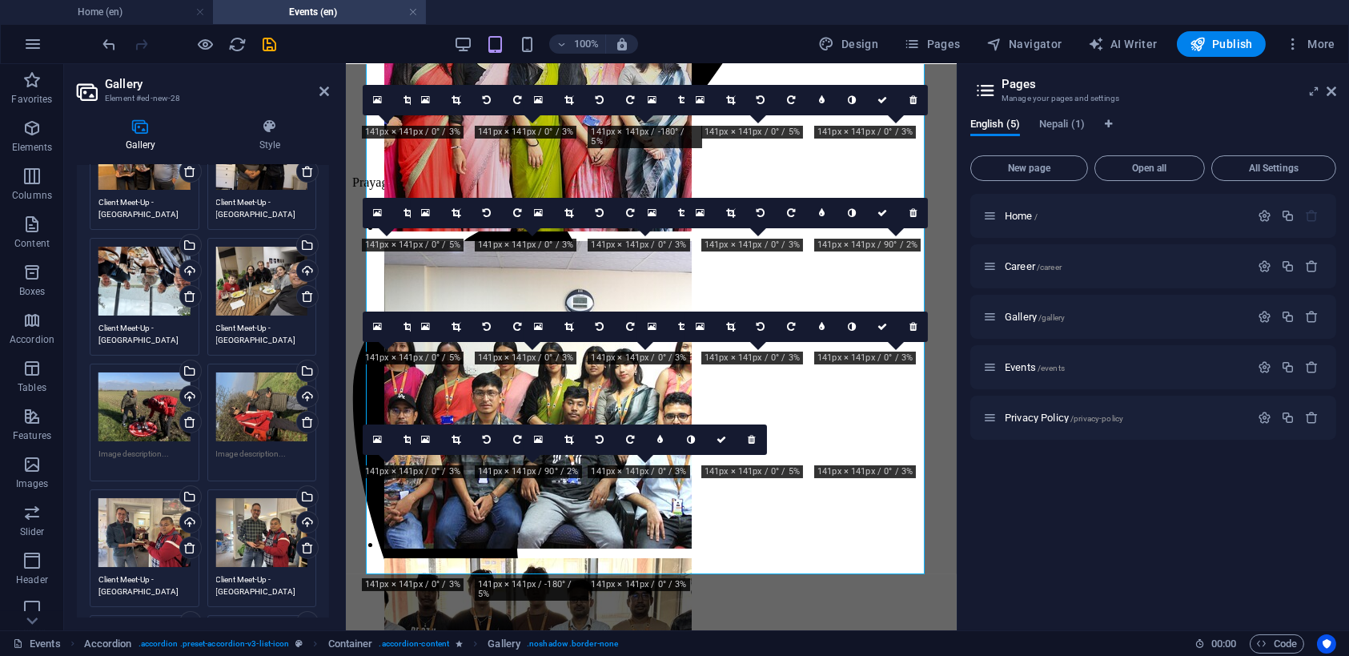
type textarea "Client Meet-Up - [GEOGRAPHIC_DATA]"
click at [154, 449] on textarea at bounding box center [144, 459] width 92 height 24
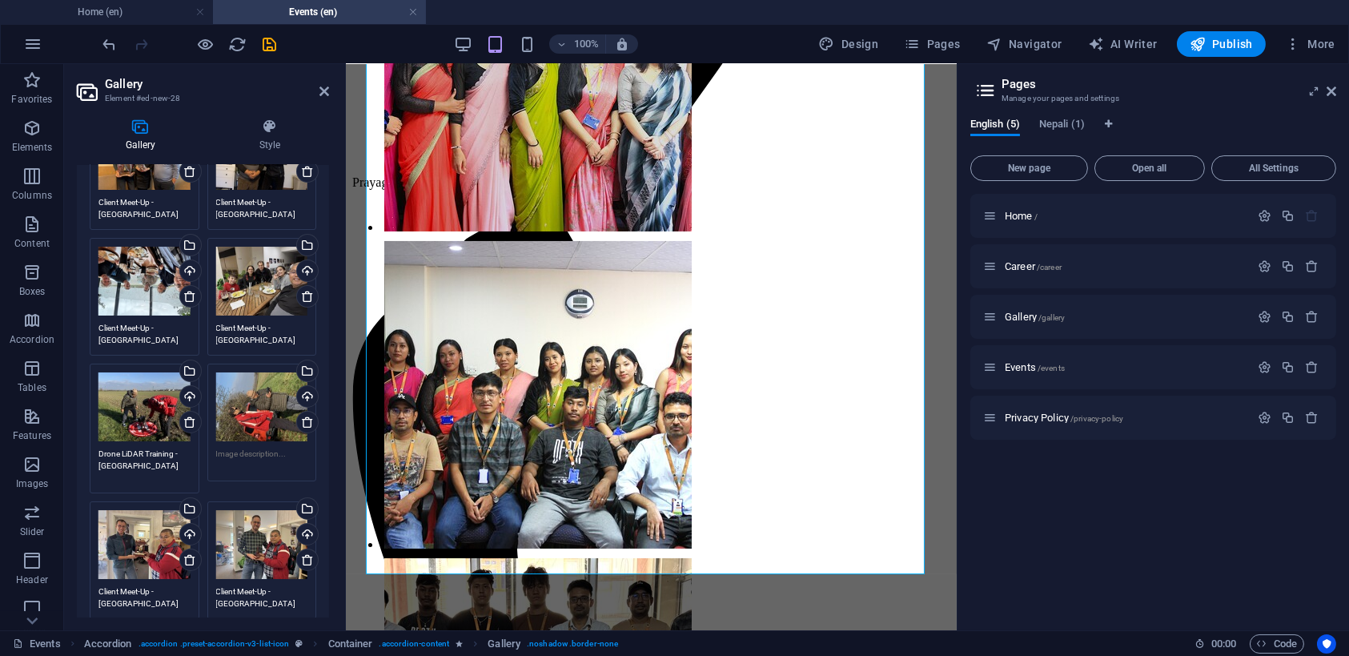
type textarea "Drone LiDAR Training - [GEOGRAPHIC_DATA]"
click at [249, 460] on textarea at bounding box center [262, 459] width 92 height 24
paste textarea "Drone LiDAR Training - [GEOGRAPHIC_DATA]"
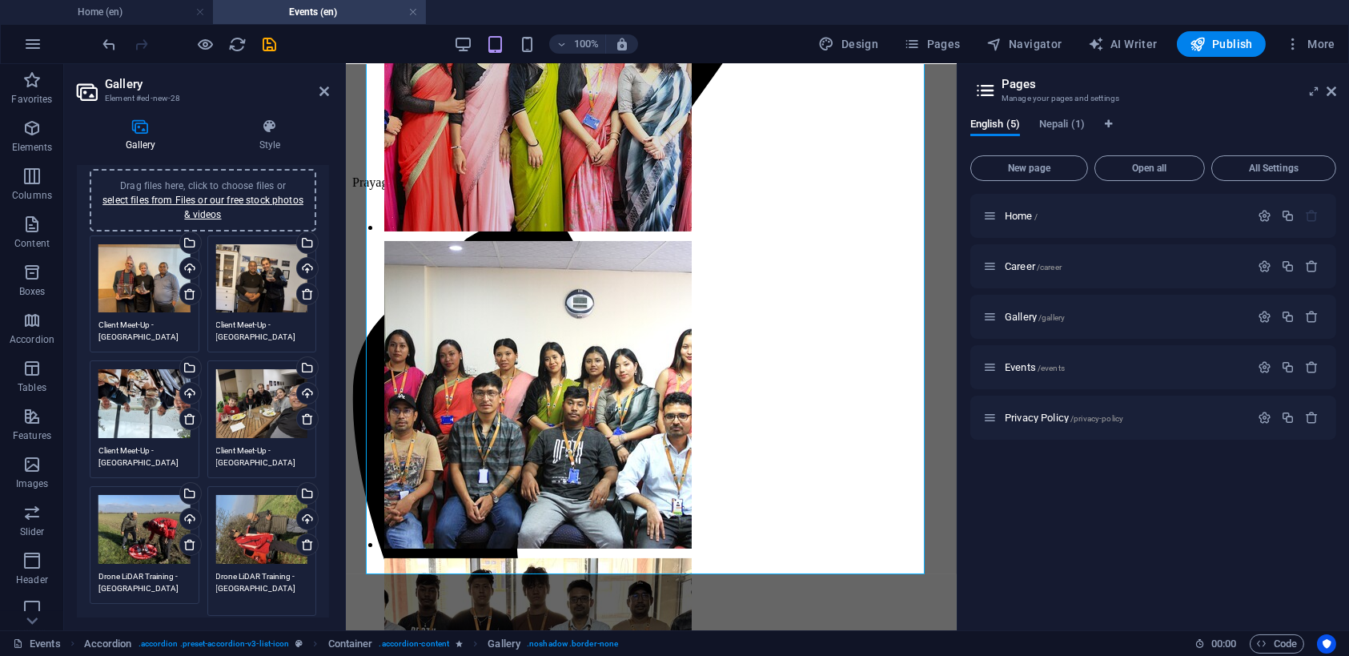
scroll to position [0, 0]
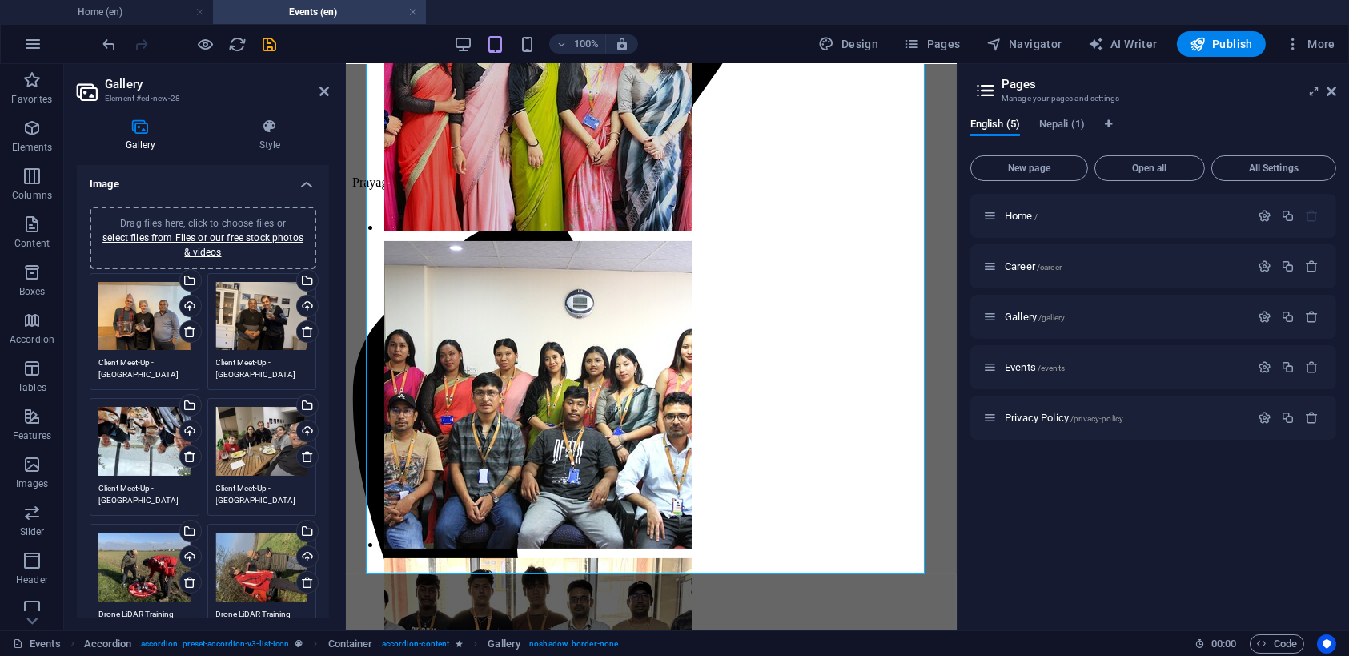
type textarea "Drone LiDAR Training - [GEOGRAPHIC_DATA]"
click at [280, 43] on div "100% Design Pages Navigator AI Writer Publish More" at bounding box center [720, 44] width 1241 height 26
click at [276, 40] on icon "save" at bounding box center [270, 44] width 18 height 18
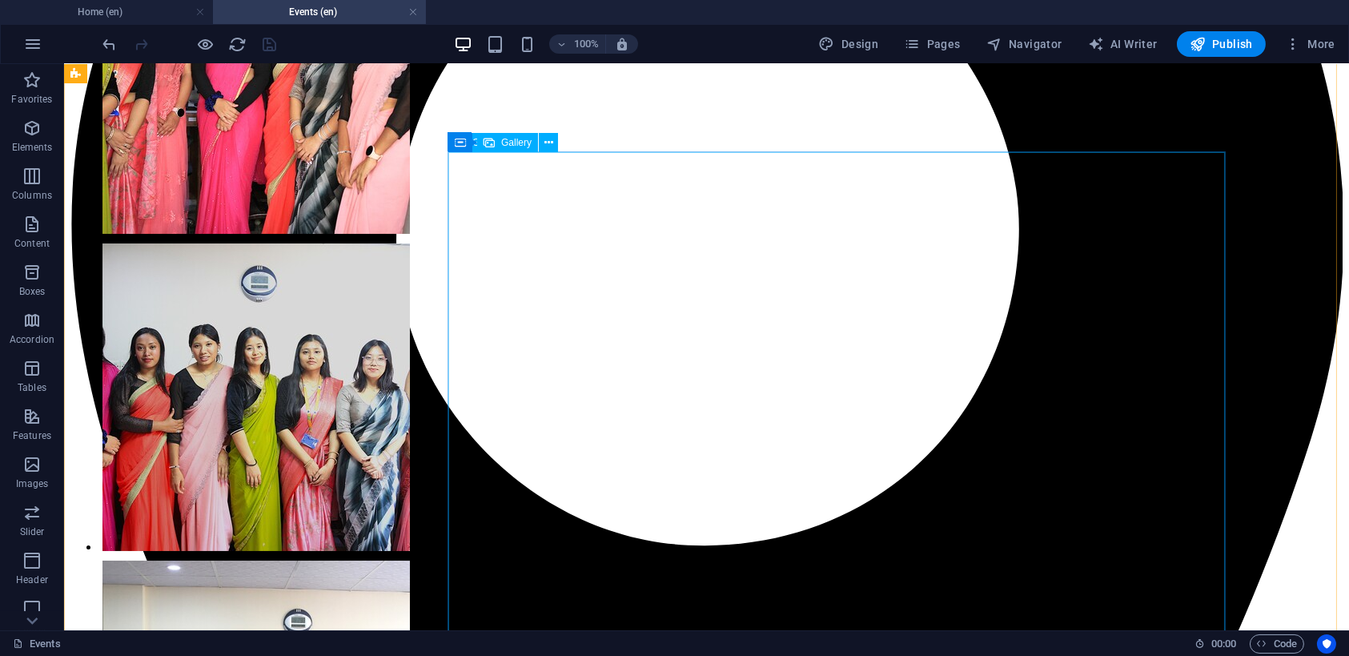
scroll to position [297, 0]
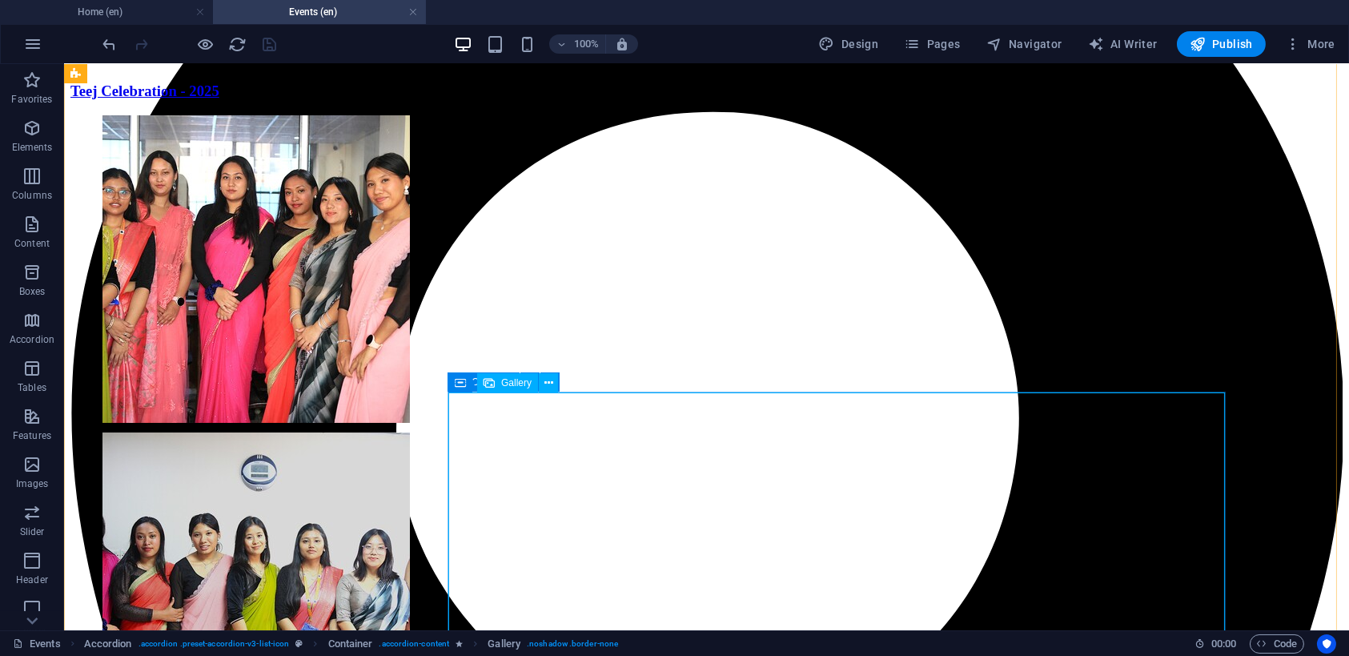
select select "4"
select select "%"
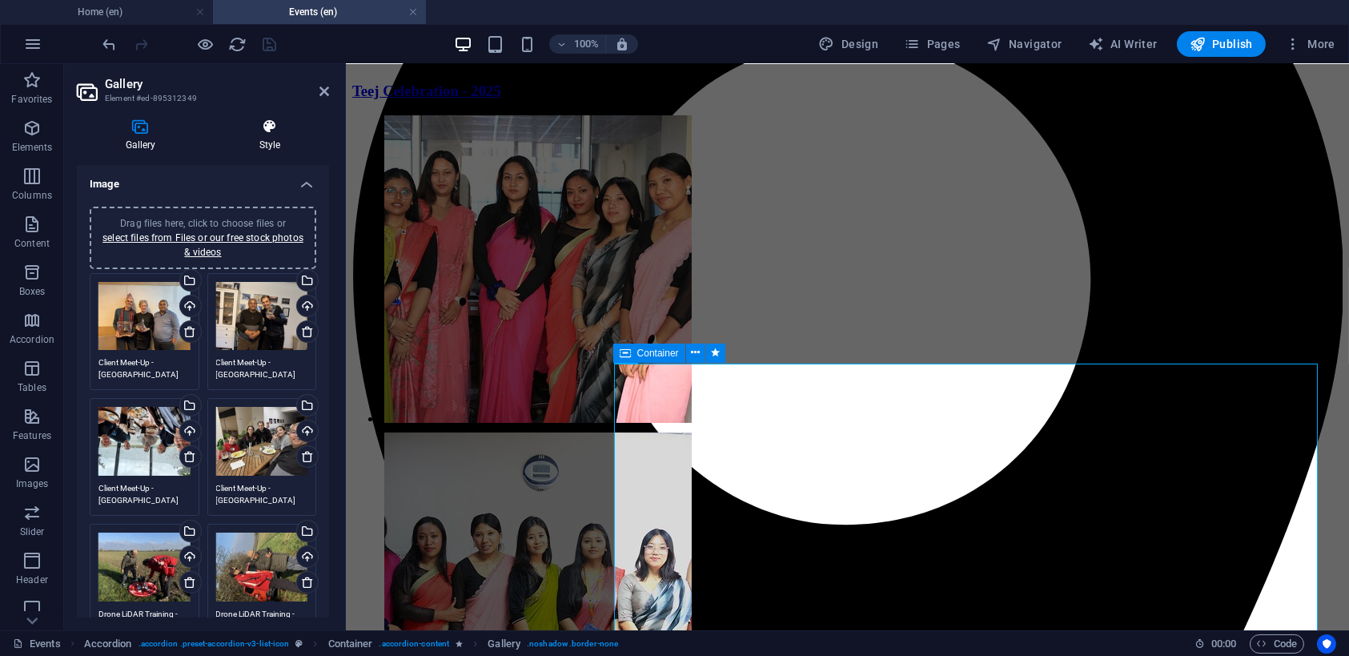
click at [272, 133] on icon at bounding box center [270, 126] width 118 height 16
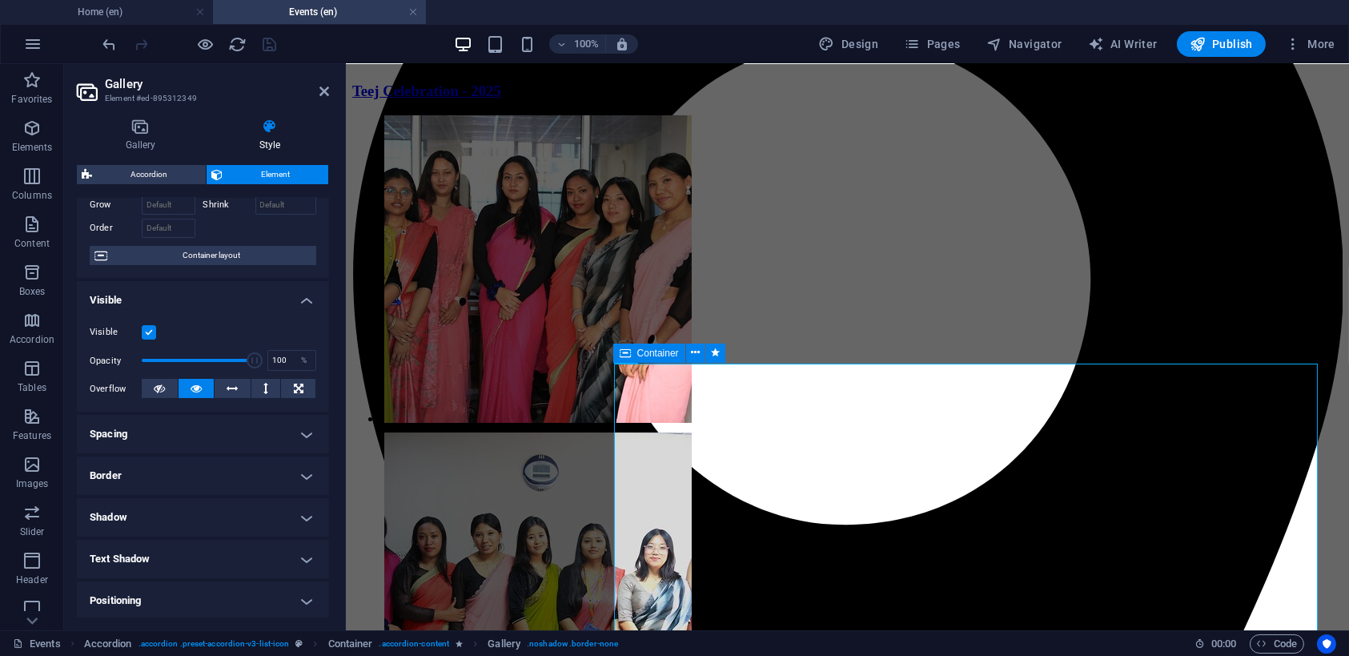
scroll to position [160, 0]
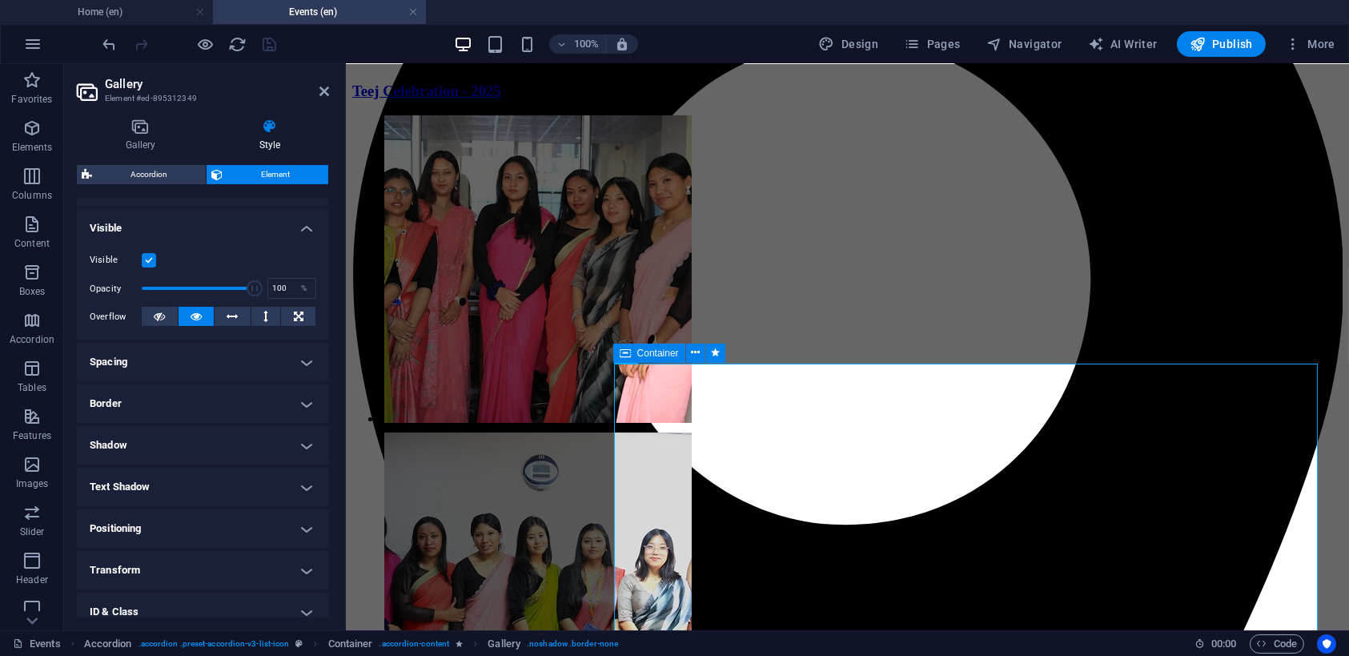
click at [145, 402] on h4 "Border" at bounding box center [203, 403] width 252 height 38
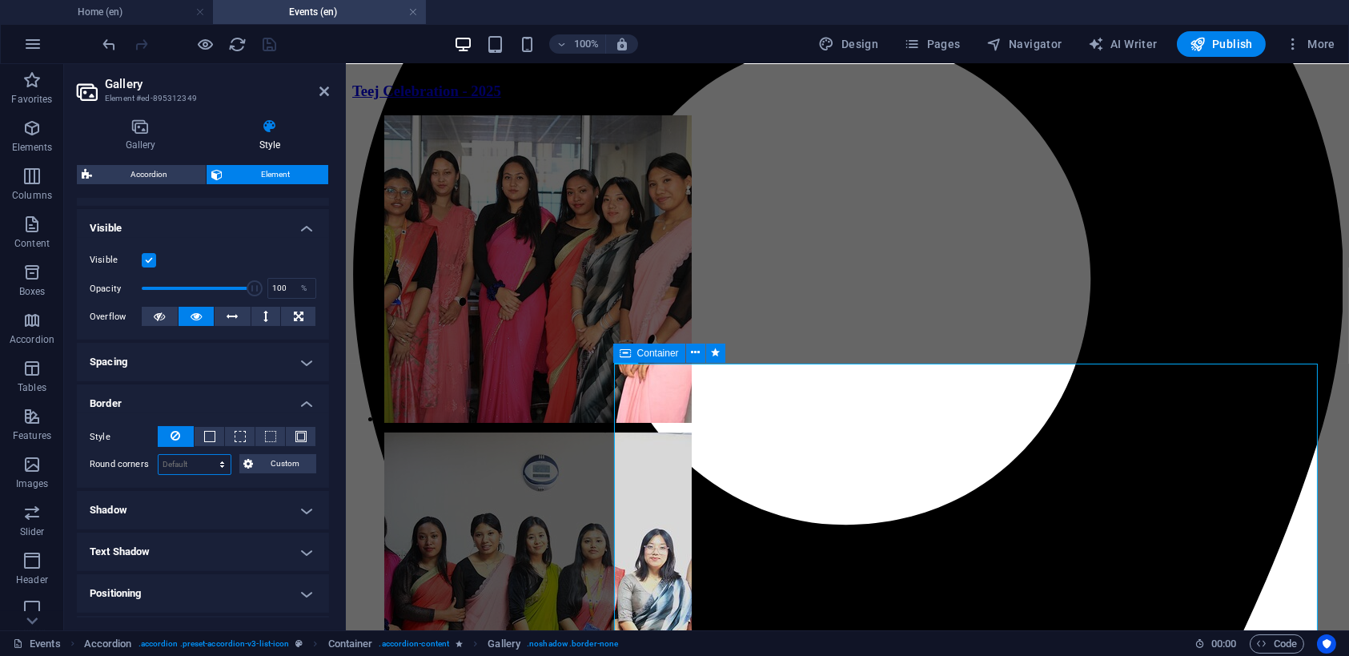
click at [181, 463] on select "Default px rem % vh vw Custom" at bounding box center [194, 464] width 72 height 19
select select "px"
click at [207, 455] on select "Default px rem % vh vw Custom" at bounding box center [194, 464] width 72 height 19
type input "5"
click at [294, 507] on h4 "Shadow" at bounding box center [203, 510] width 252 height 38
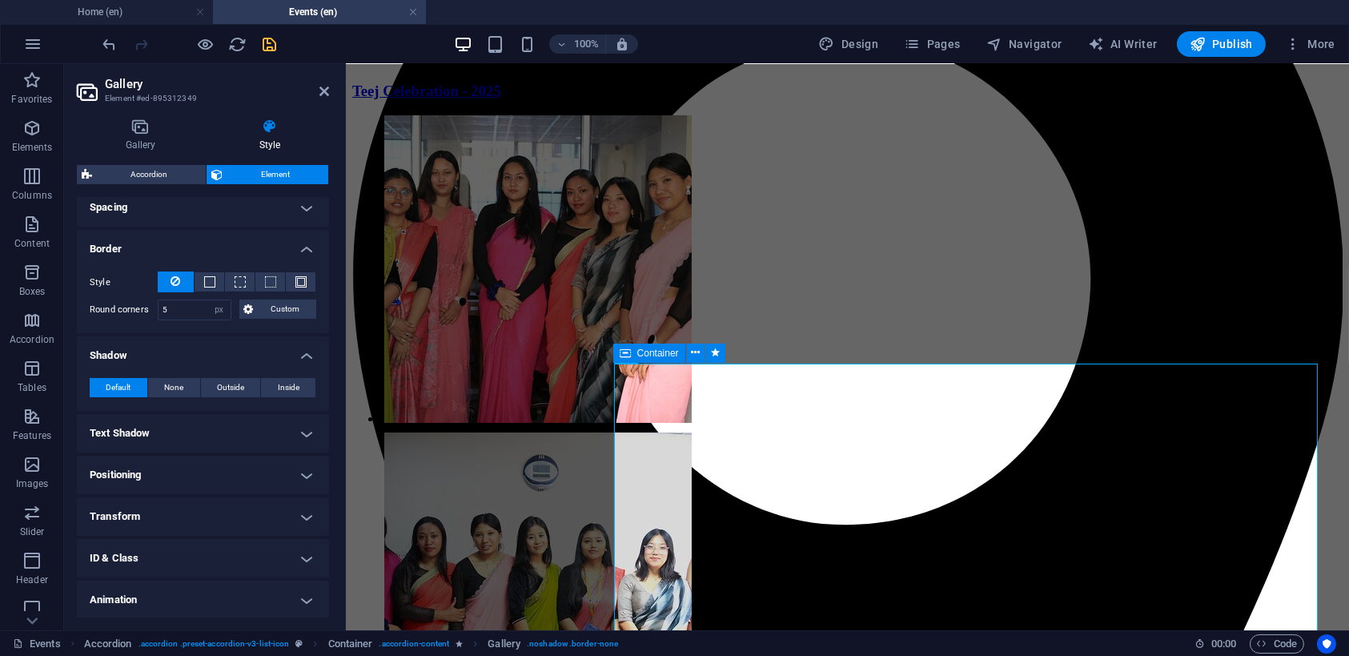
scroll to position [320, 0]
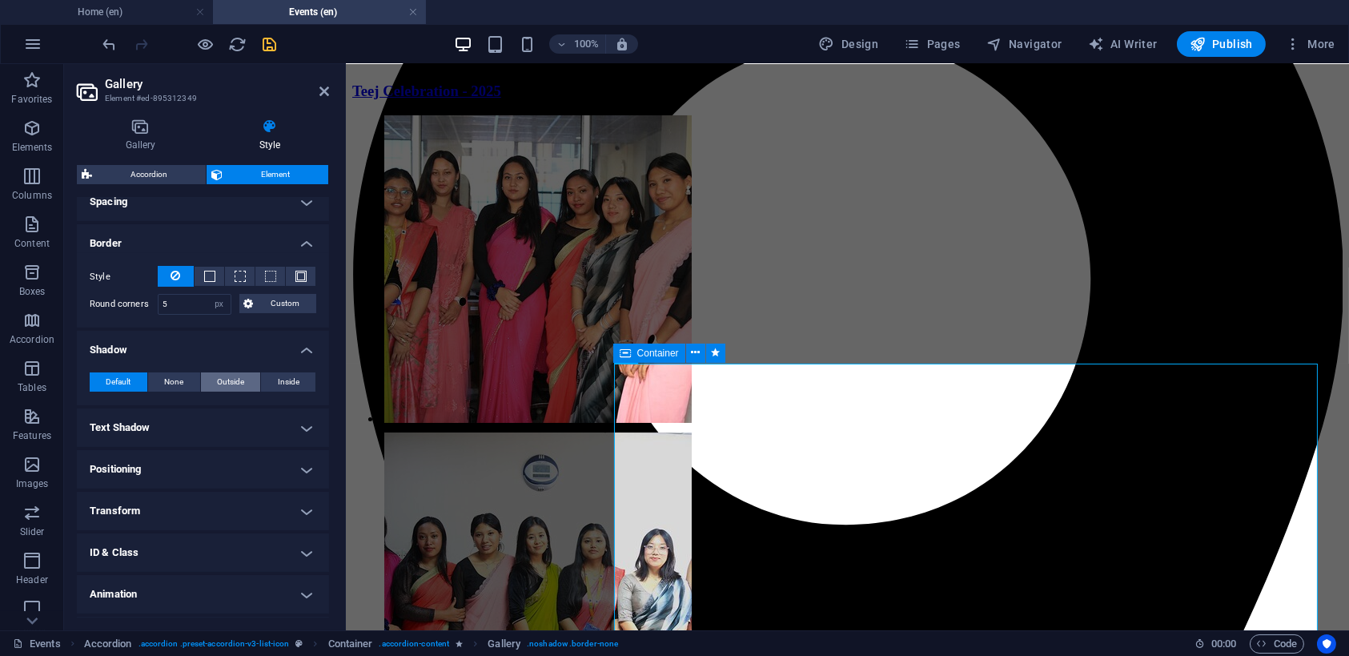
click at [227, 381] on span "Outside" at bounding box center [230, 381] width 27 height 19
type input "2"
type input "4"
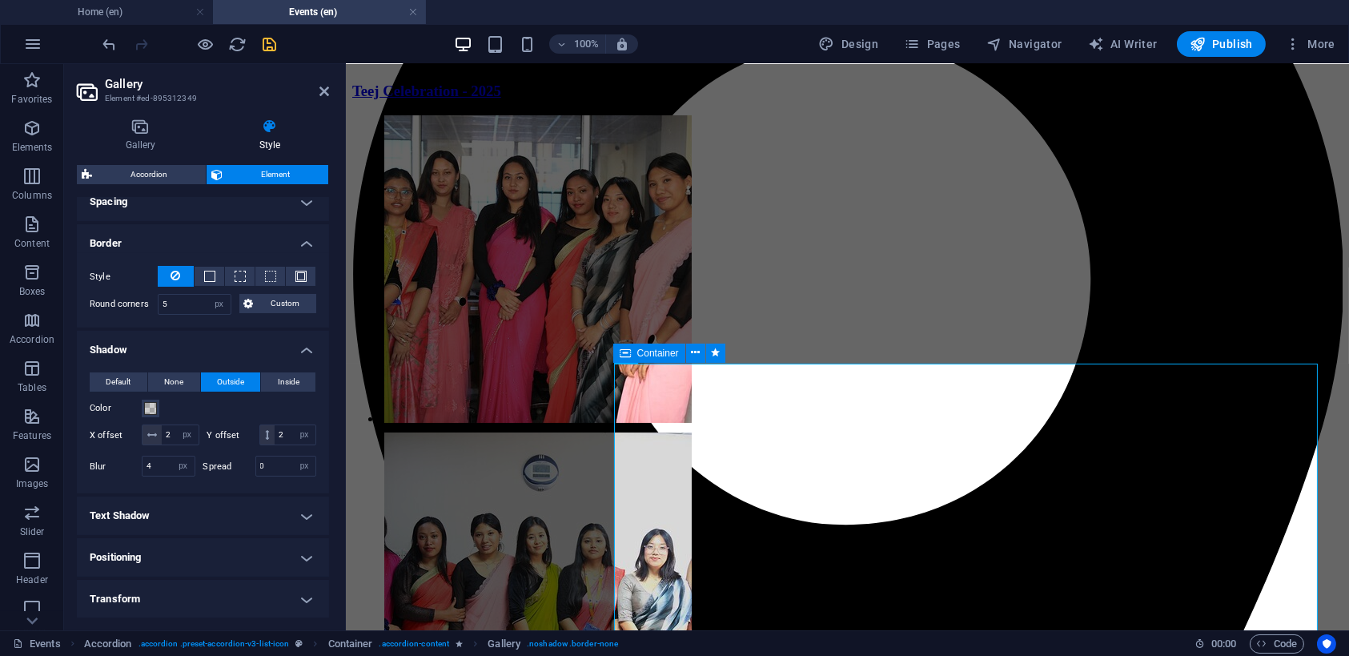
click at [160, 409] on div "Color" at bounding box center [203, 408] width 227 height 19
click at [151, 405] on span at bounding box center [150, 408] width 13 height 13
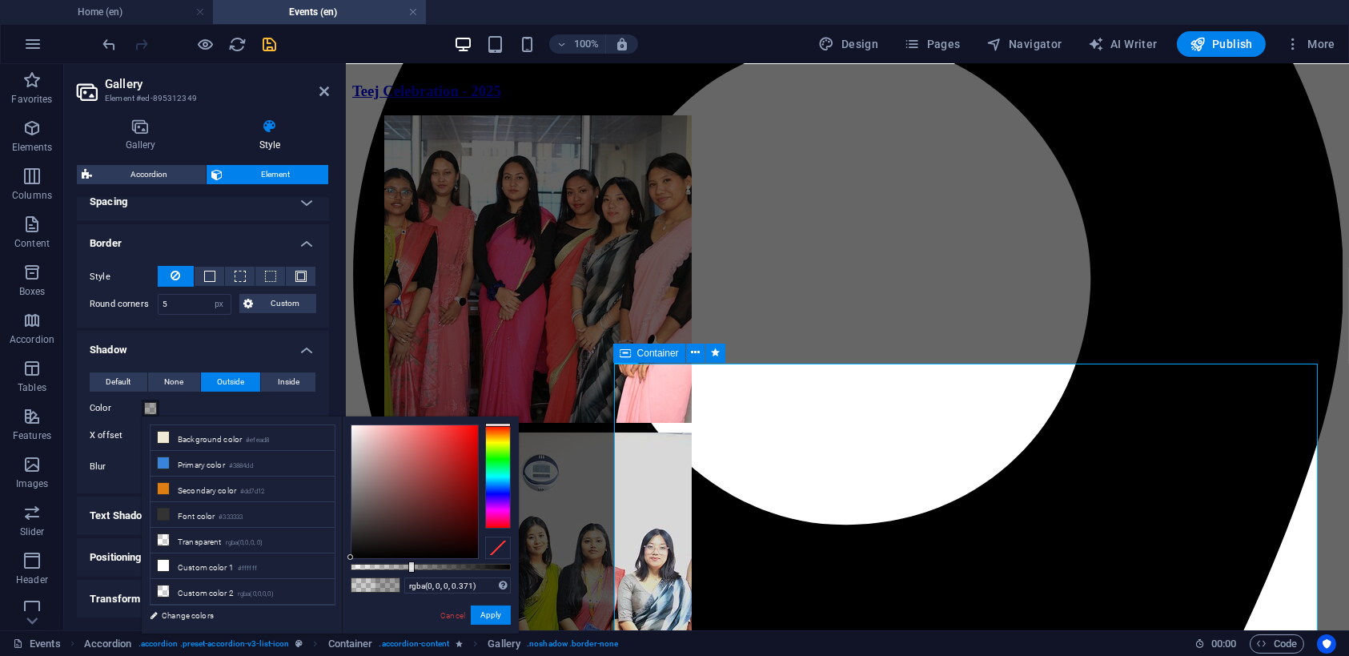
type input "rgba(0, 0, 0, 0.361)"
drag, startPoint x: 381, startPoint y: 566, endPoint x: 408, endPoint y: 564, distance: 27.3
click at [408, 564] on div at bounding box center [431, 566] width 160 height 6
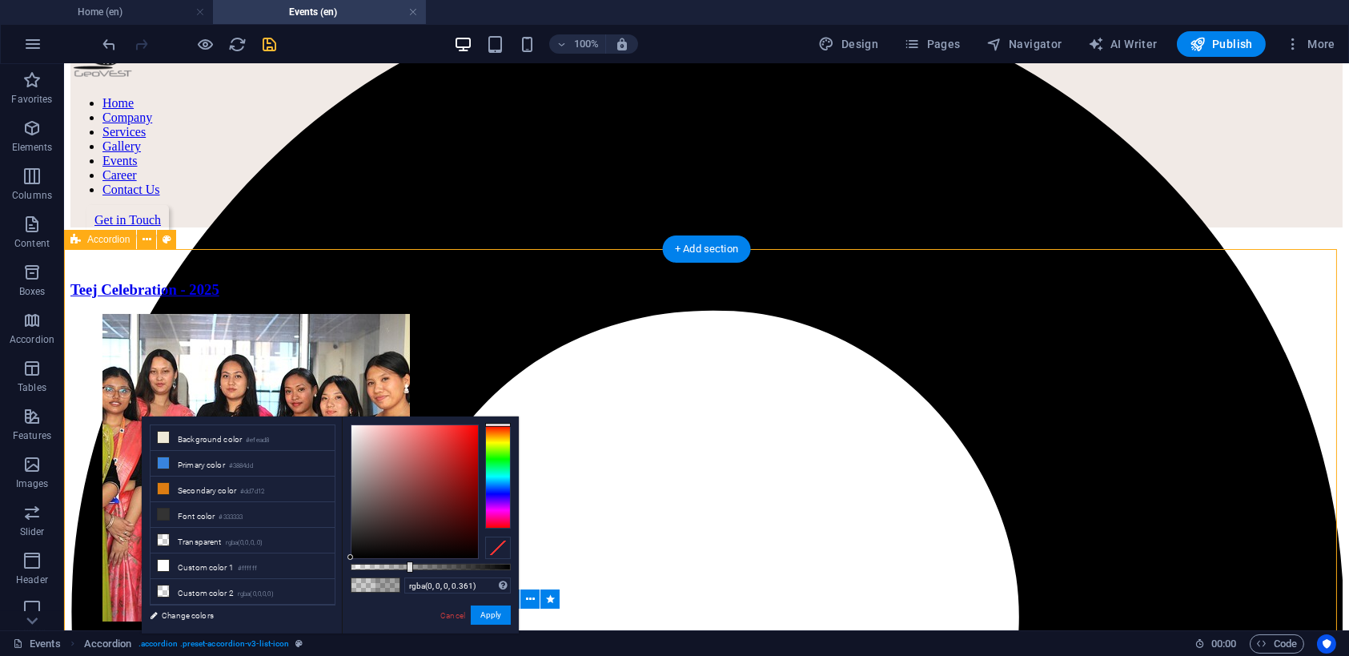
scroll to position [160, 0]
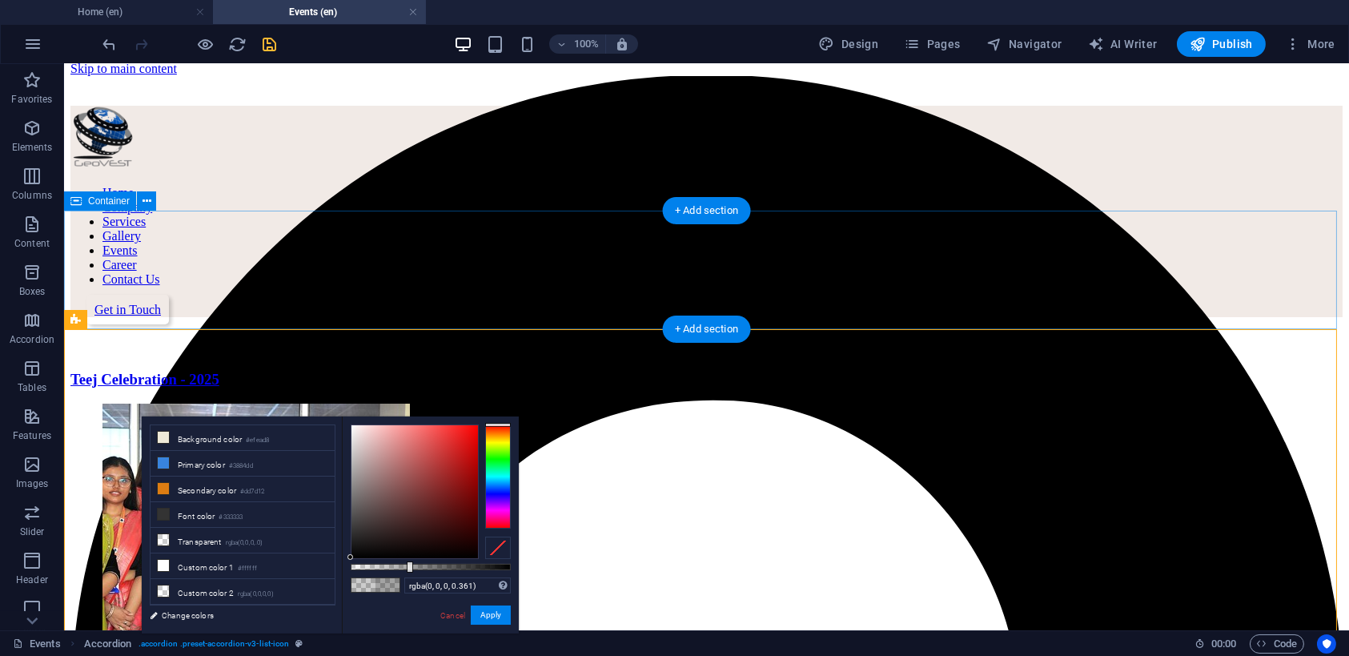
scroll to position [0, 0]
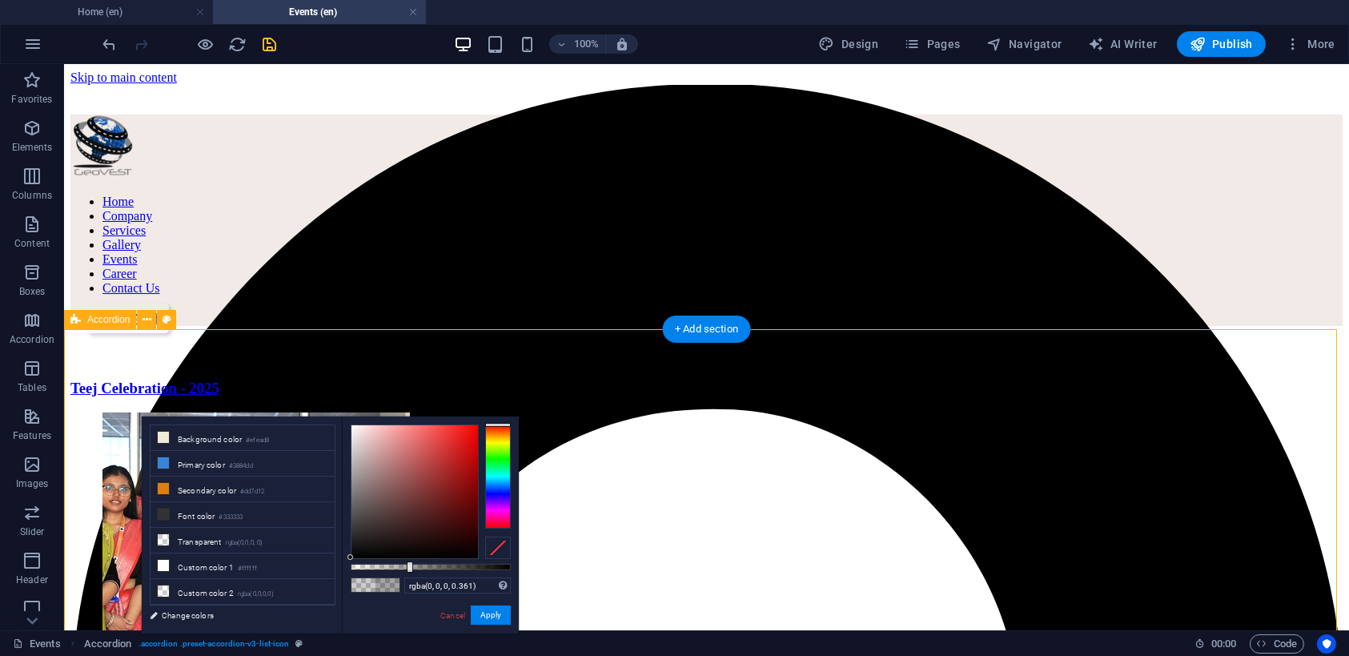
click at [450, 613] on link "Cancel" at bounding box center [453, 615] width 28 height 12
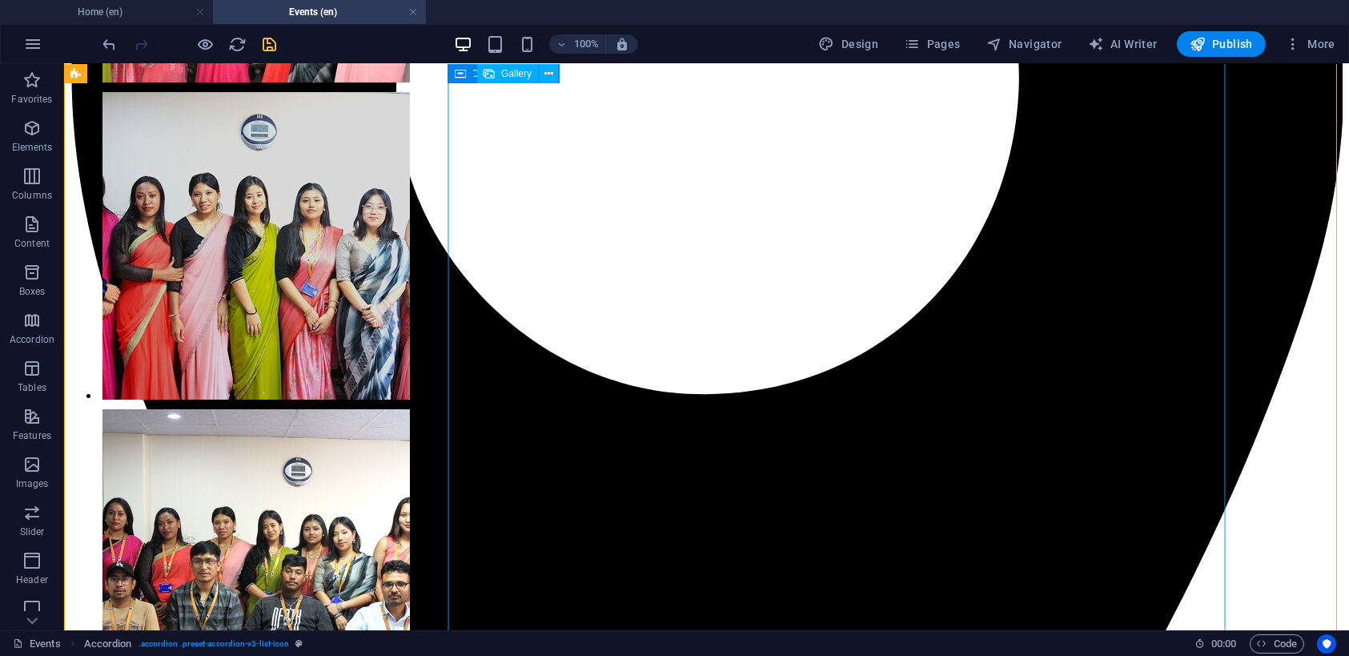
scroll to position [480, 0]
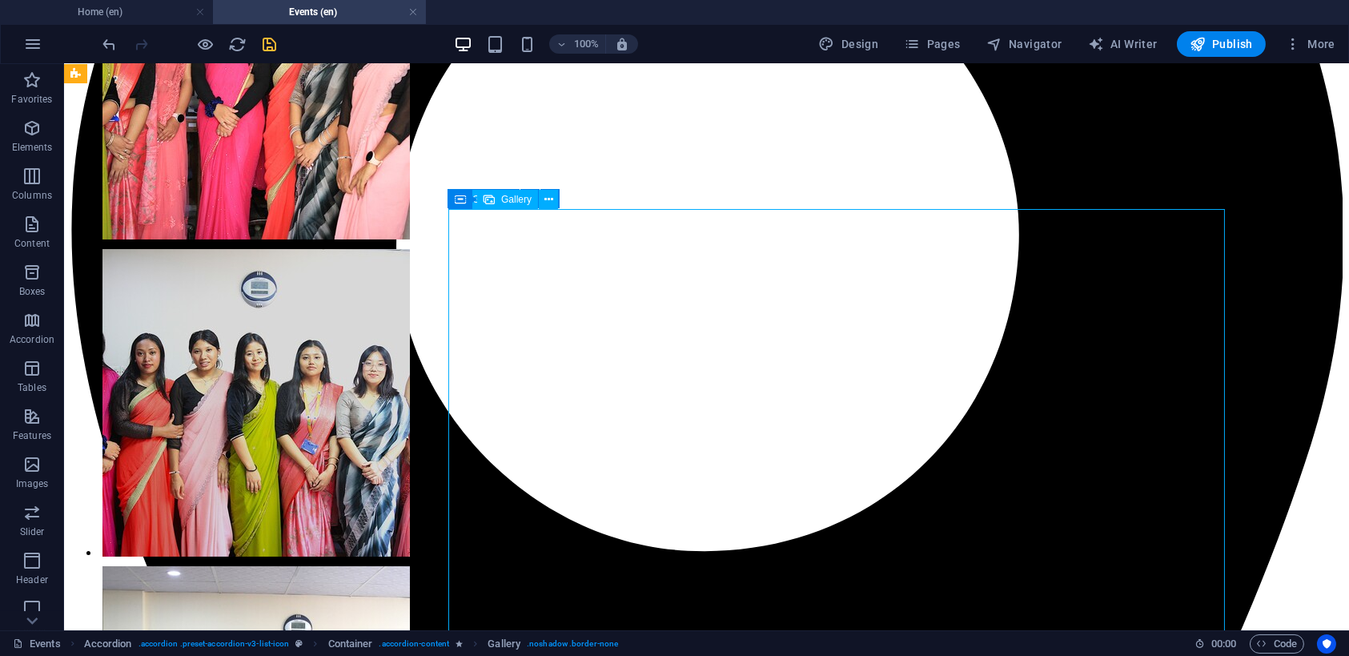
select select "px"
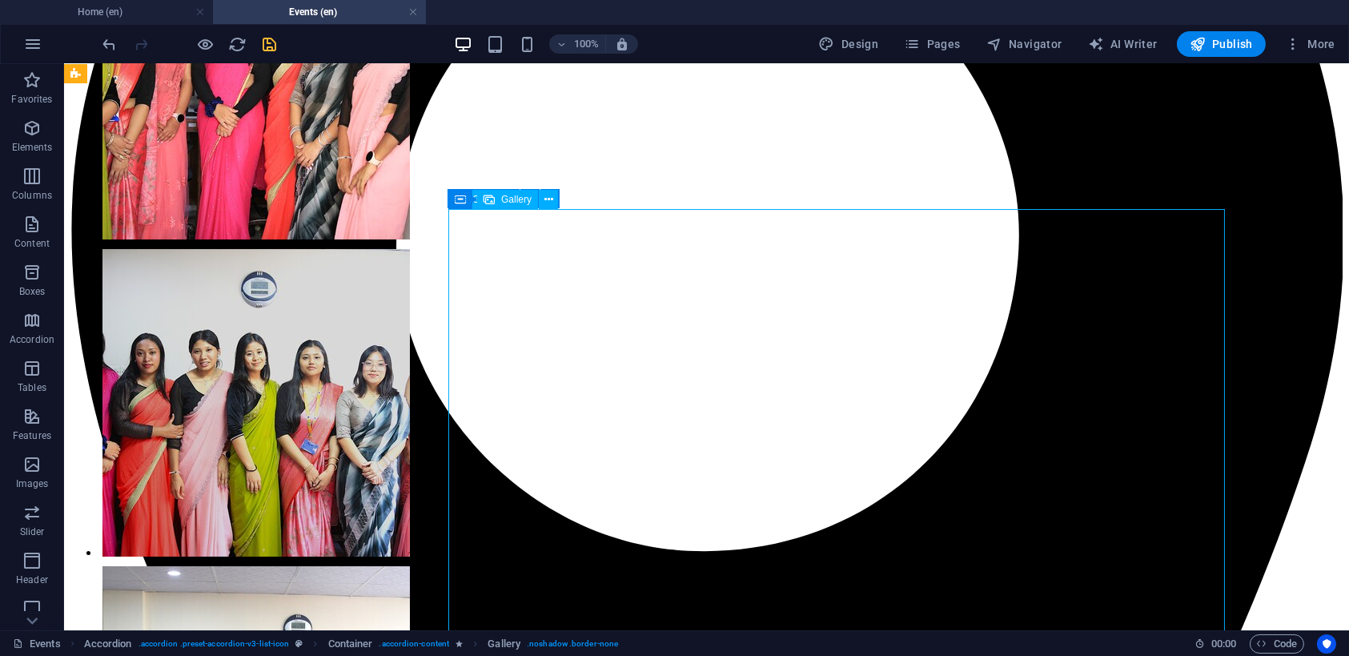
select select "px"
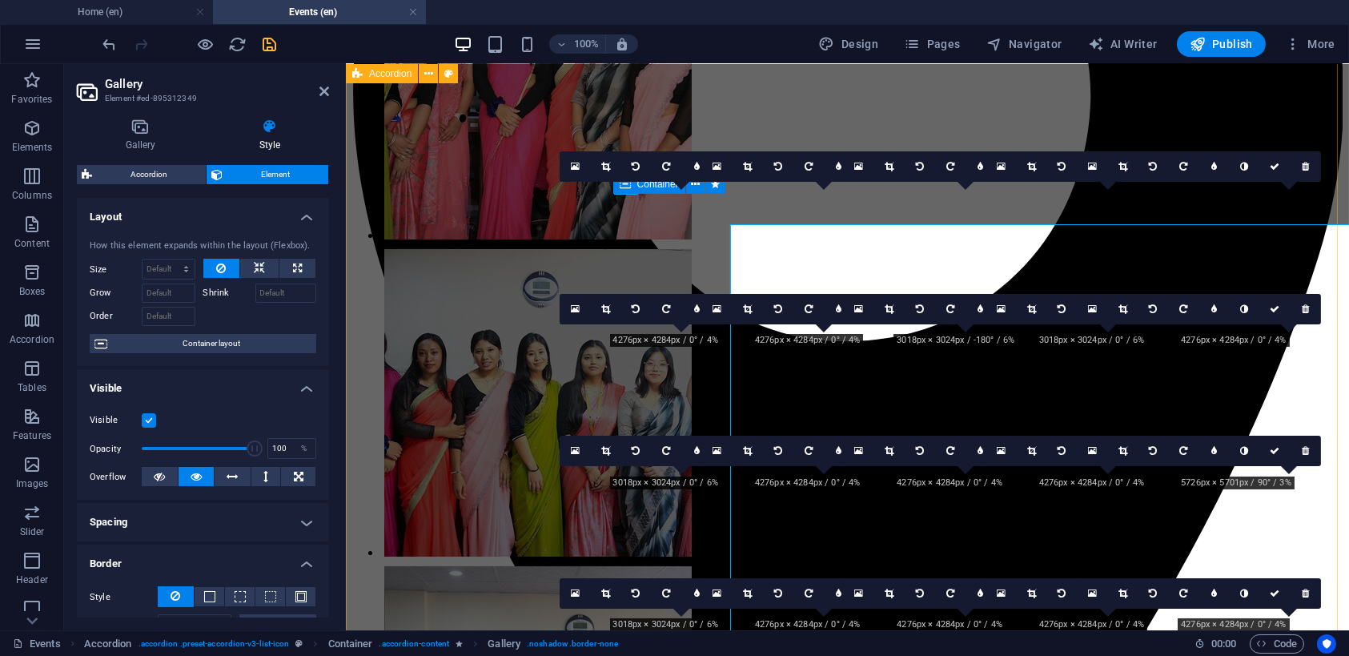
scroll to position [465, 0]
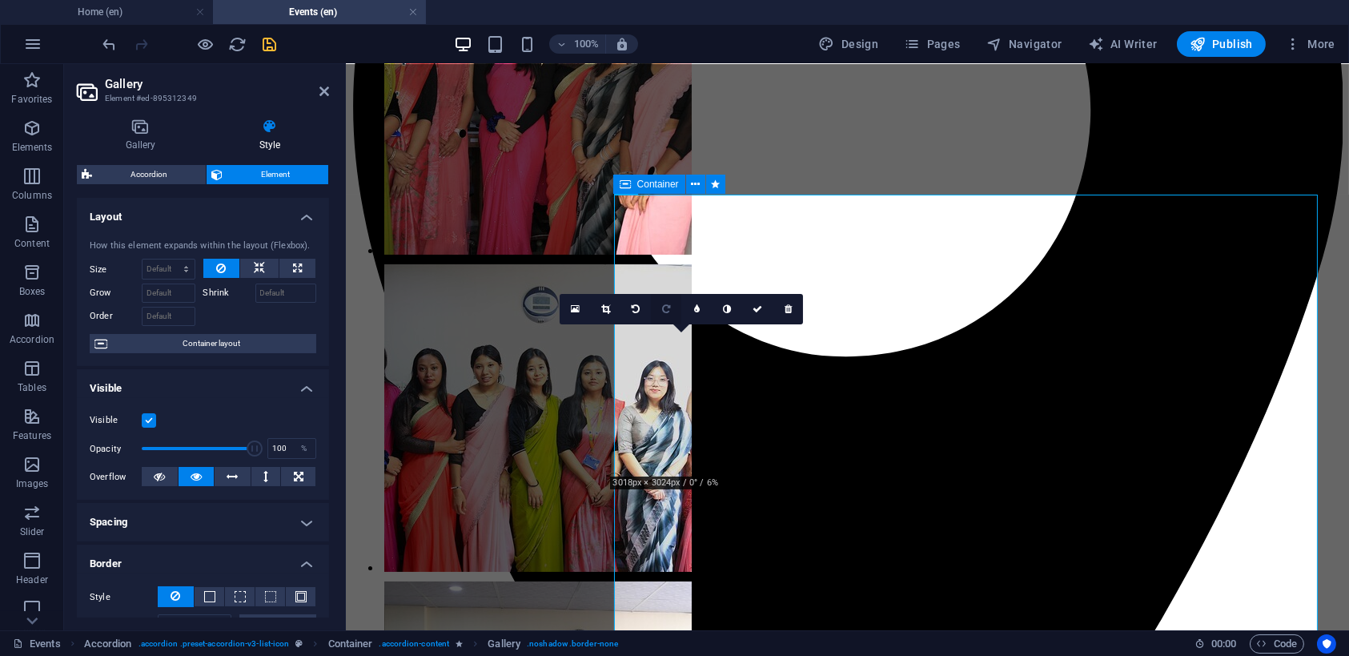
drag, startPoint x: 668, startPoint y: 301, endPoint x: 426, endPoint y: 438, distance: 277.8
click at [668, 301] on link at bounding box center [666, 309] width 30 height 30
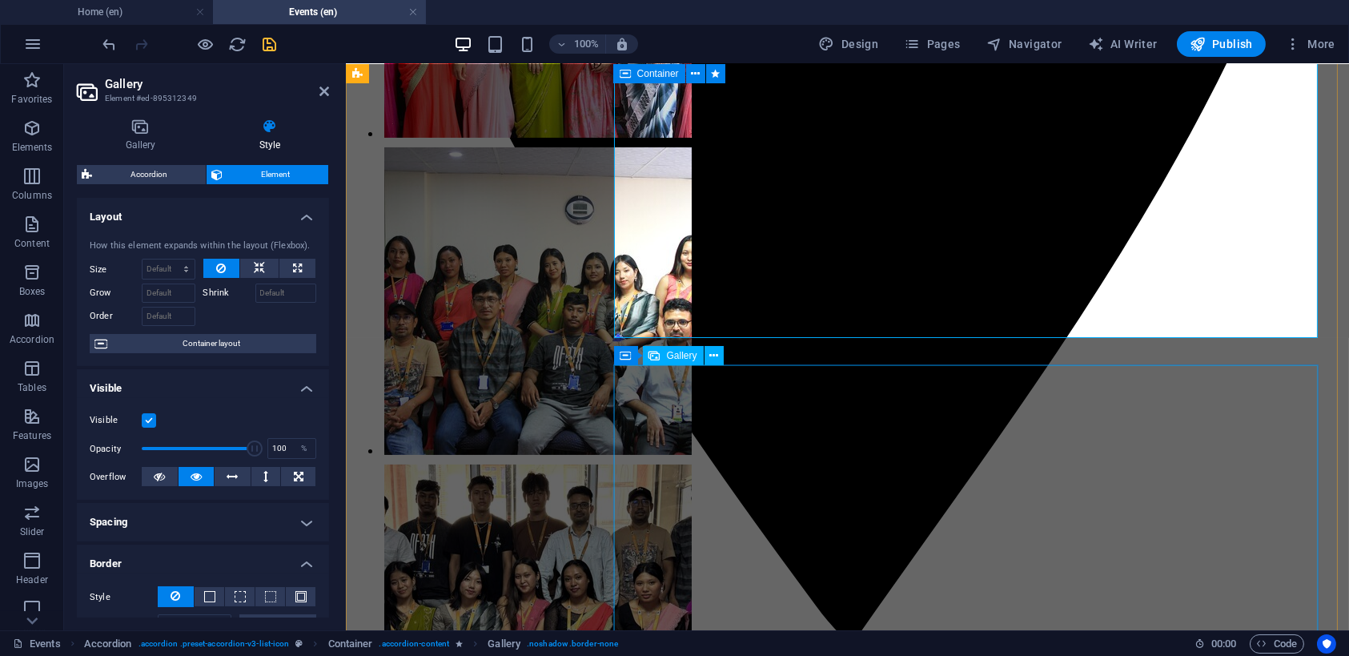
scroll to position [545, 0]
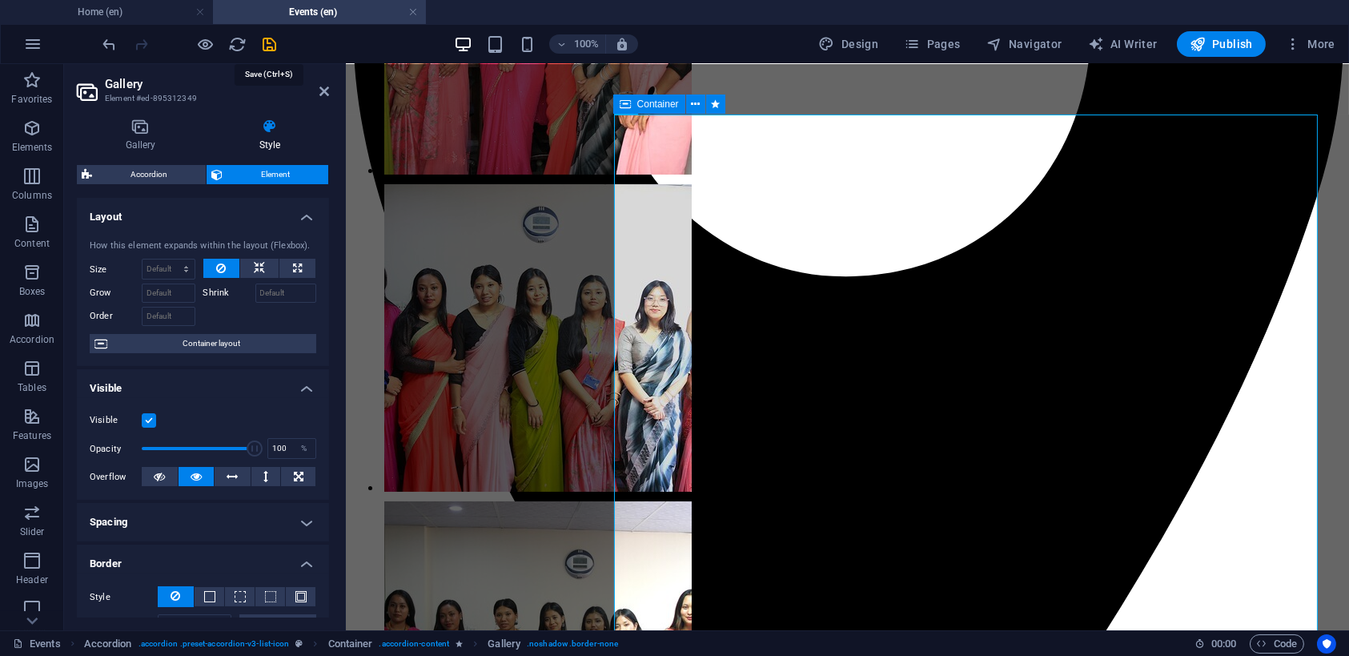
click at [261, 45] on icon "save" at bounding box center [270, 44] width 18 height 18
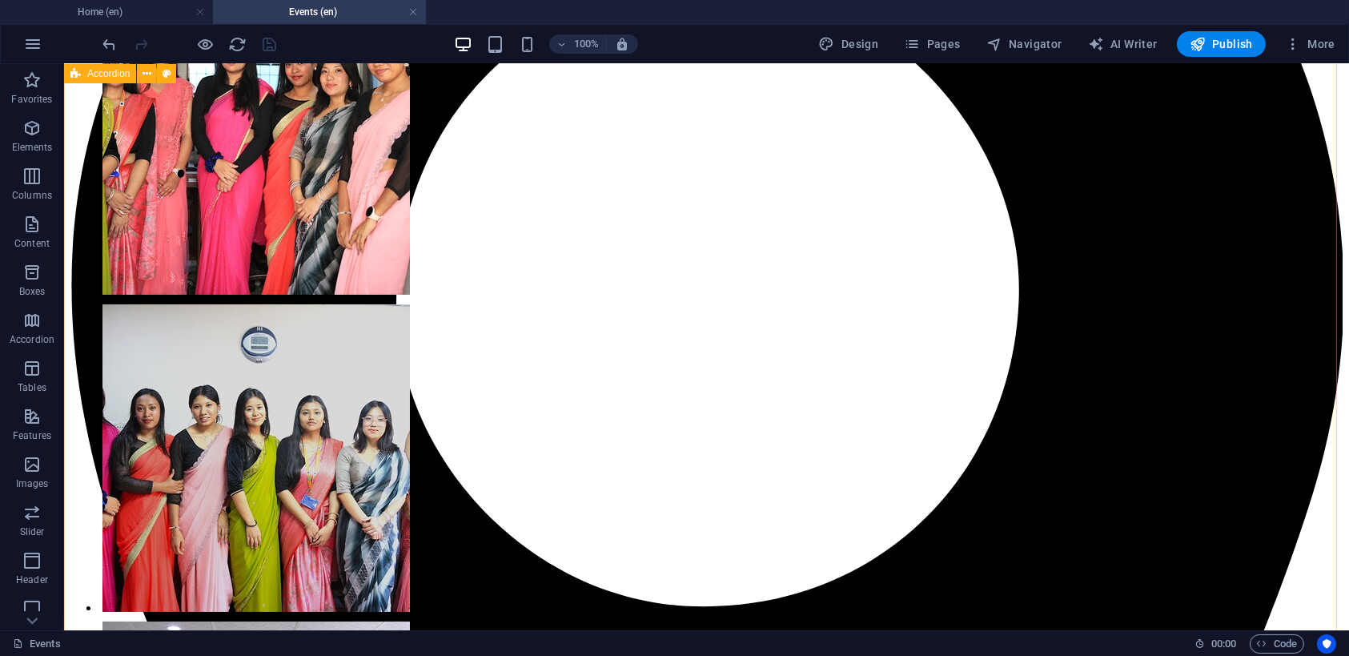
scroll to position [417, 0]
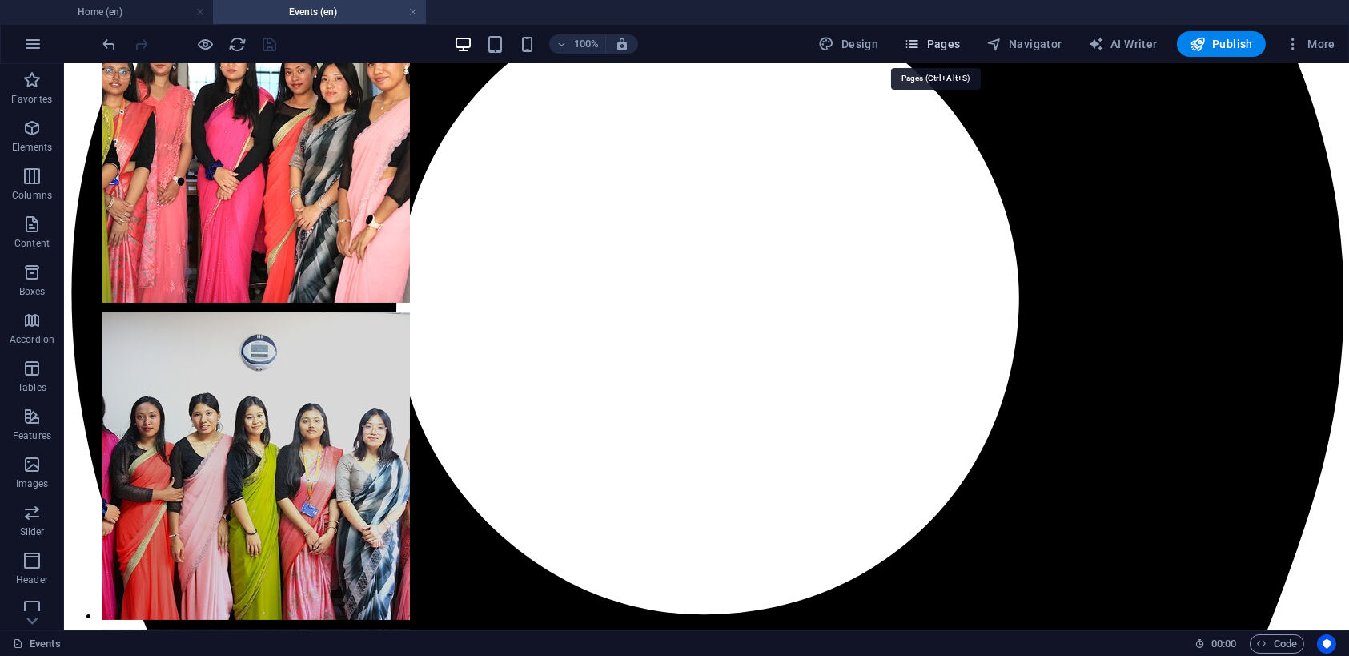
click at [960, 38] on span "Pages" at bounding box center [932, 44] width 56 height 16
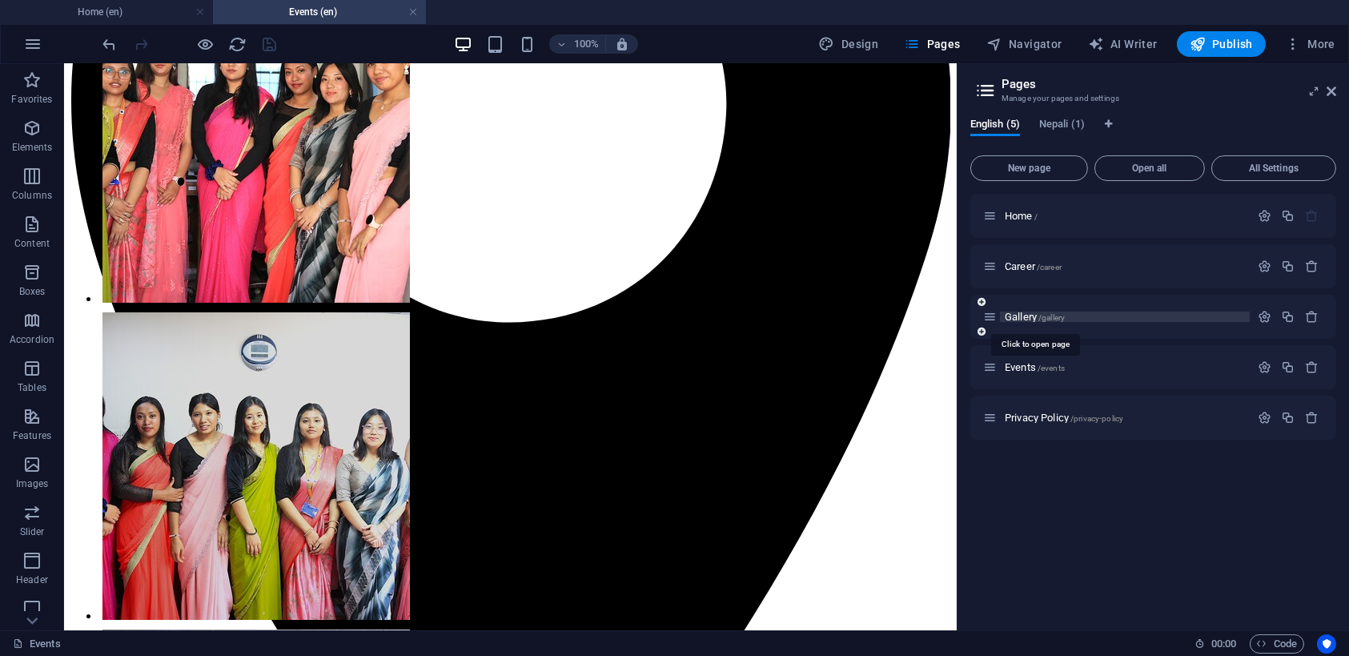
click at [1041, 315] on span "/gallery" at bounding box center [1051, 317] width 26 height 9
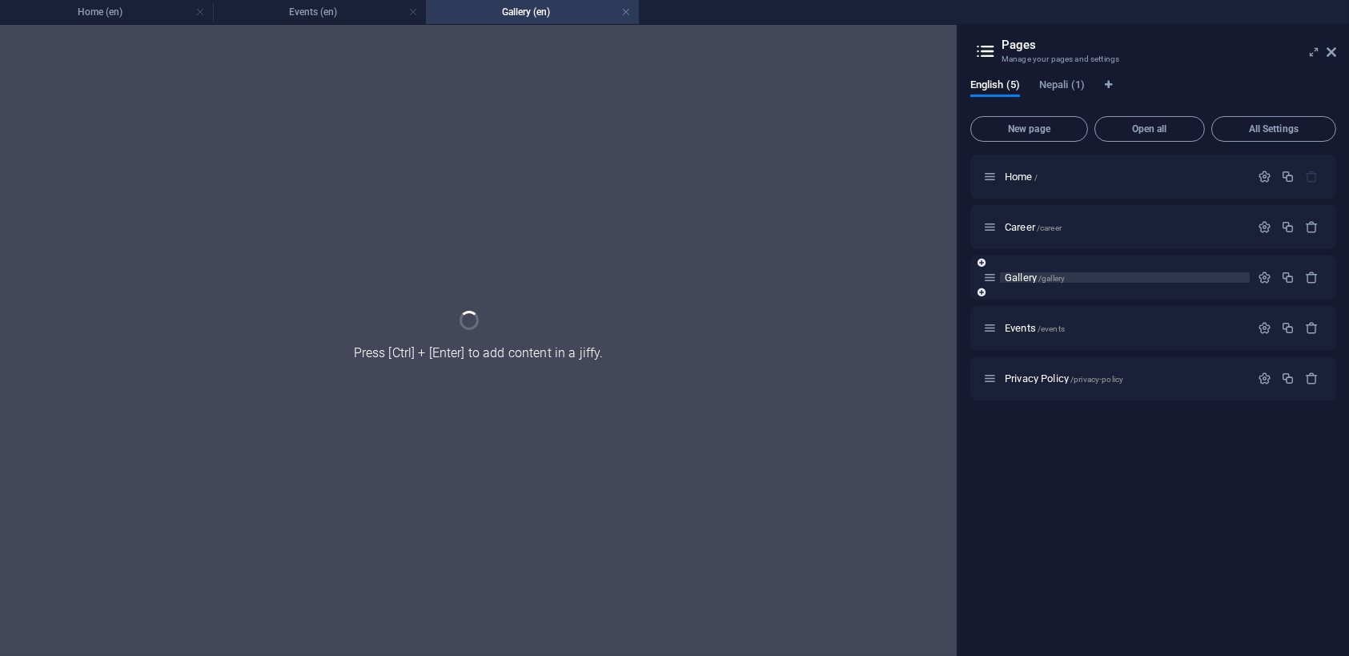
click at [1041, 315] on div "Events /events" at bounding box center [1153, 328] width 366 height 44
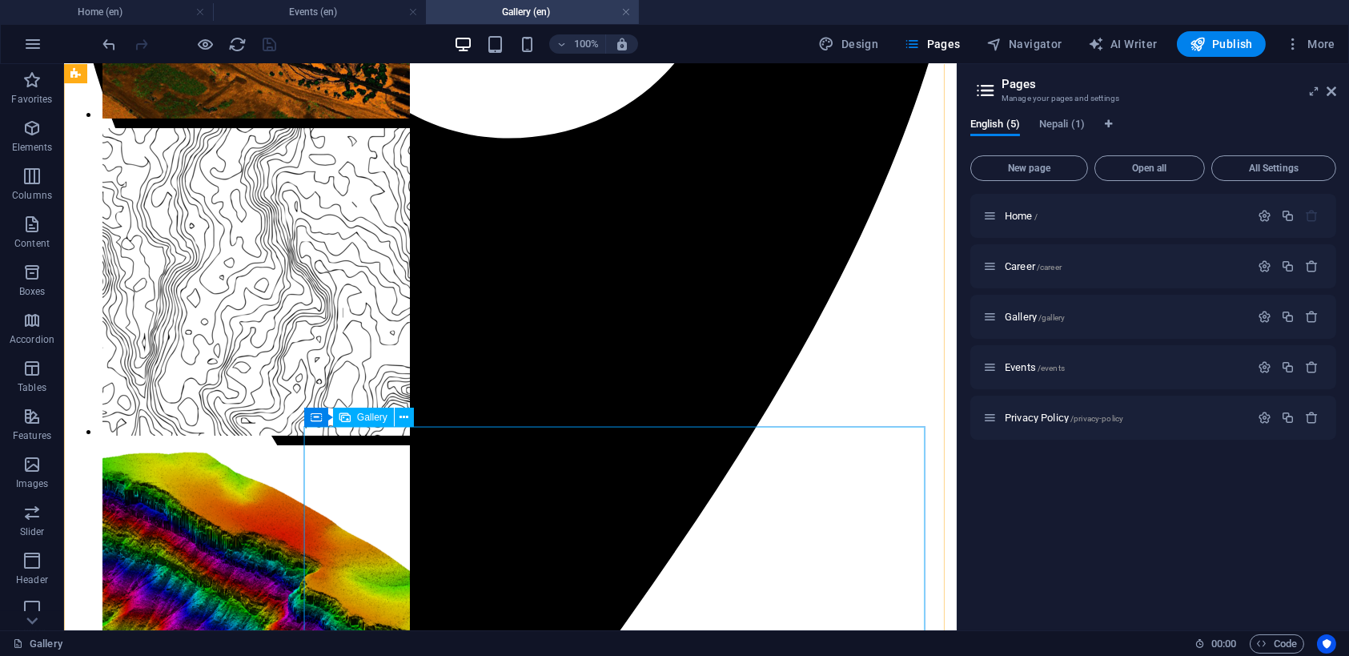
scroll to position [400, 0]
